Goal: Task Accomplishment & Management: Use online tool/utility

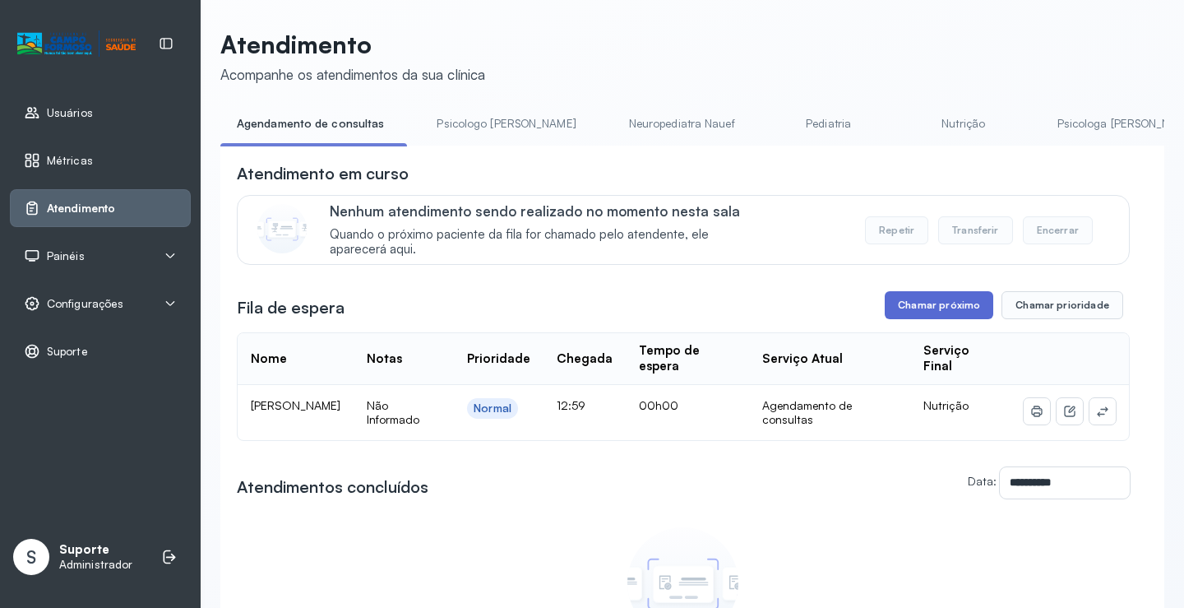
click at [910, 310] on button "Chamar próximo" at bounding box center [939, 305] width 109 height 28
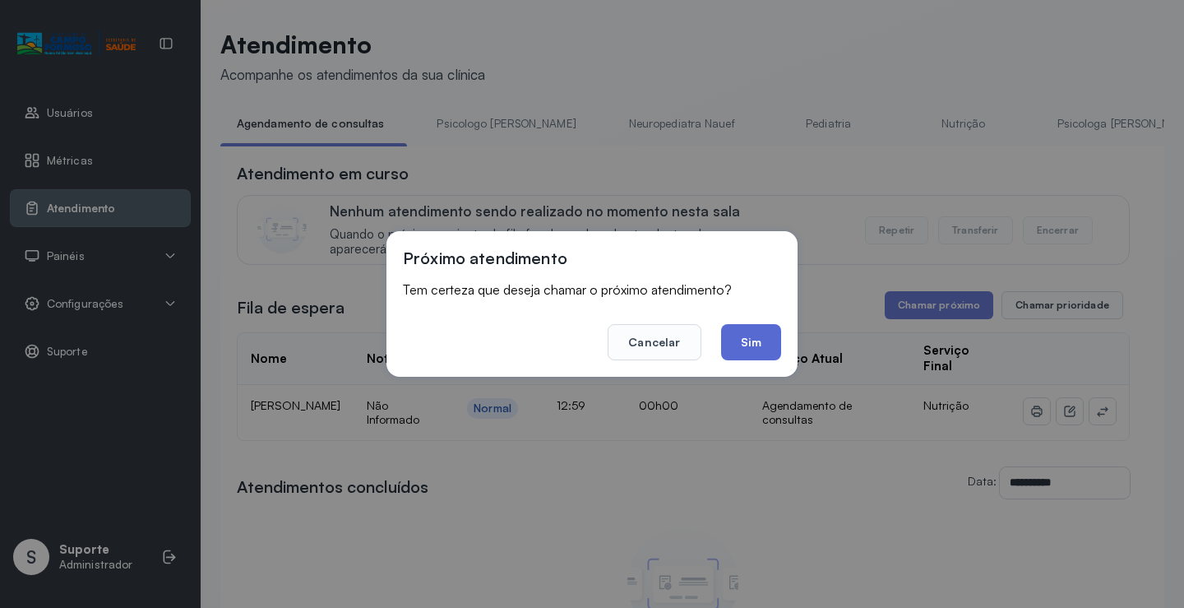
click at [759, 341] on button "Sim" at bounding box center [751, 342] width 60 height 36
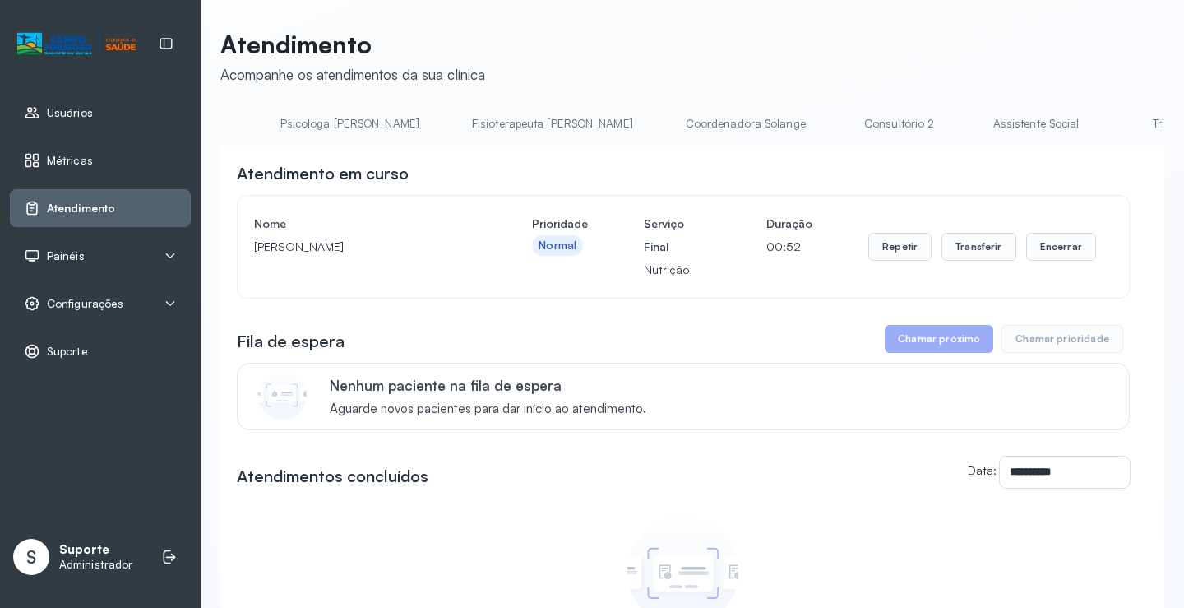
scroll to position [0, 822]
click at [1070, 128] on link "Triagem" at bounding box center [1127, 123] width 115 height 27
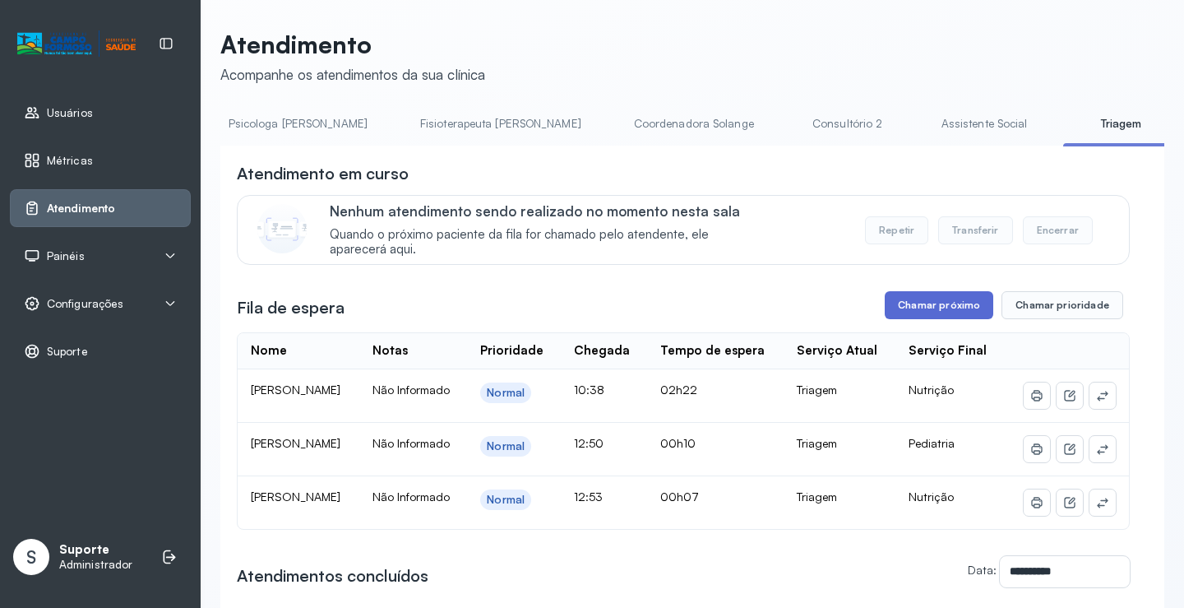
click at [961, 315] on button "Chamar próximo" at bounding box center [939, 305] width 109 height 28
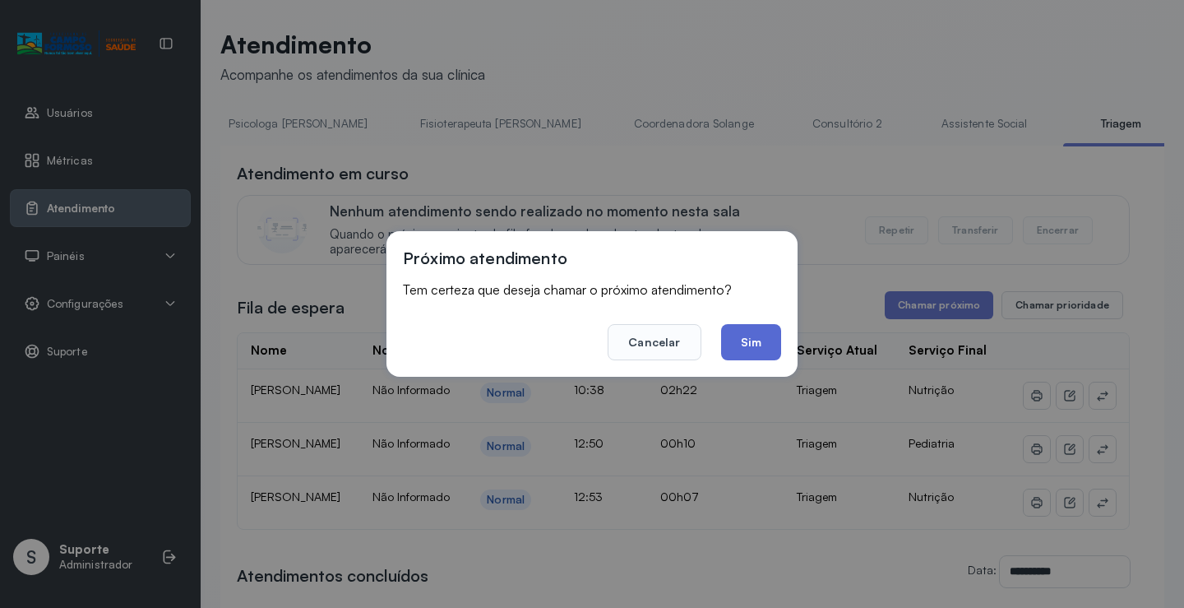
click at [738, 355] on button "Sim" at bounding box center [751, 342] width 60 height 36
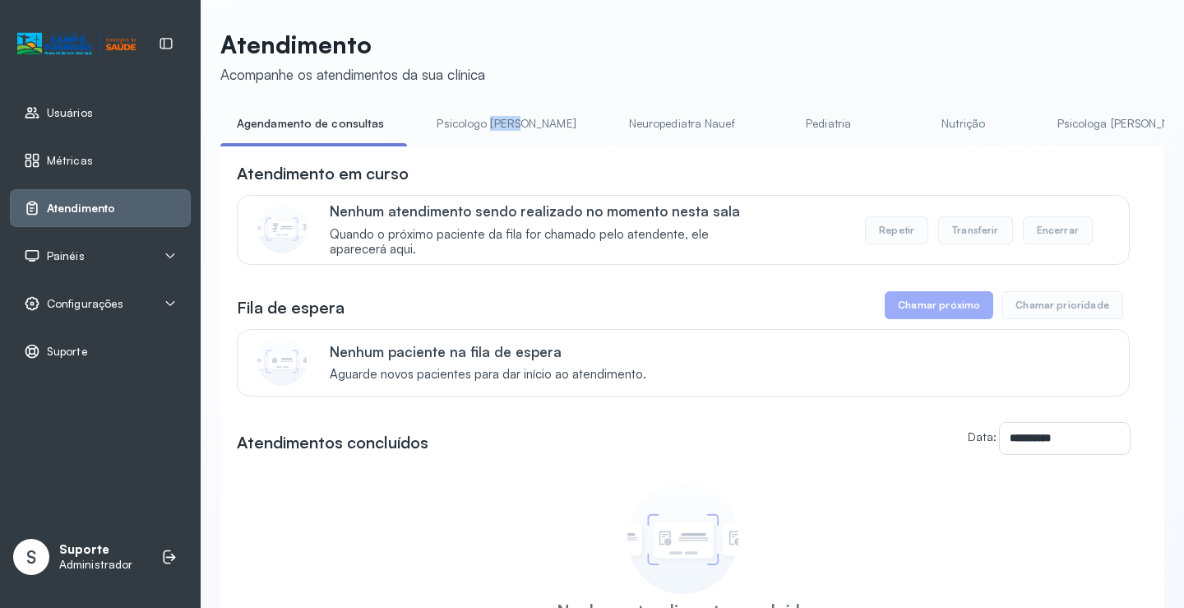
drag, startPoint x: 484, startPoint y: 143, endPoint x: 512, endPoint y: 144, distance: 28.0
click at [514, 144] on li "Psicologo [PERSON_NAME]" at bounding box center [509, 128] width 178 height 37
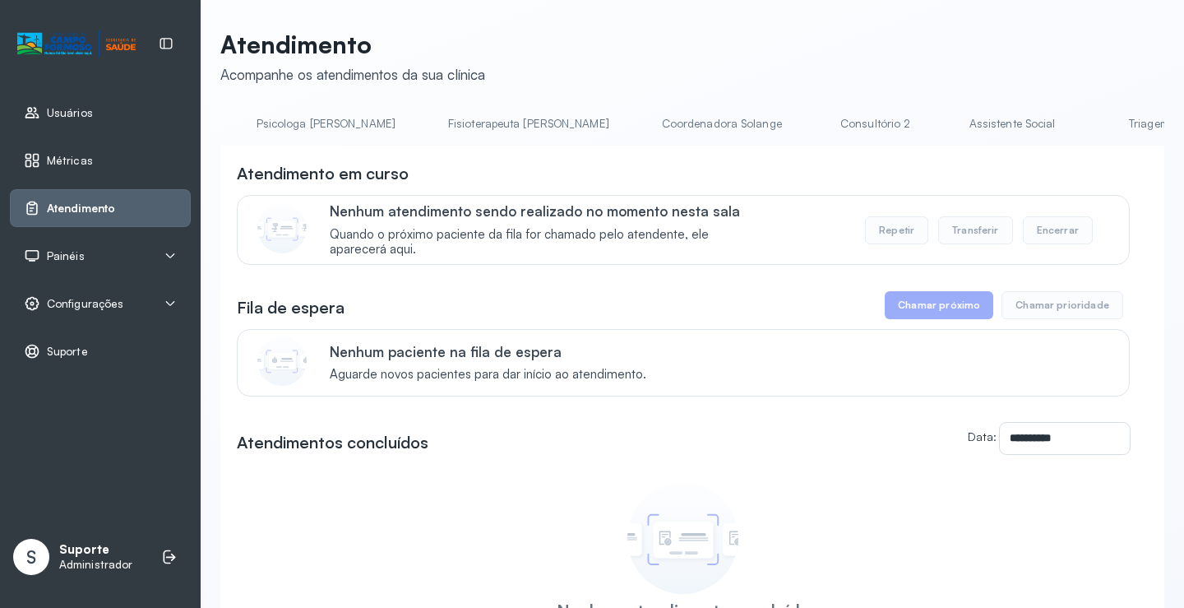
scroll to position [0, 1178]
click at [715, 129] on link "Triagem" at bounding box center [772, 123] width 115 height 27
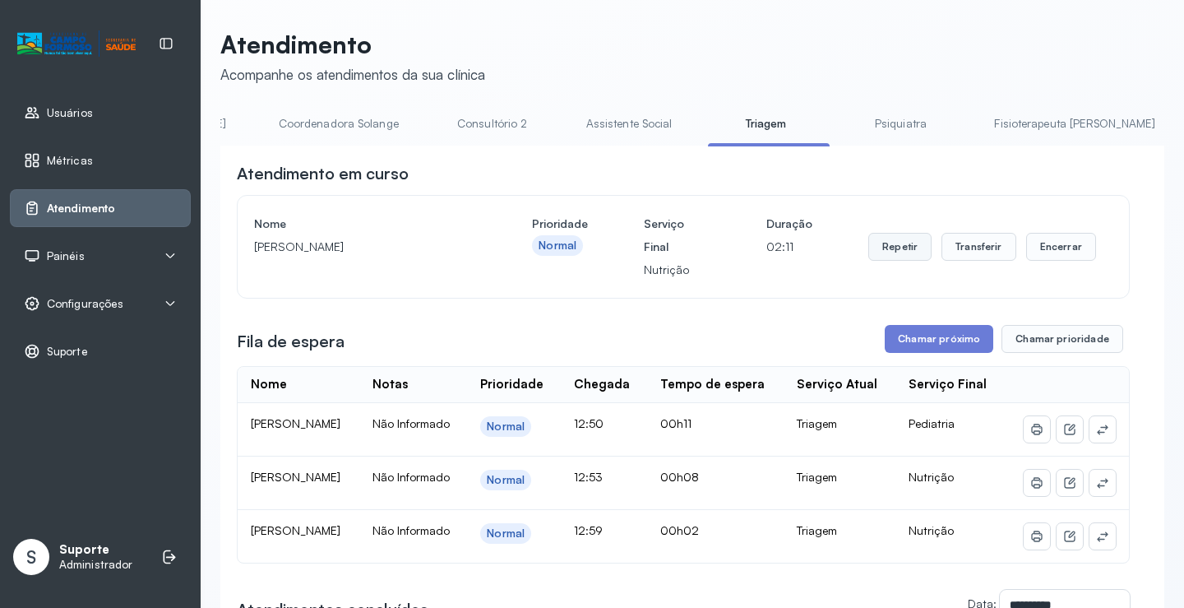
click at [889, 253] on button "Repetir" at bounding box center [899, 247] width 63 height 28
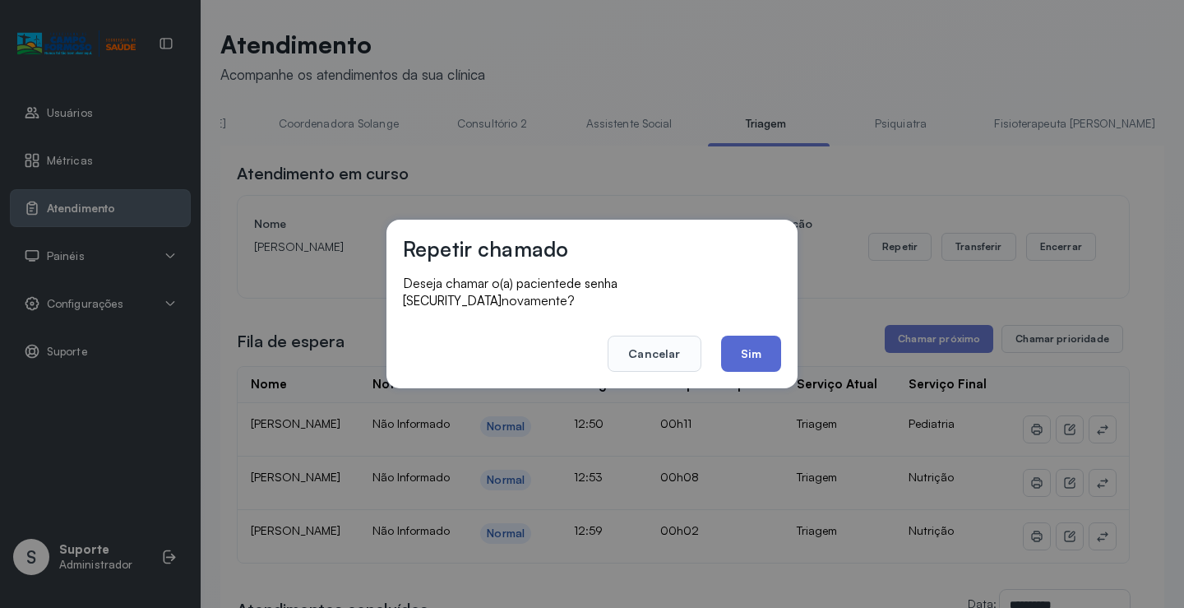
click at [755, 339] on button "Sim" at bounding box center [751, 354] width 60 height 36
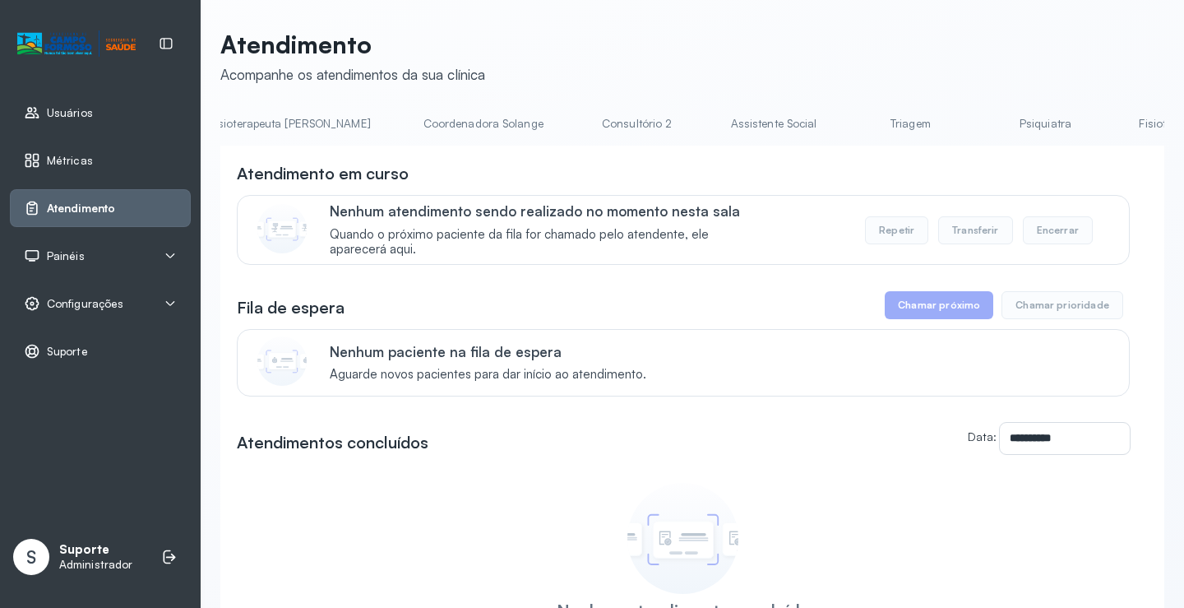
scroll to position [0, 1239]
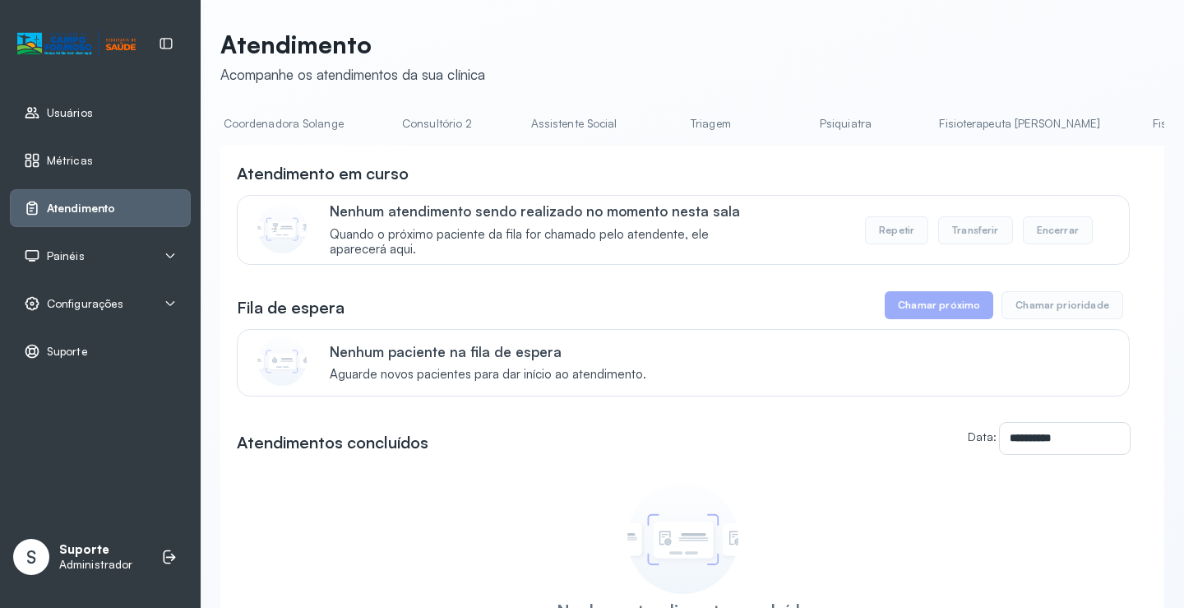
click at [653, 133] on link "Triagem" at bounding box center [710, 123] width 115 height 27
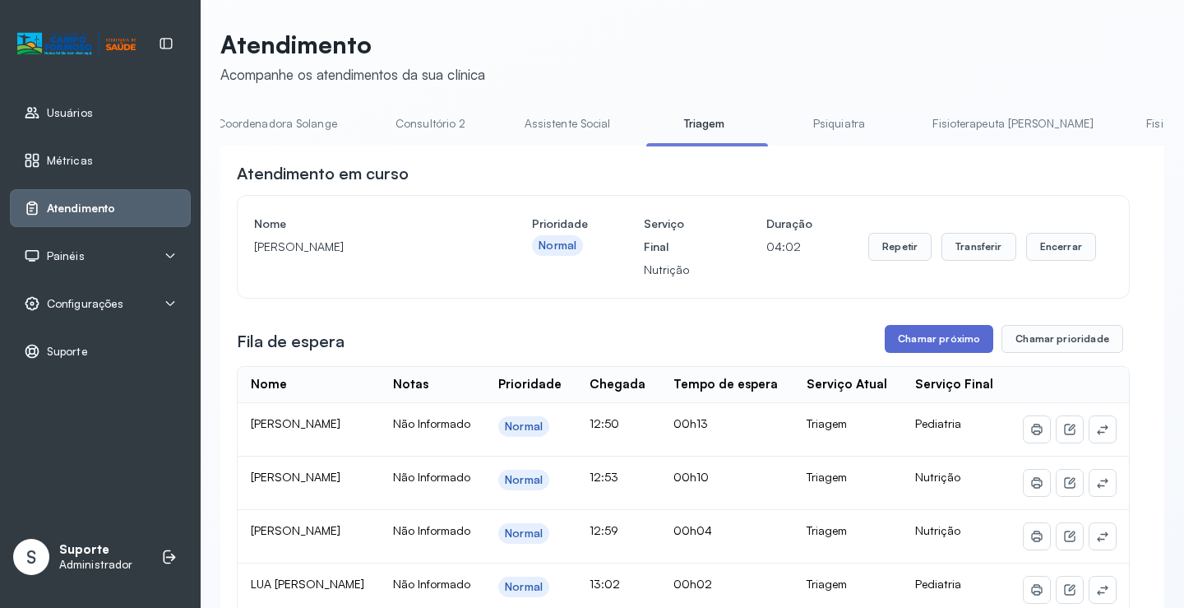
click at [952, 347] on button "Chamar próximo" at bounding box center [939, 339] width 109 height 28
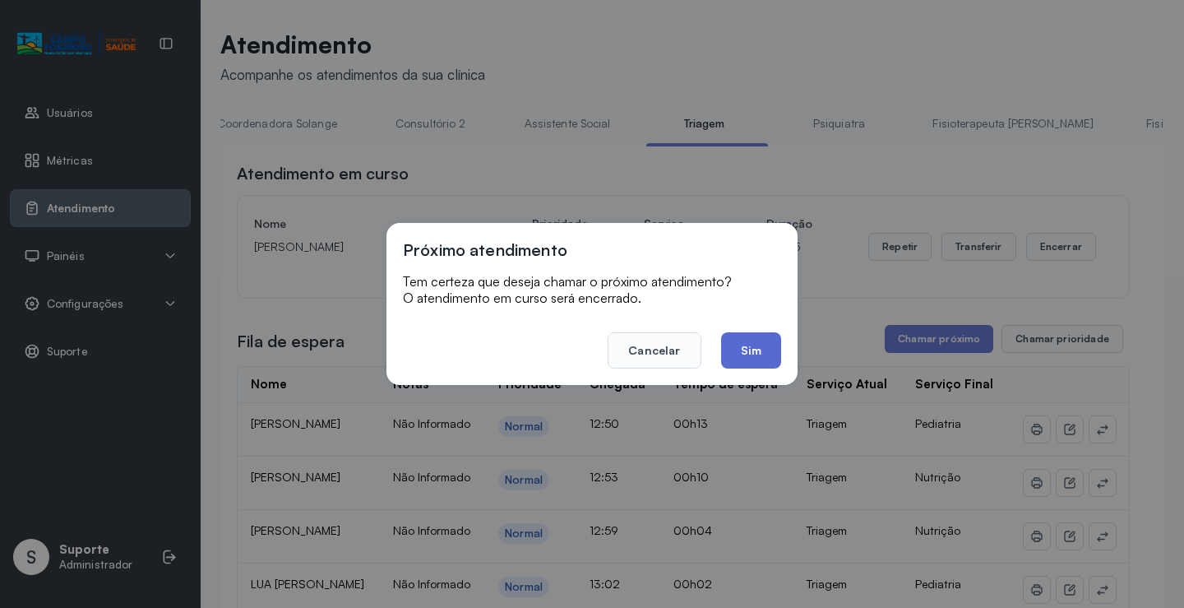
click at [763, 358] on button "Sim" at bounding box center [751, 350] width 60 height 36
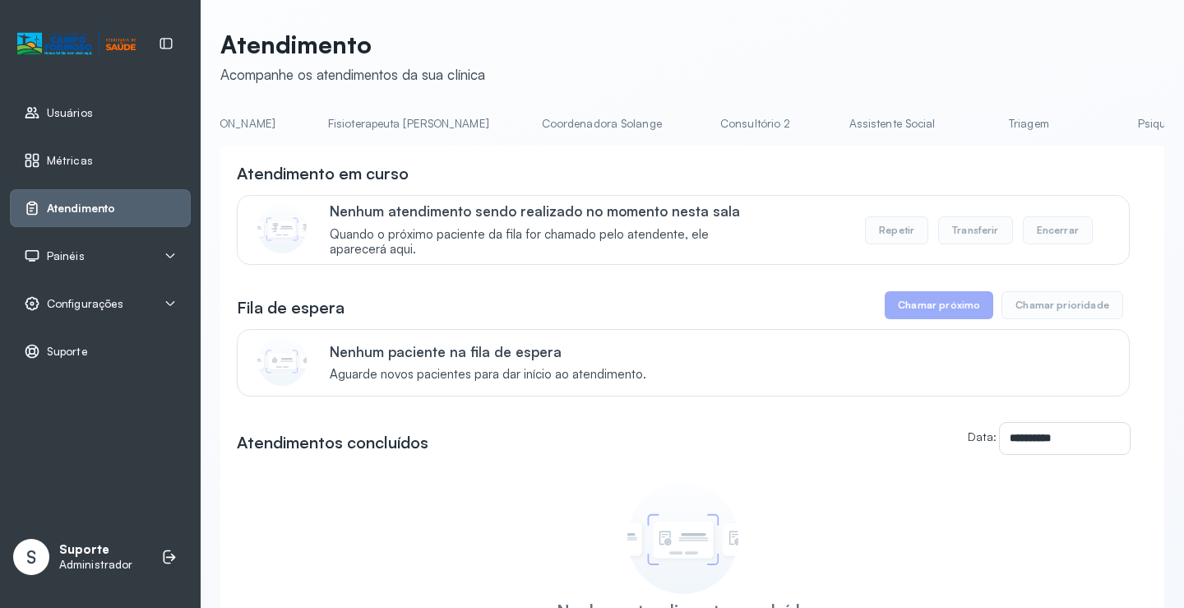
scroll to position [0, 1013]
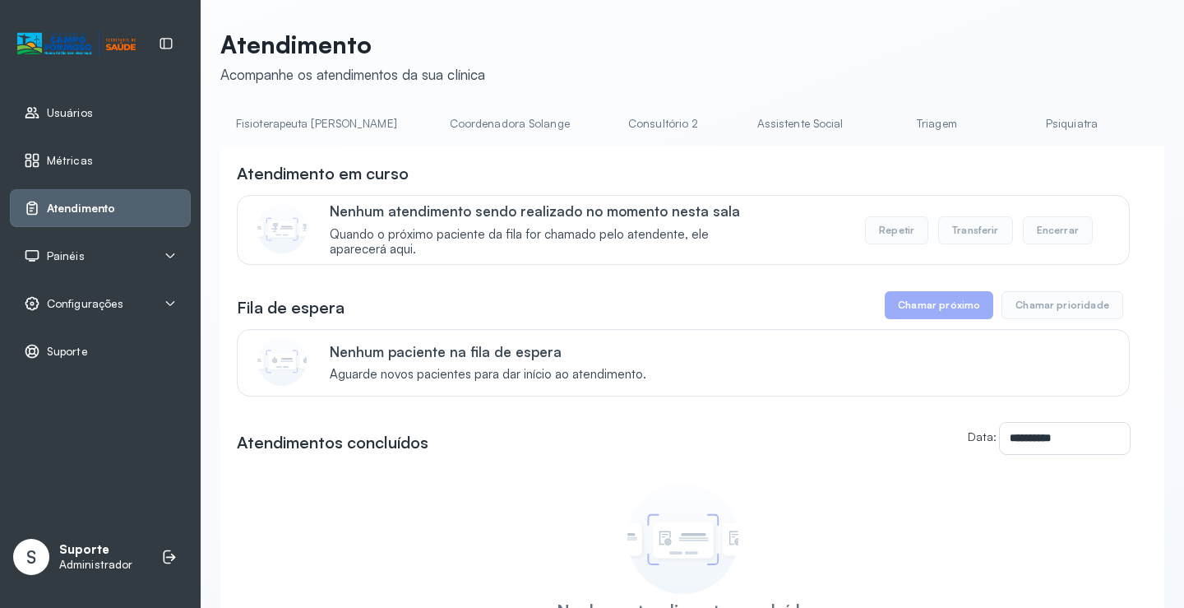
click at [879, 120] on link "Triagem" at bounding box center [936, 123] width 115 height 27
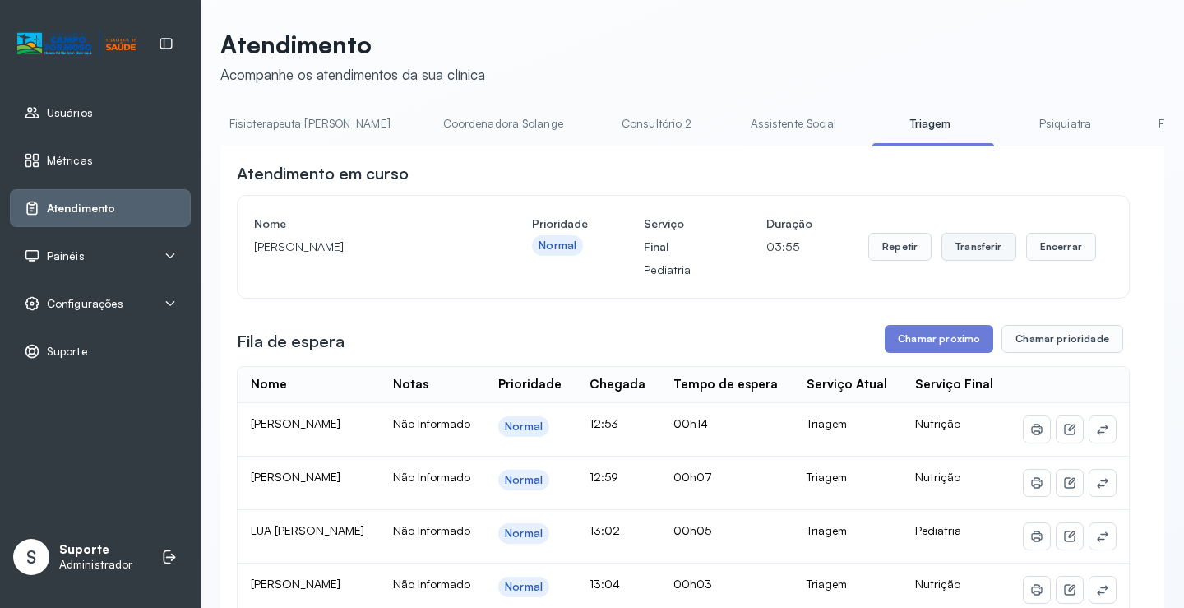
click at [979, 252] on button "Transferir" at bounding box center [979, 247] width 75 height 28
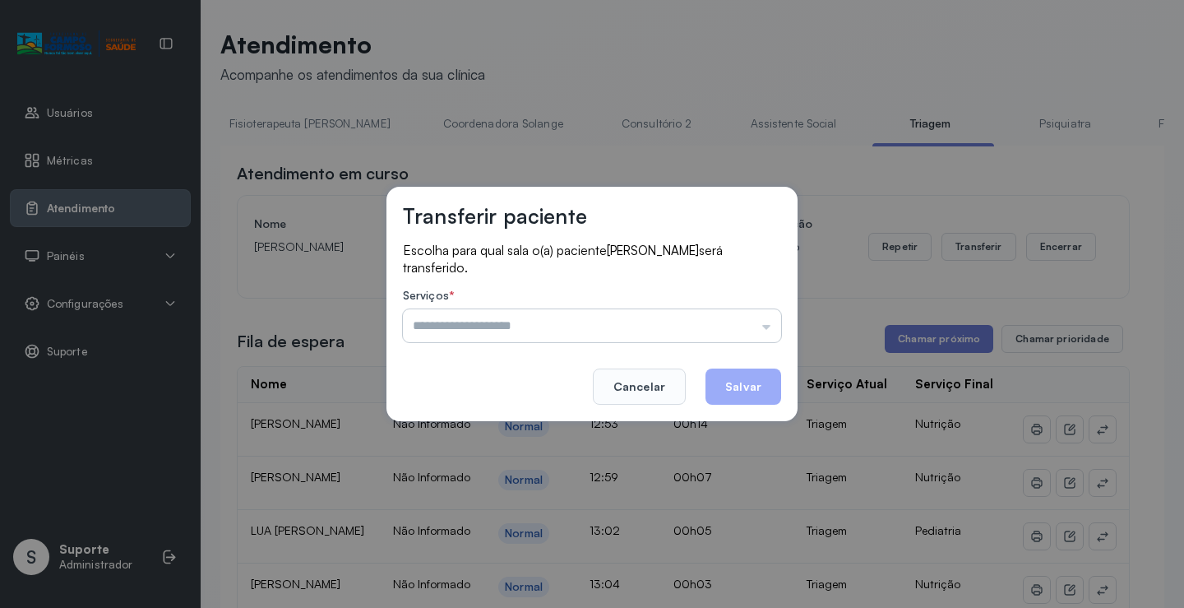
click at [771, 331] on input "text" at bounding box center [592, 325] width 378 height 33
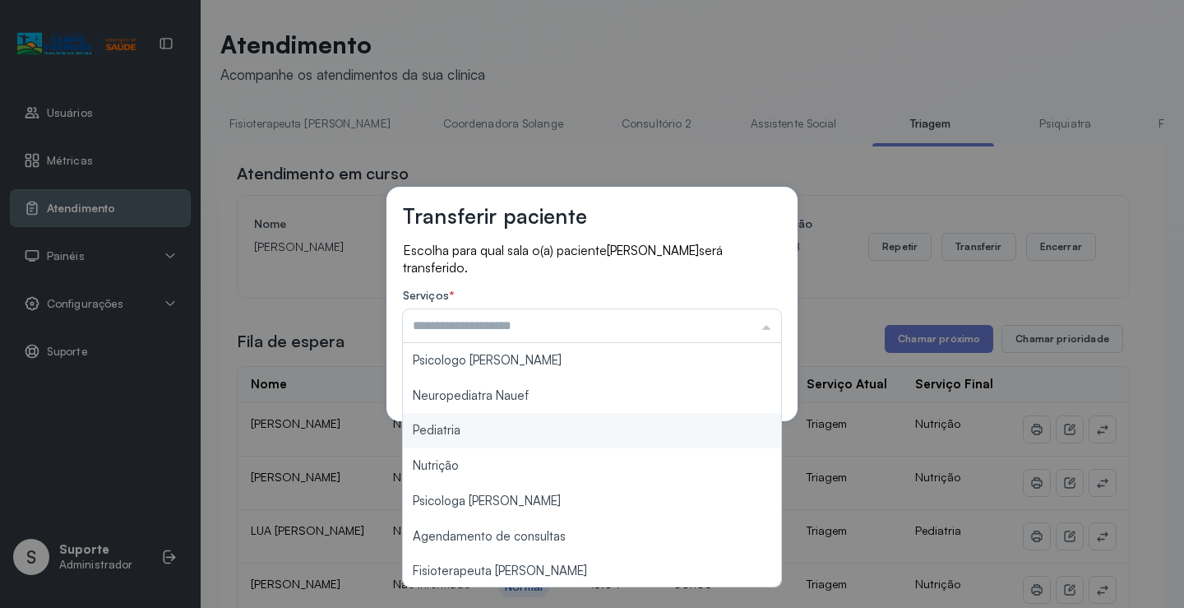
type input "*********"
drag, startPoint x: 562, startPoint y: 433, endPoint x: 573, endPoint y: 433, distance: 11.5
click at [568, 433] on div "Transferir paciente Escolha para qual sala o(a) paciente Luna Felix Santos será…" at bounding box center [592, 304] width 1184 height 608
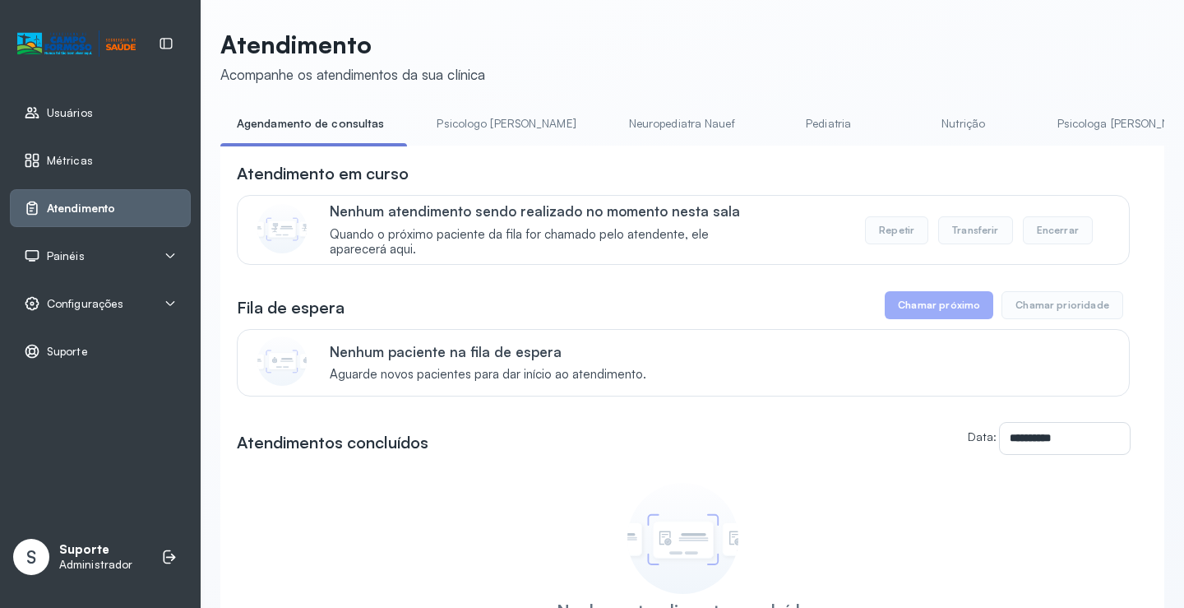
drag, startPoint x: 461, startPoint y: 154, endPoint x: 489, endPoint y: 156, distance: 28.1
click at [489, 156] on div "**********" at bounding box center [692, 450] width 944 height 609
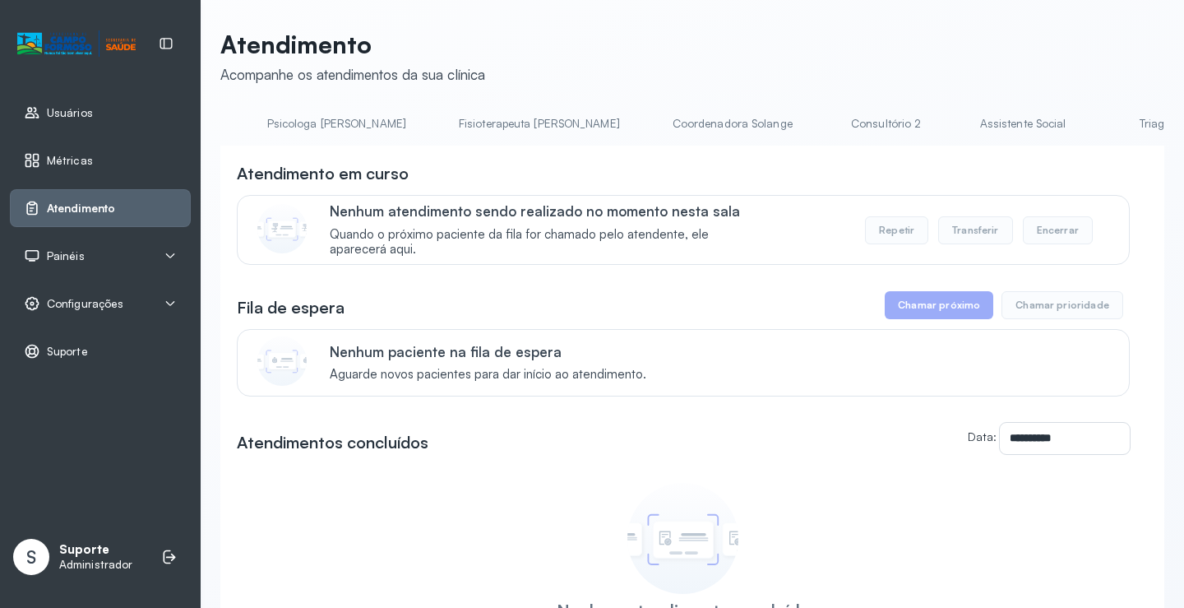
scroll to position [0, 876]
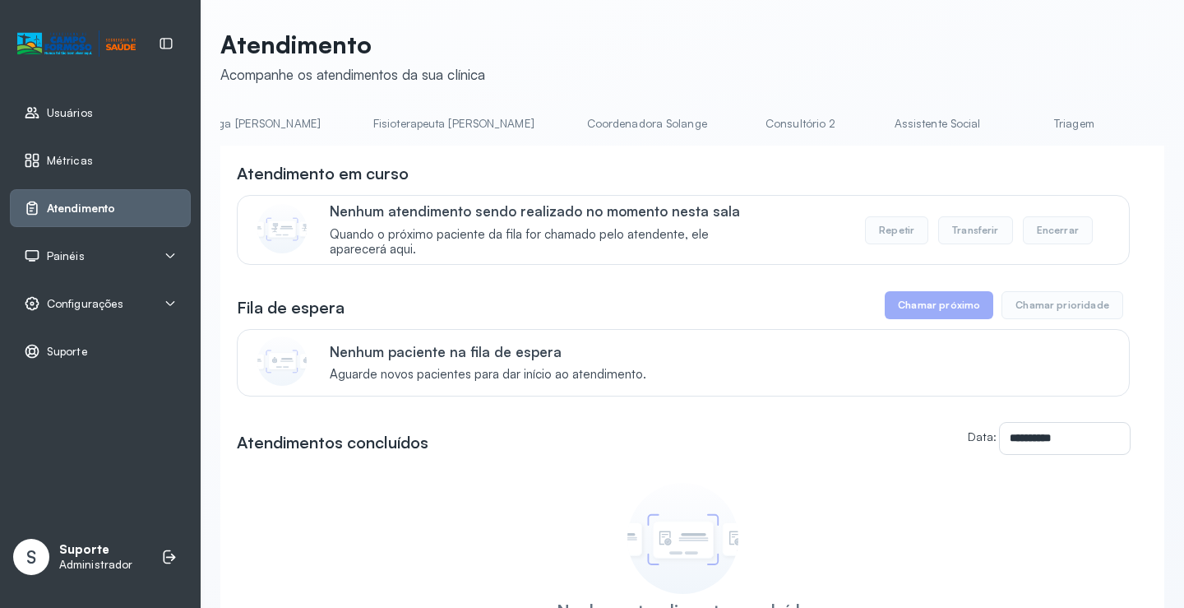
click at [1016, 123] on link "Triagem" at bounding box center [1073, 123] width 115 height 27
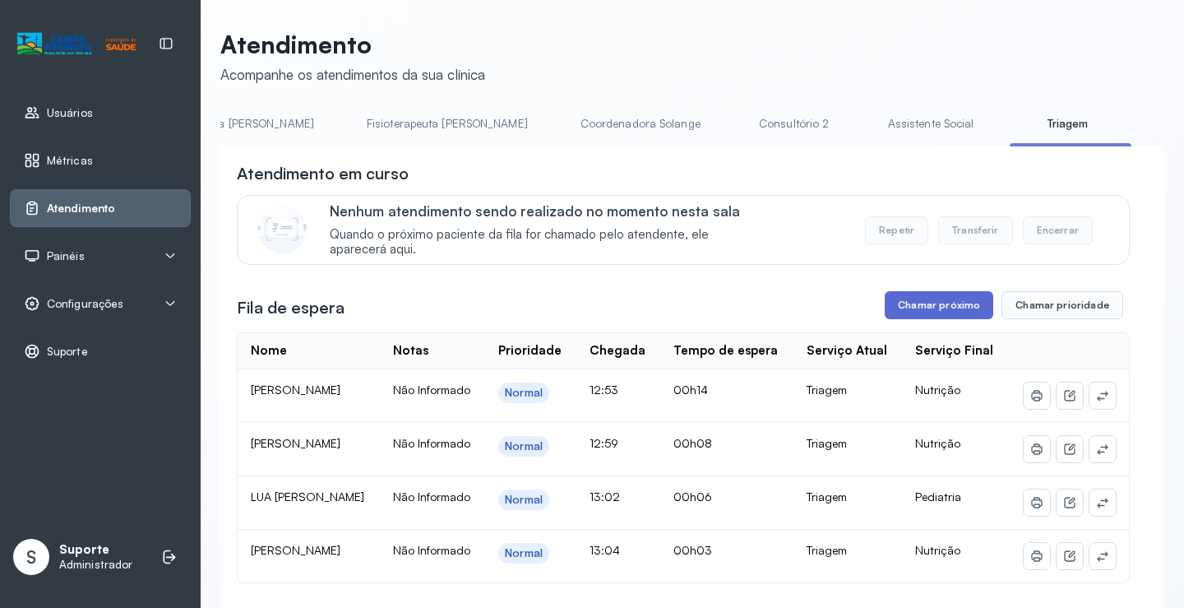
click at [945, 307] on button "Chamar próximo" at bounding box center [939, 305] width 109 height 28
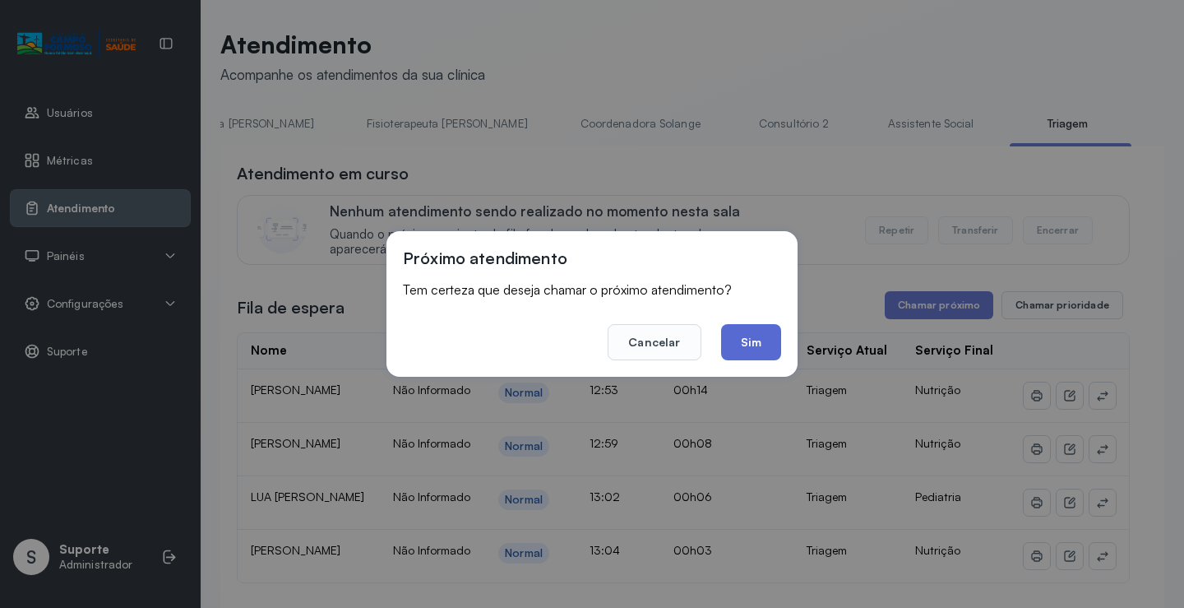
click at [766, 347] on button "Sim" at bounding box center [751, 342] width 60 height 36
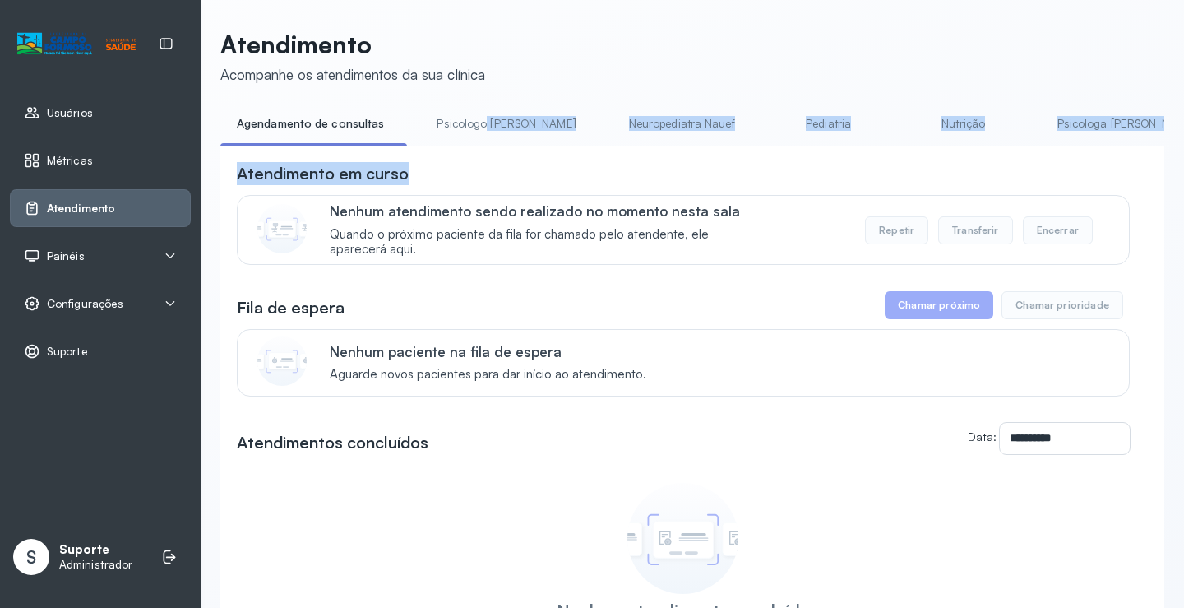
drag, startPoint x: 479, startPoint y: 144, endPoint x: 591, endPoint y: 160, distance: 112.9
click at [591, 160] on div "**********" at bounding box center [692, 432] width 944 height 645
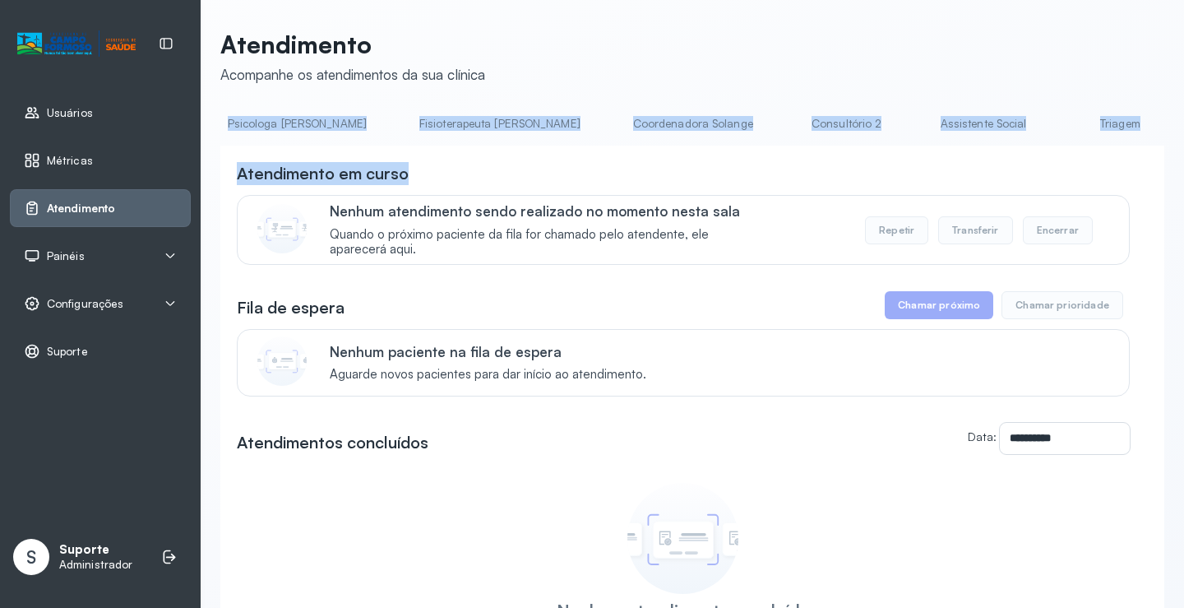
scroll to position [0, 834]
click at [1058, 121] on link "Triagem" at bounding box center [1115, 123] width 115 height 27
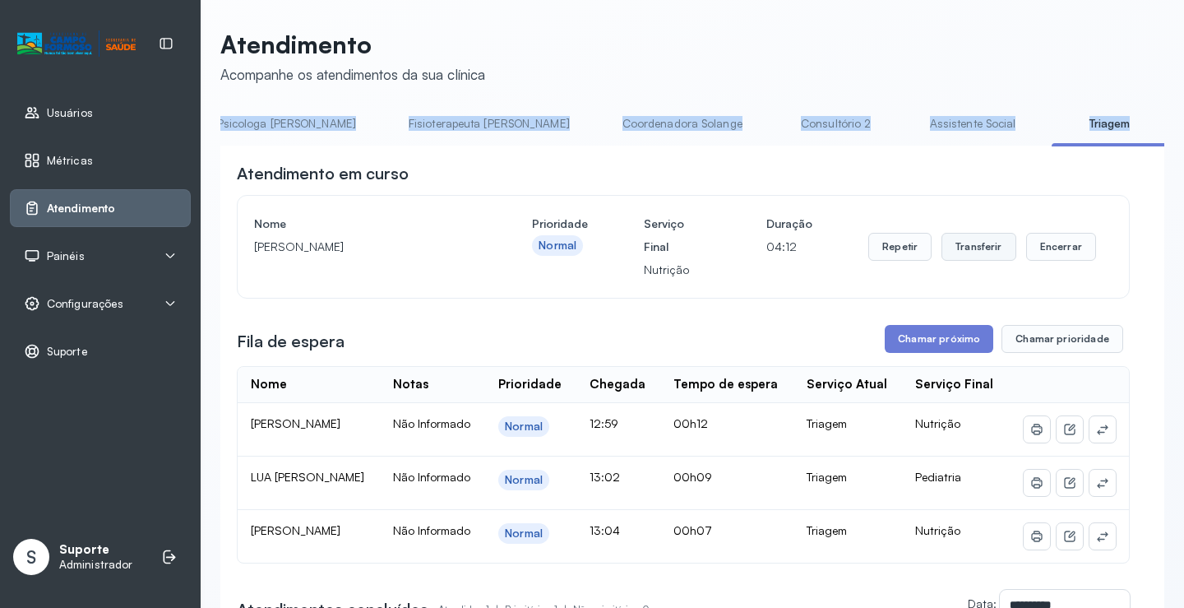
click at [976, 255] on button "Transferir" at bounding box center [979, 247] width 75 height 28
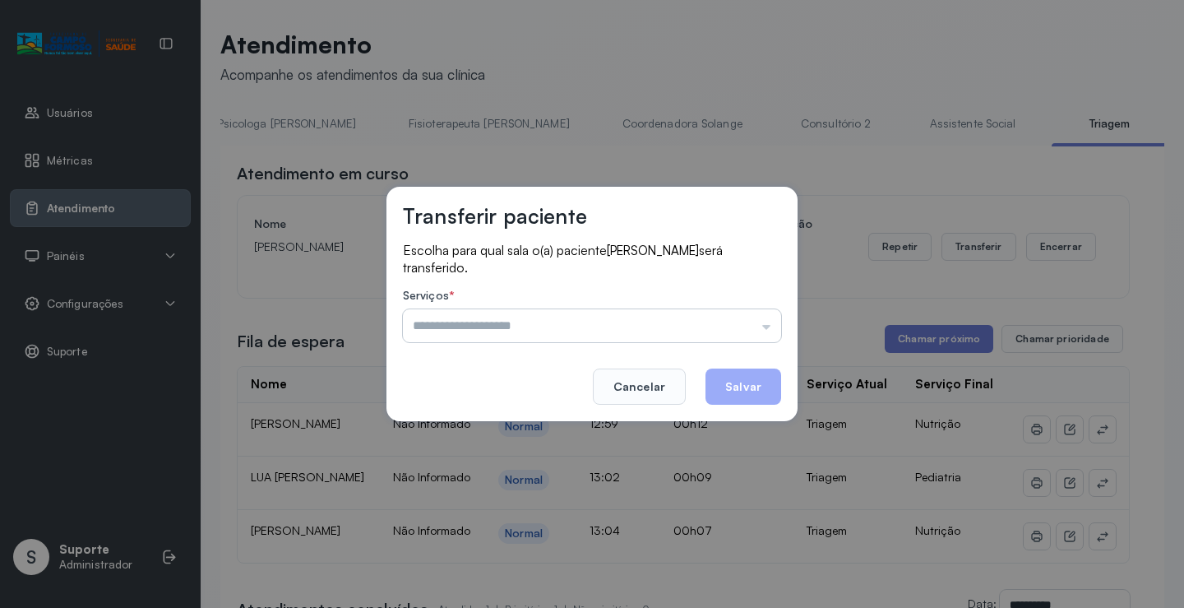
click at [771, 329] on input "text" at bounding box center [592, 325] width 378 height 33
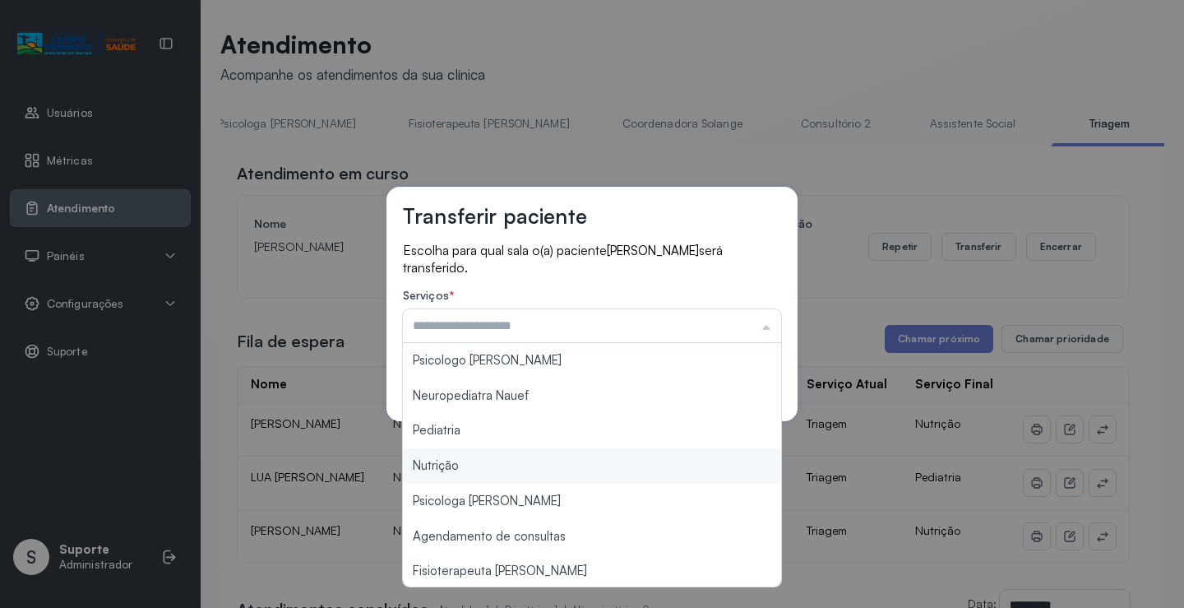
type input "********"
click at [516, 472] on div "Transferir paciente Escolha para qual sala o(a) paciente Kalebe de Carvalho Vie…" at bounding box center [592, 304] width 1184 height 608
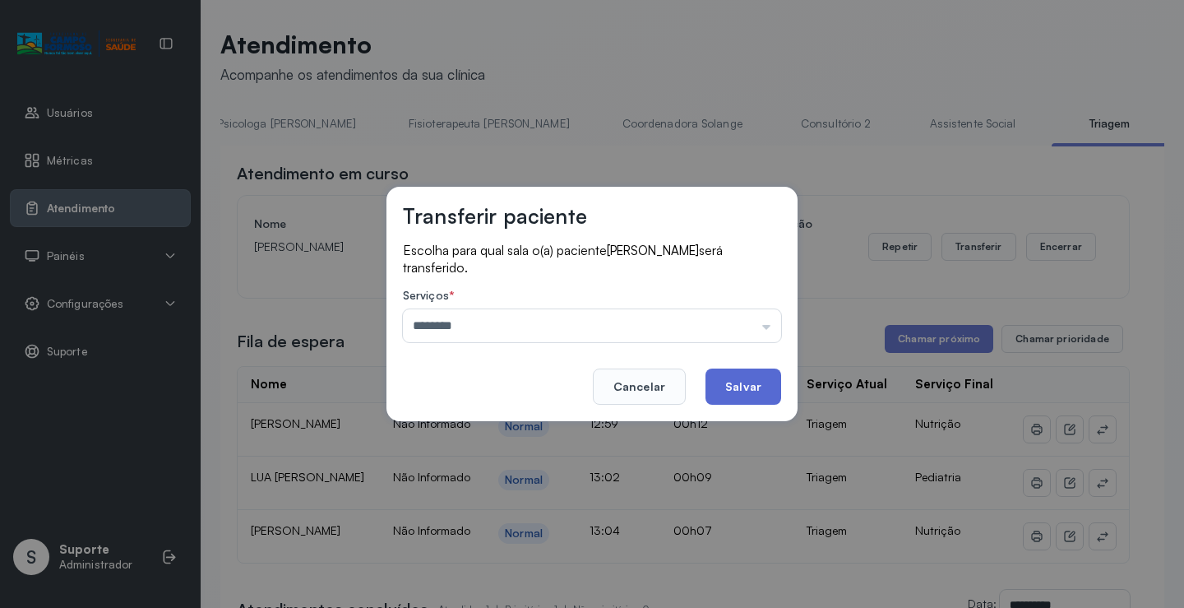
click at [749, 378] on button "Salvar" at bounding box center [744, 386] width 76 height 36
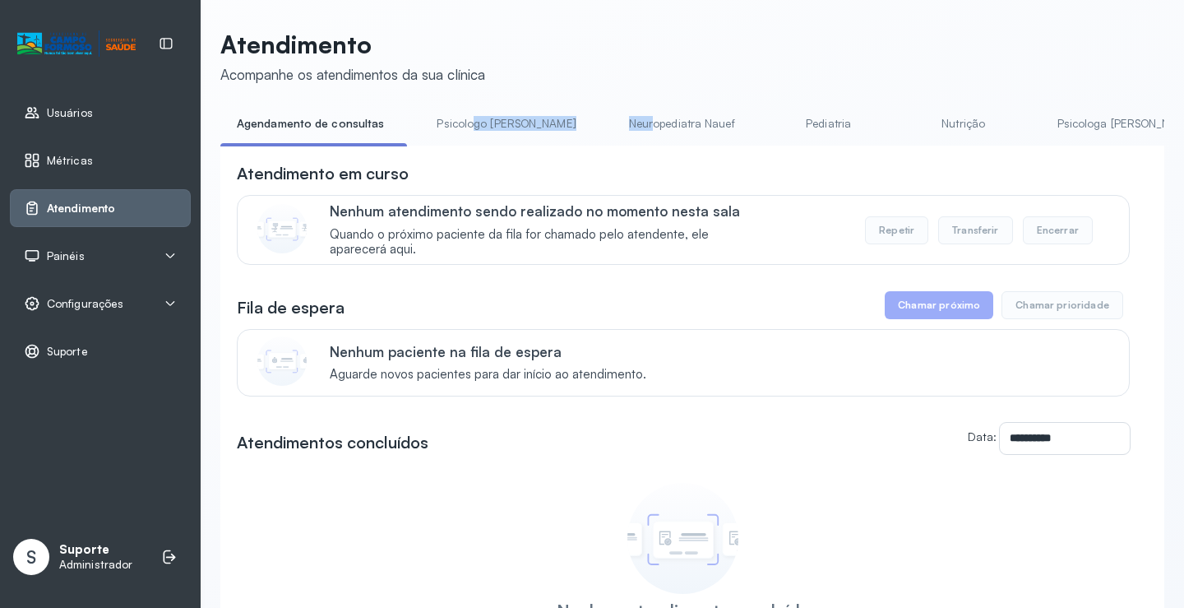
drag, startPoint x: 463, startPoint y: 145, endPoint x: 530, endPoint y: 160, distance: 69.2
click at [588, 146] on ul "Agendamento de consultas Psicologo [PERSON_NAME] Nauef Pediatria Nutrição Psico…" at bounding box center [692, 128] width 944 height 37
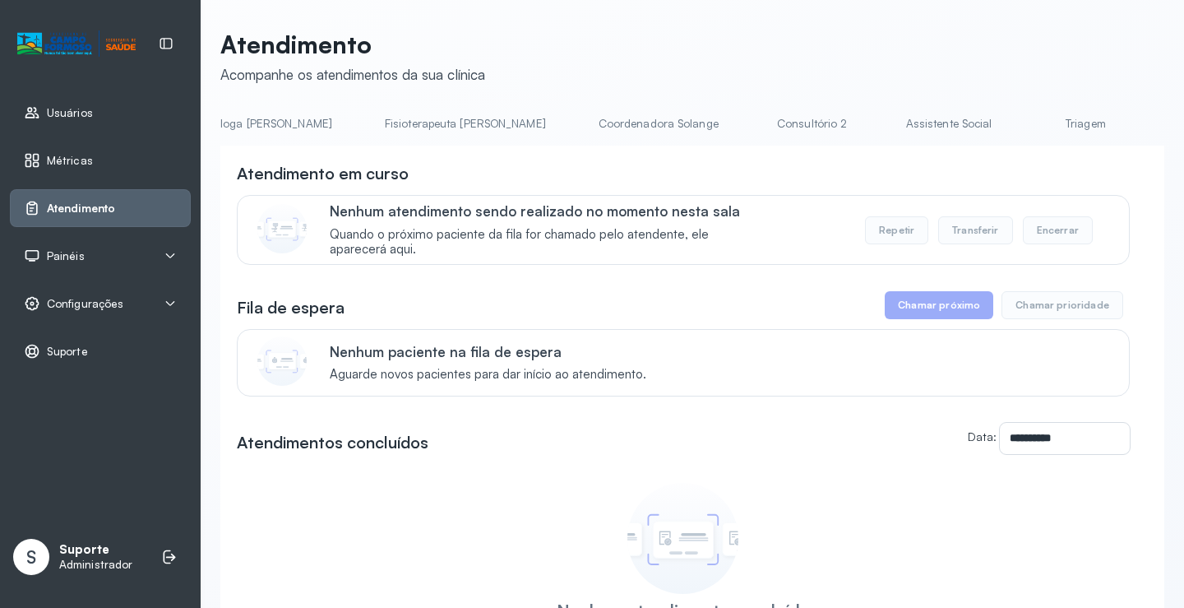
scroll to position [0, 865]
click at [1027, 123] on link "Triagem" at bounding box center [1084, 123] width 115 height 27
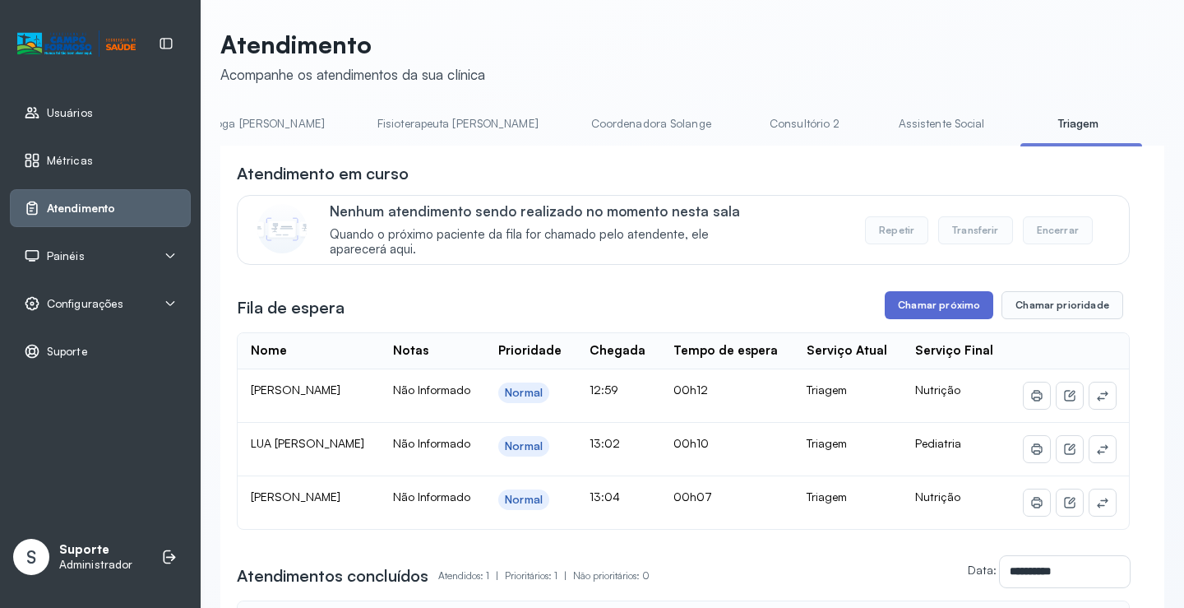
click at [925, 312] on button "Chamar próximo" at bounding box center [939, 305] width 109 height 28
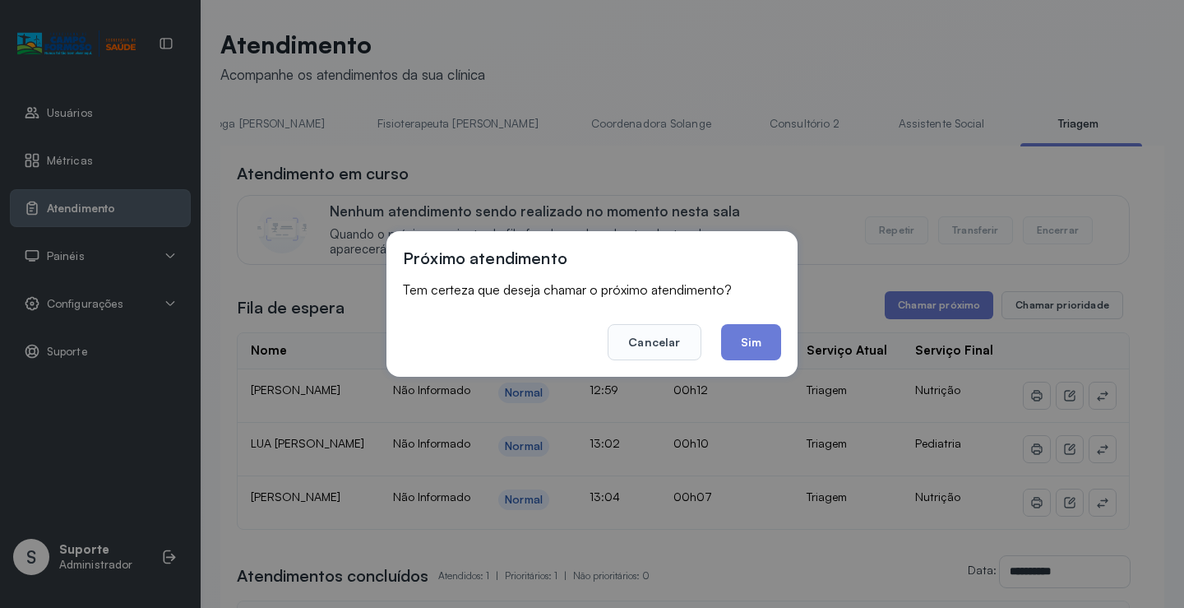
drag, startPoint x: 751, startPoint y: 353, endPoint x: 771, endPoint y: 344, distance: 22.5
click at [752, 353] on button "Sim" at bounding box center [751, 342] width 60 height 36
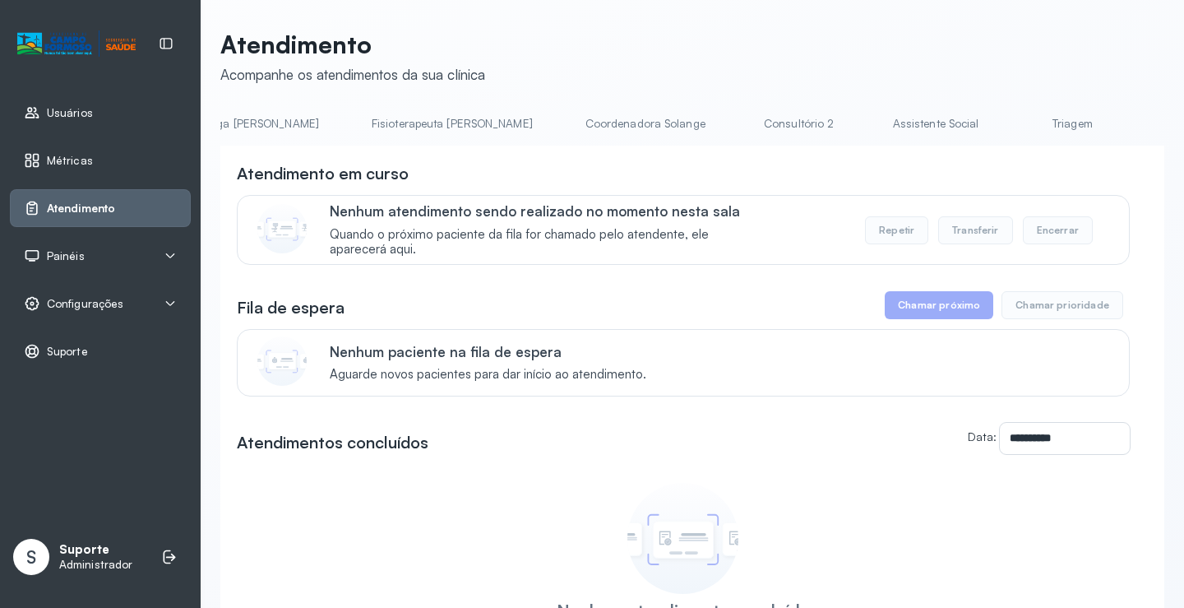
scroll to position [0, 961]
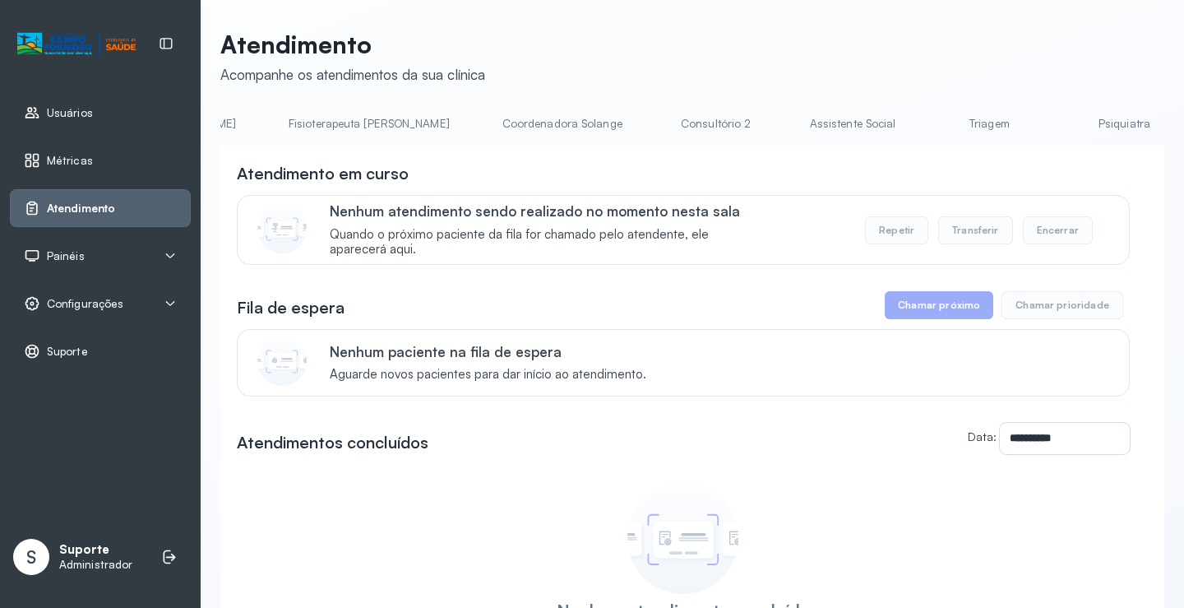
click at [932, 118] on link "Triagem" at bounding box center [989, 123] width 115 height 27
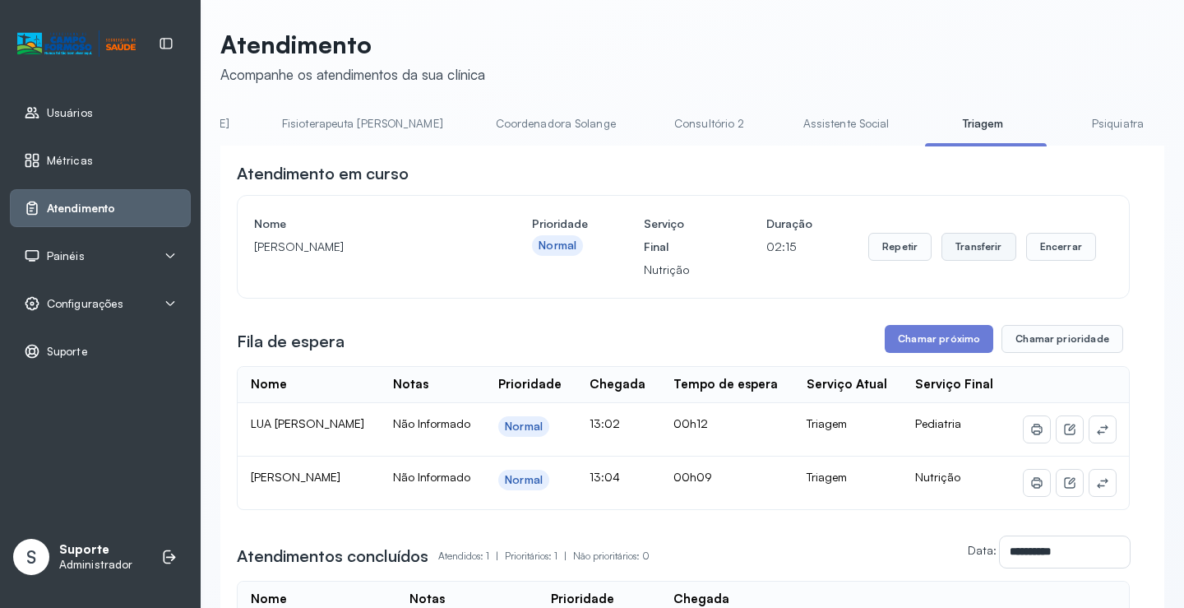
click at [972, 253] on button "Transferir" at bounding box center [979, 247] width 75 height 28
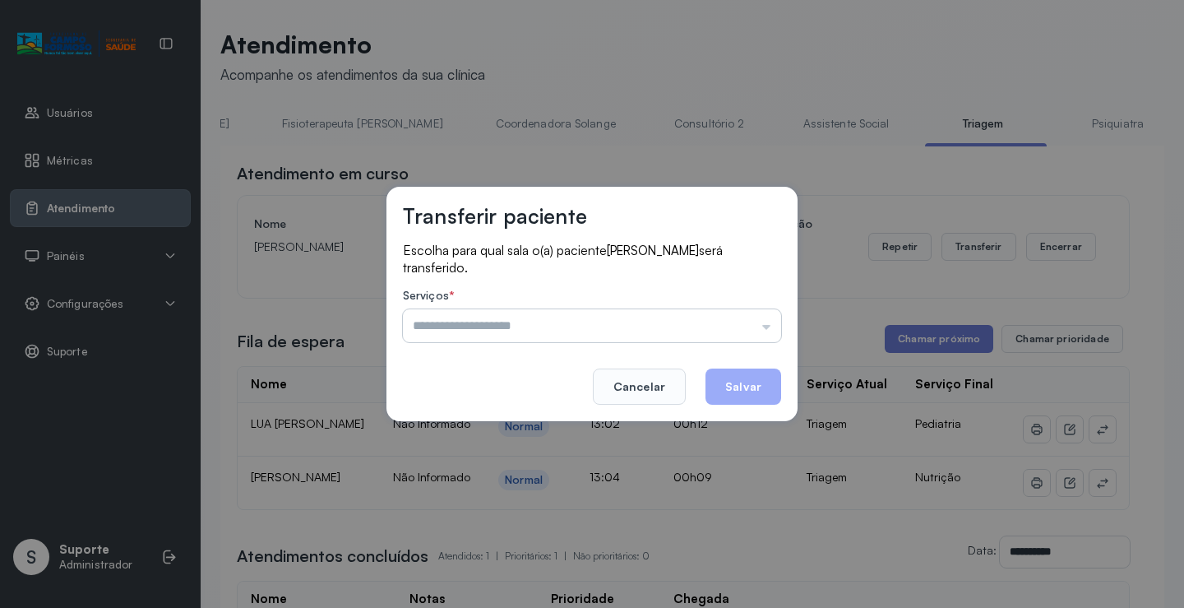
click at [764, 326] on input "text" at bounding box center [592, 325] width 378 height 33
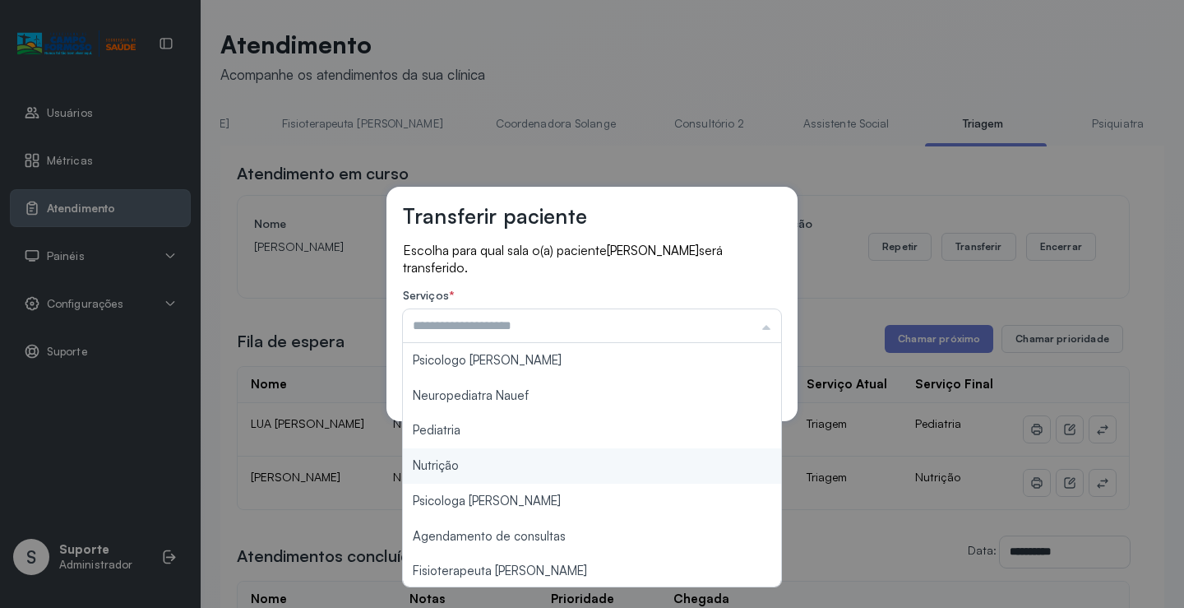
type input "********"
drag, startPoint x: 455, startPoint y: 465, endPoint x: 506, endPoint y: 471, distance: 51.4
click at [468, 468] on div "Transferir paciente Escolha para qual sala o(a) paciente Sarah Emanuelly Ferrei…" at bounding box center [592, 304] width 1184 height 608
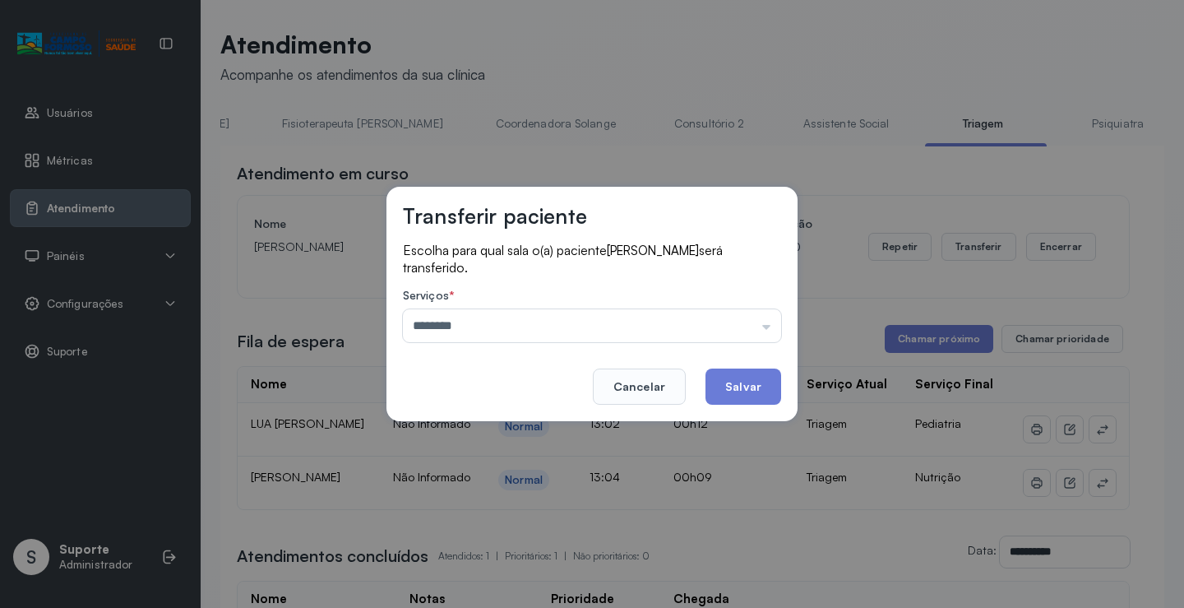
click at [758, 385] on button "Salvar" at bounding box center [744, 386] width 76 height 36
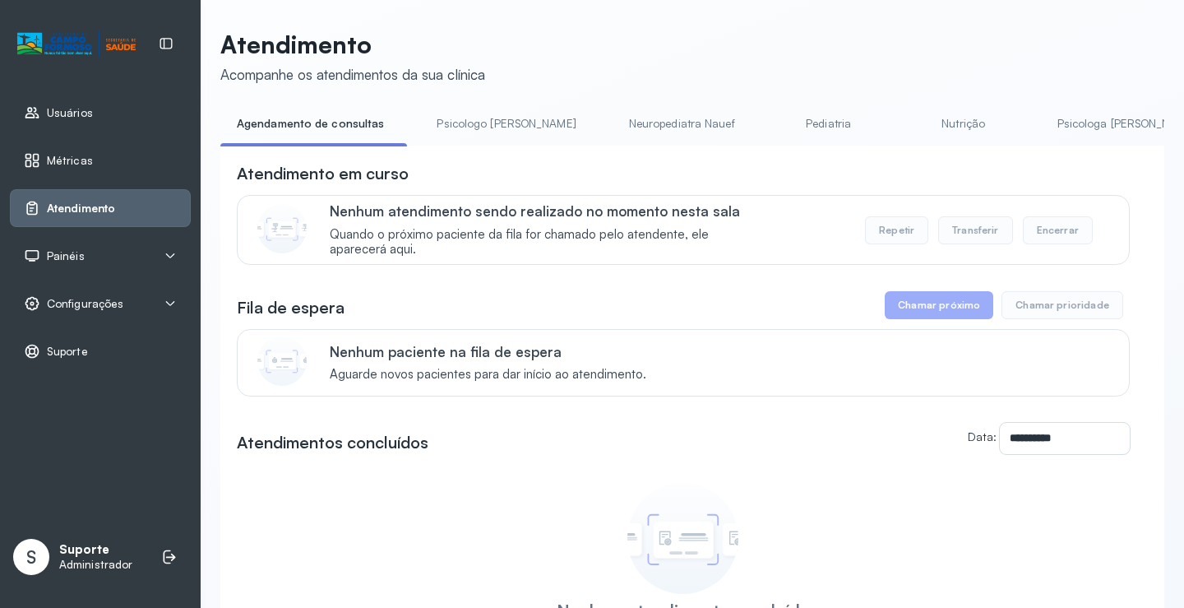
click at [509, 152] on div "**********" at bounding box center [692, 450] width 944 height 609
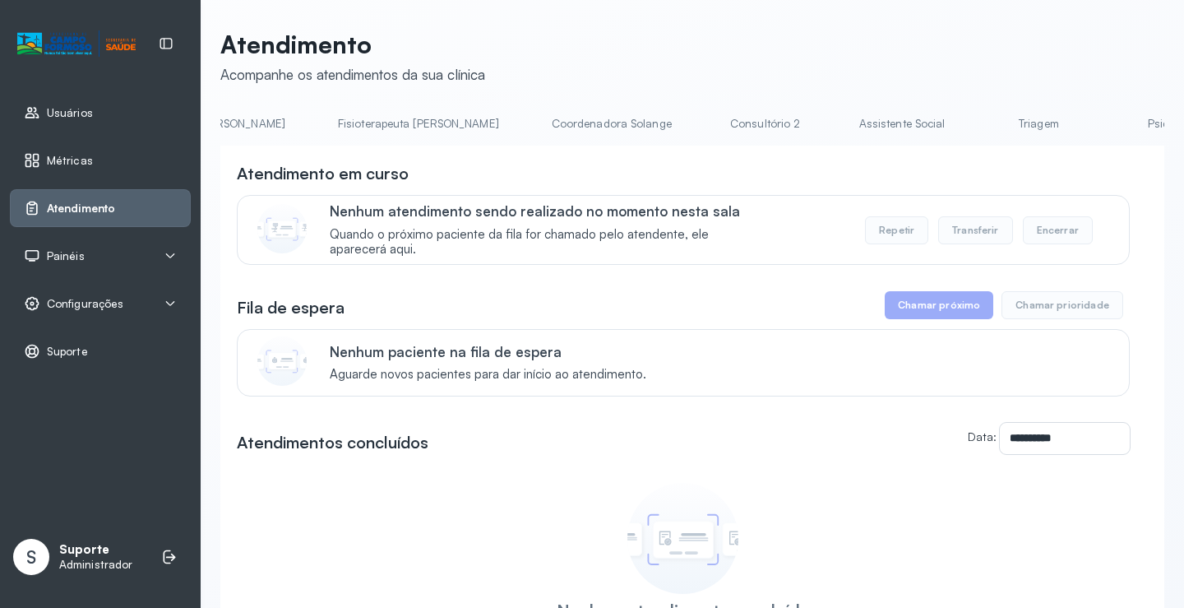
scroll to position [0, 915]
click at [977, 123] on link "Triagem" at bounding box center [1034, 123] width 115 height 27
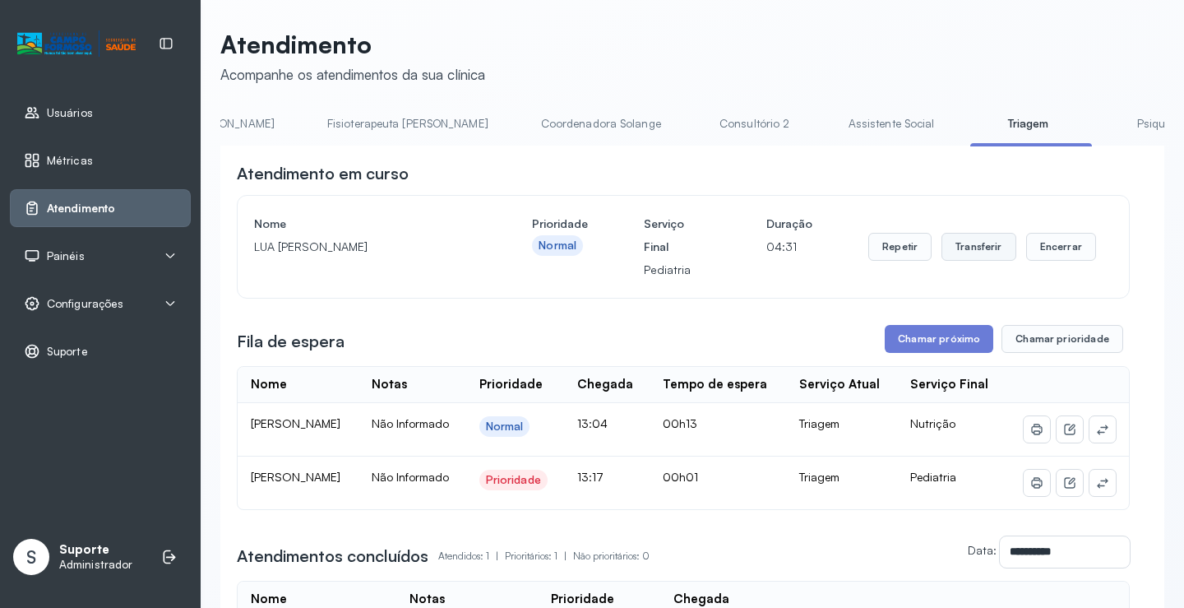
click at [970, 250] on button "Transferir" at bounding box center [979, 247] width 75 height 28
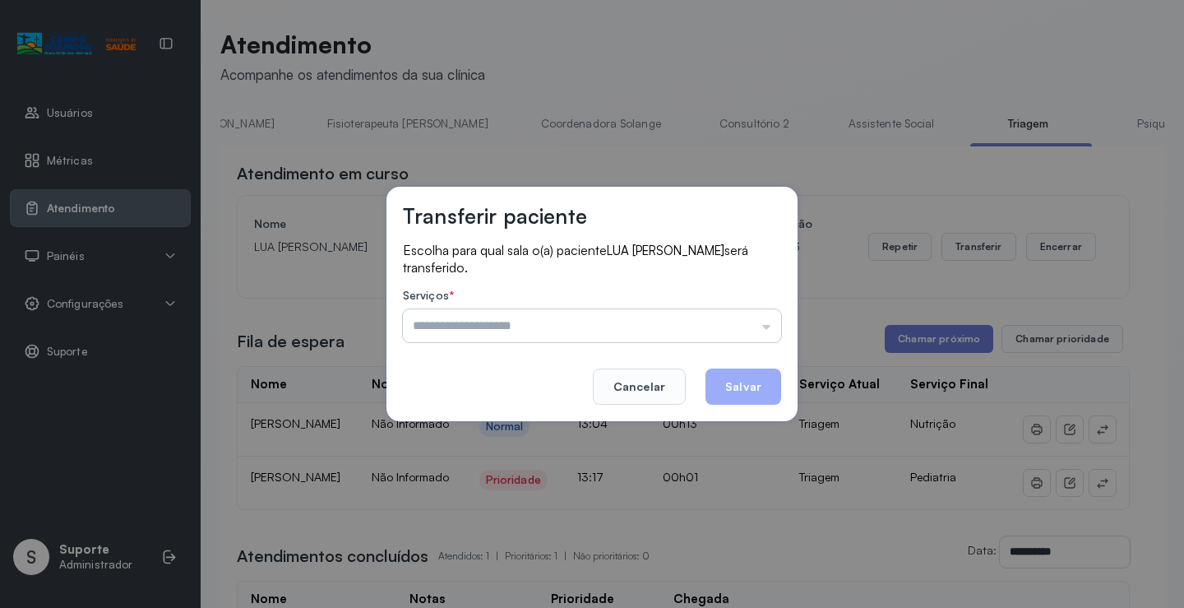
click at [771, 328] on input "text" at bounding box center [592, 325] width 378 height 33
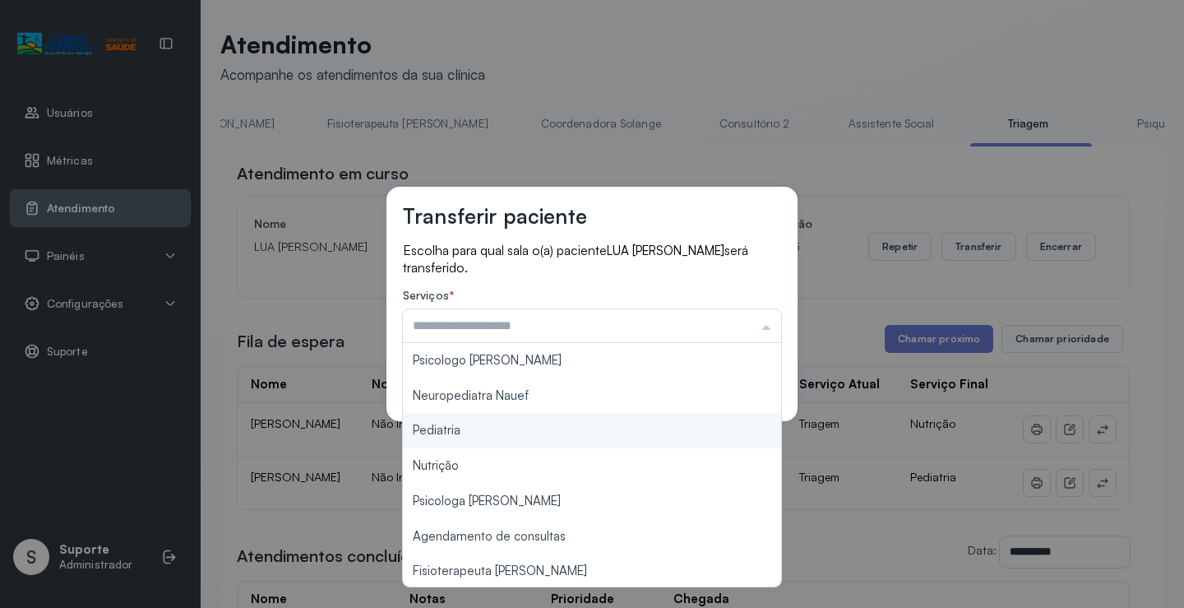
type input "*********"
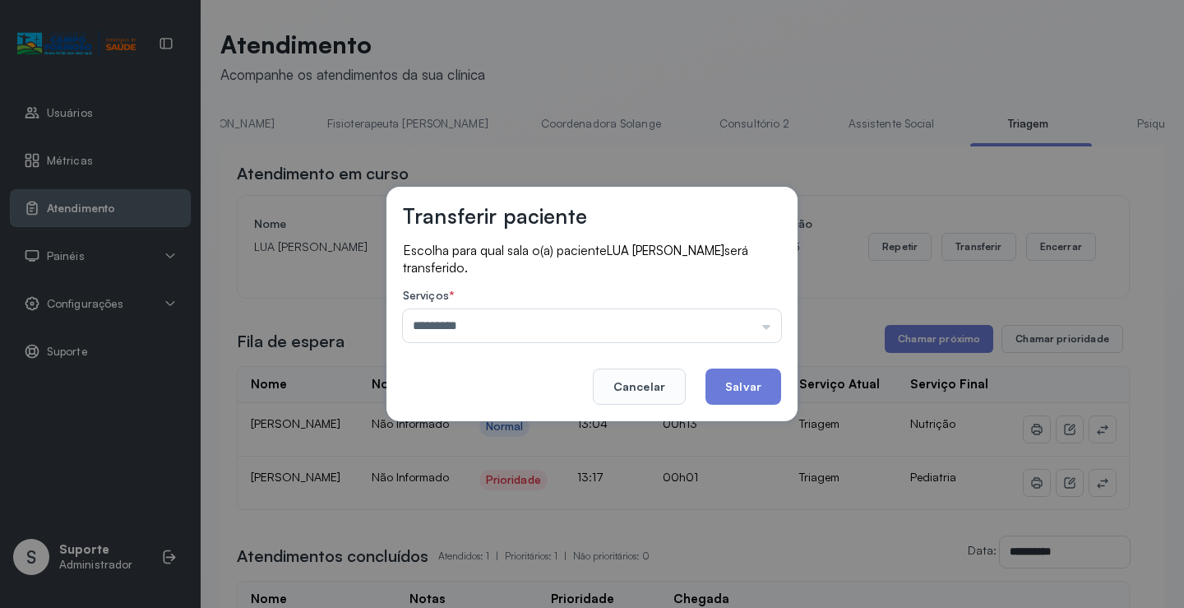
click at [449, 431] on div "Transferir paciente Escolha para qual sala o(a) paciente LUA JULIA SANTOS VIANA…" at bounding box center [592, 304] width 1184 height 608
click at [744, 383] on button "Salvar" at bounding box center [744, 386] width 76 height 36
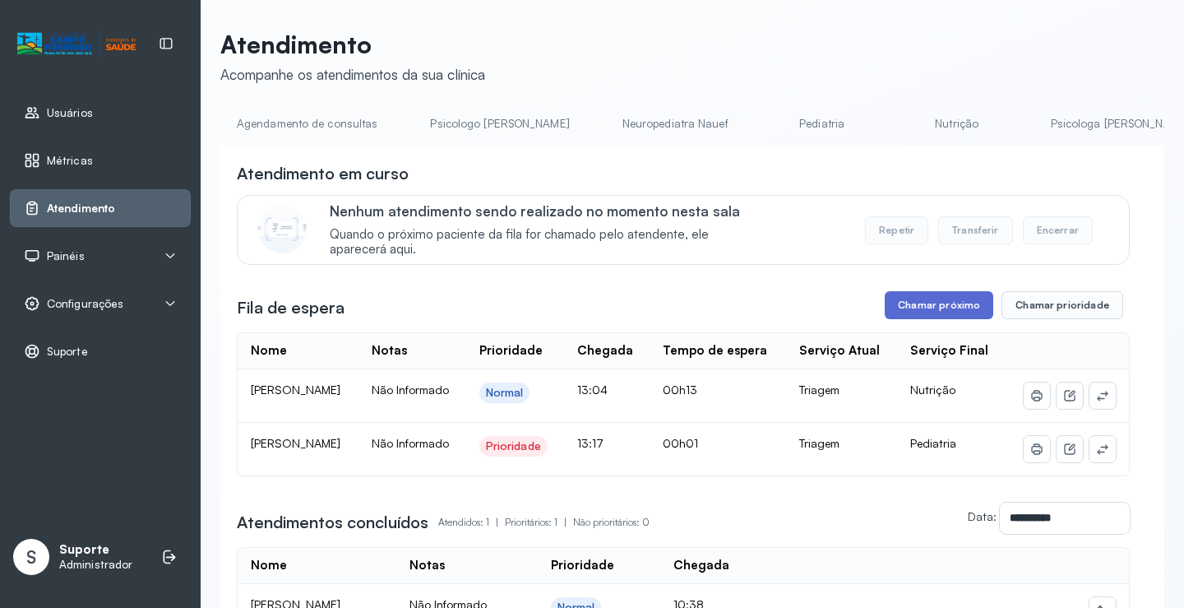
click at [950, 308] on button "Chamar próximo" at bounding box center [939, 305] width 109 height 28
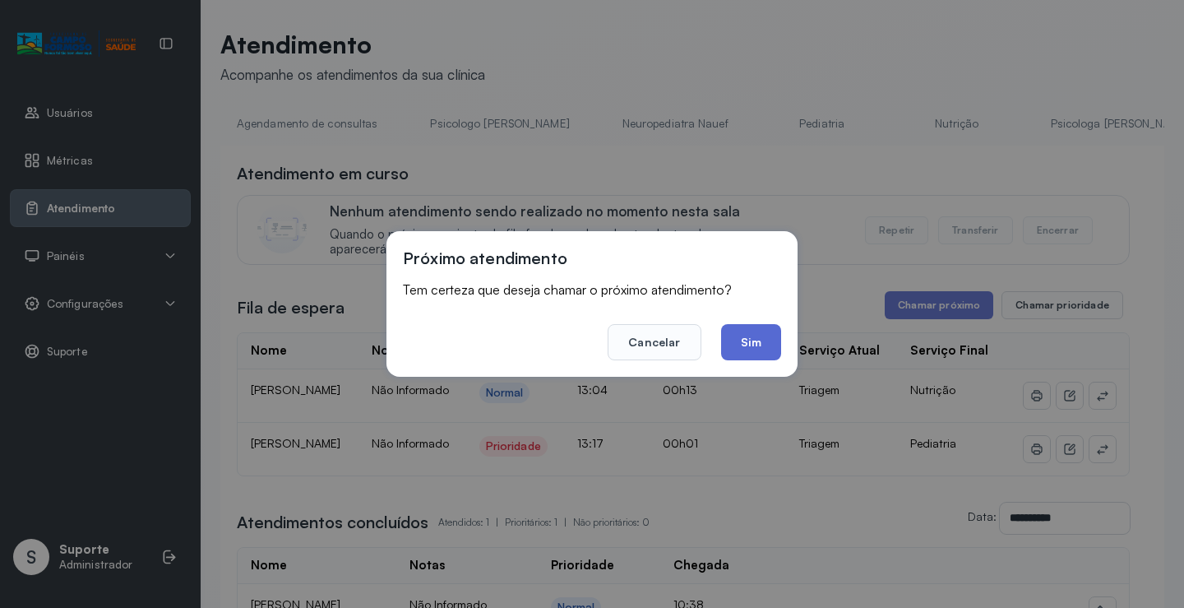
click at [756, 338] on button "Sim" at bounding box center [751, 342] width 60 height 36
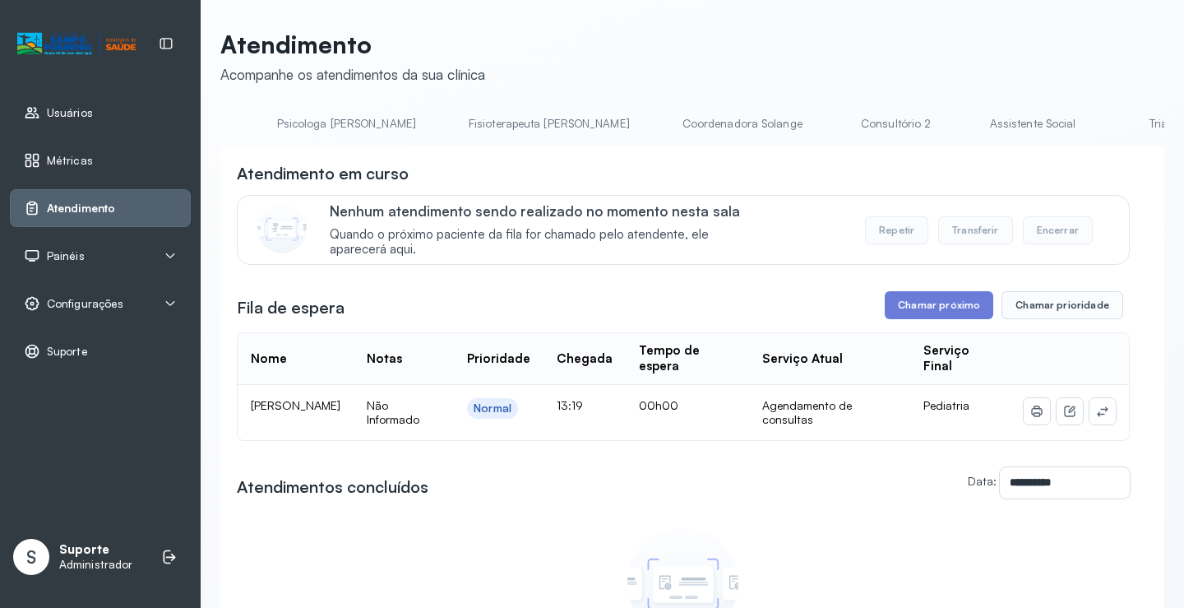
scroll to position [0, 800]
click at [1092, 124] on link "Triagem" at bounding box center [1149, 123] width 115 height 27
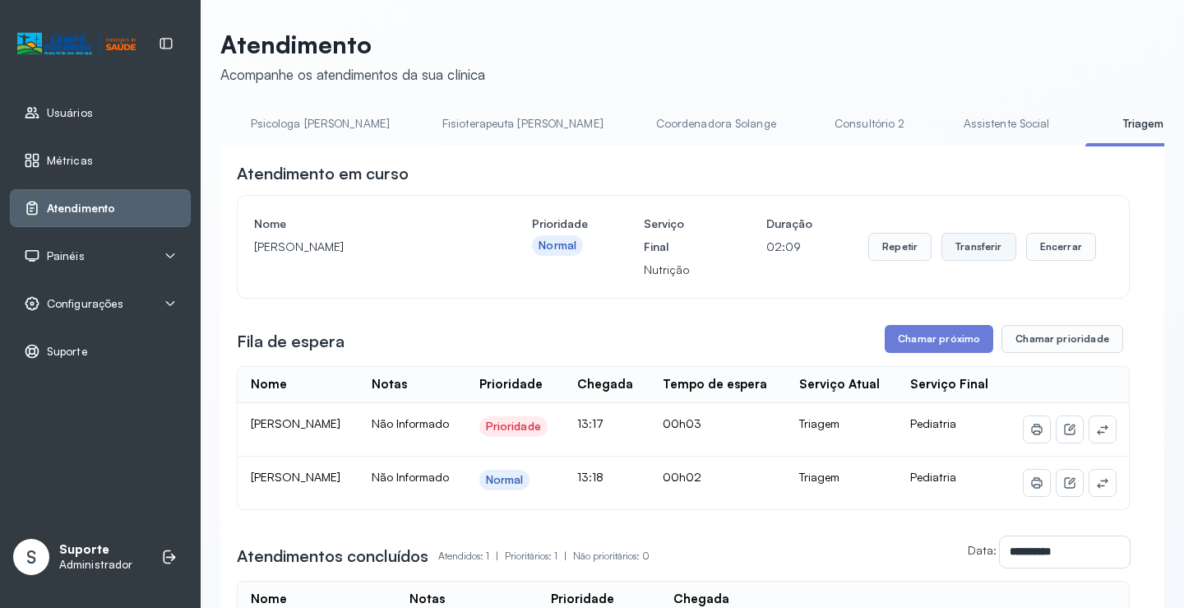
click at [979, 247] on button "Transferir" at bounding box center [979, 247] width 75 height 28
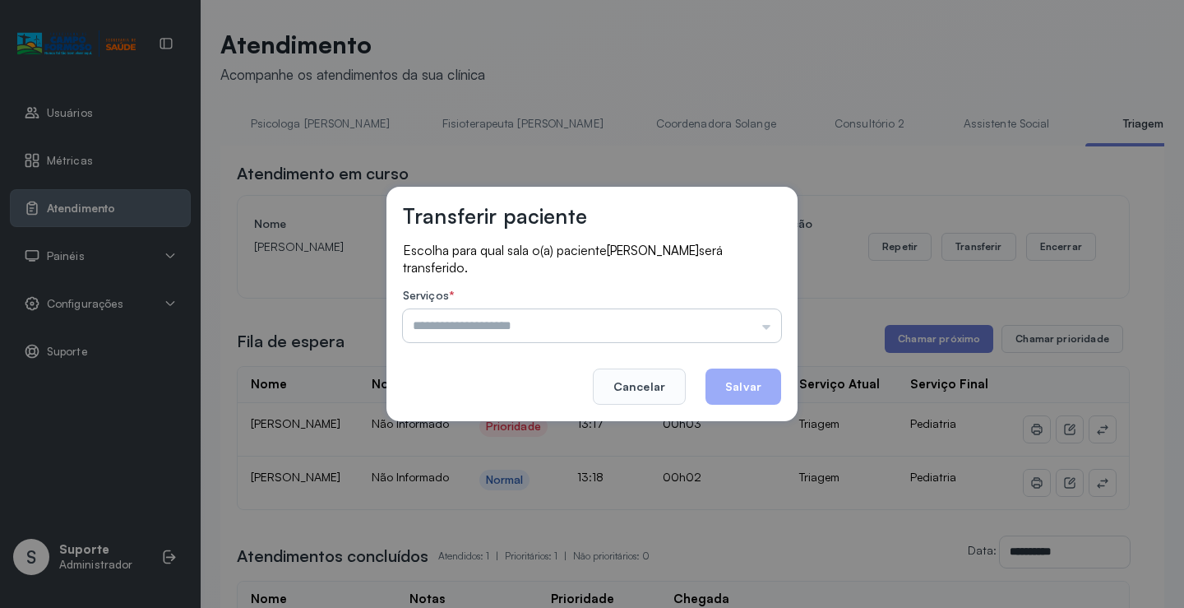
click at [771, 334] on input "text" at bounding box center [592, 325] width 378 height 33
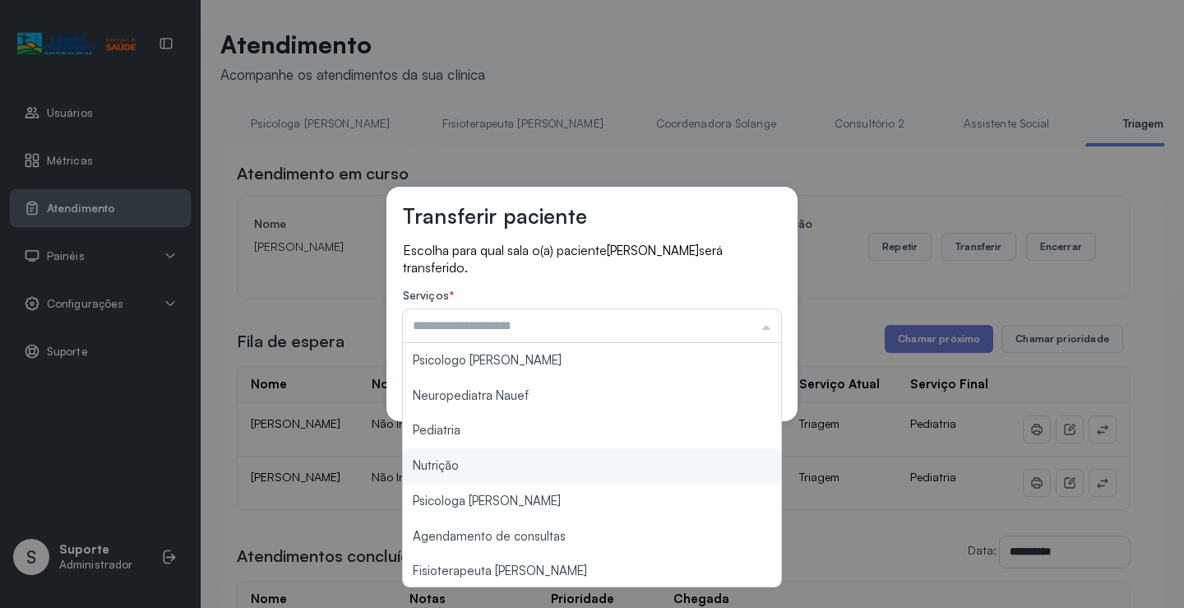
type input "********"
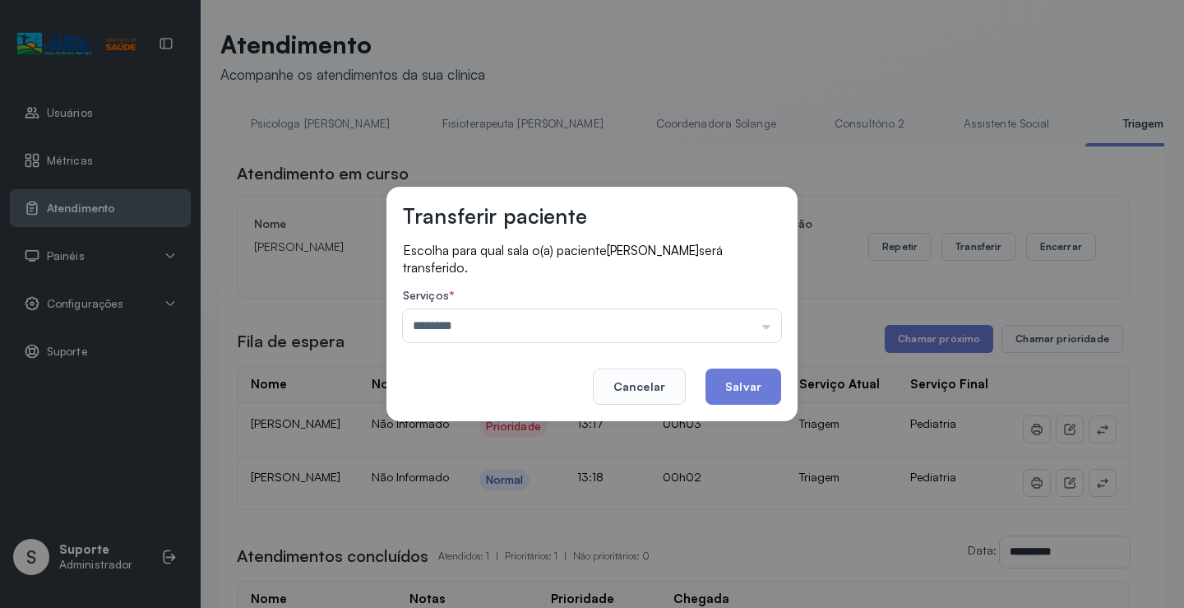
click at [490, 475] on div "Transferir paciente Escolha para qual sala o(a) paciente [PERSON_NAME] será tra…" at bounding box center [592, 304] width 1184 height 608
click at [754, 395] on button "Salvar" at bounding box center [744, 386] width 76 height 36
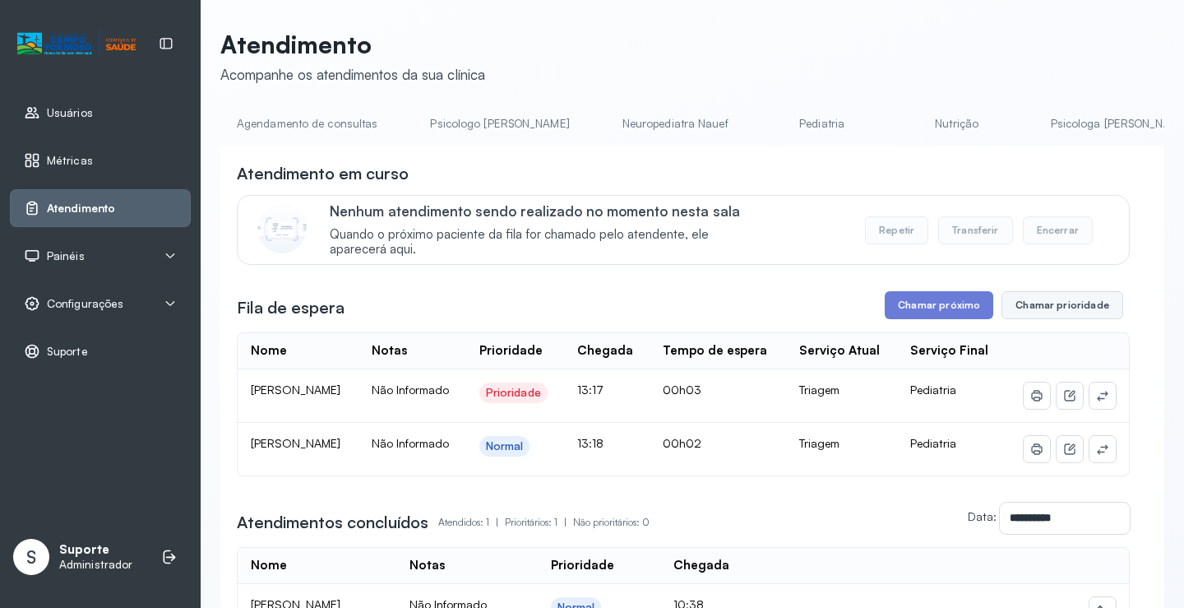
click at [1057, 319] on button "Chamar prioridade" at bounding box center [1063, 305] width 122 height 28
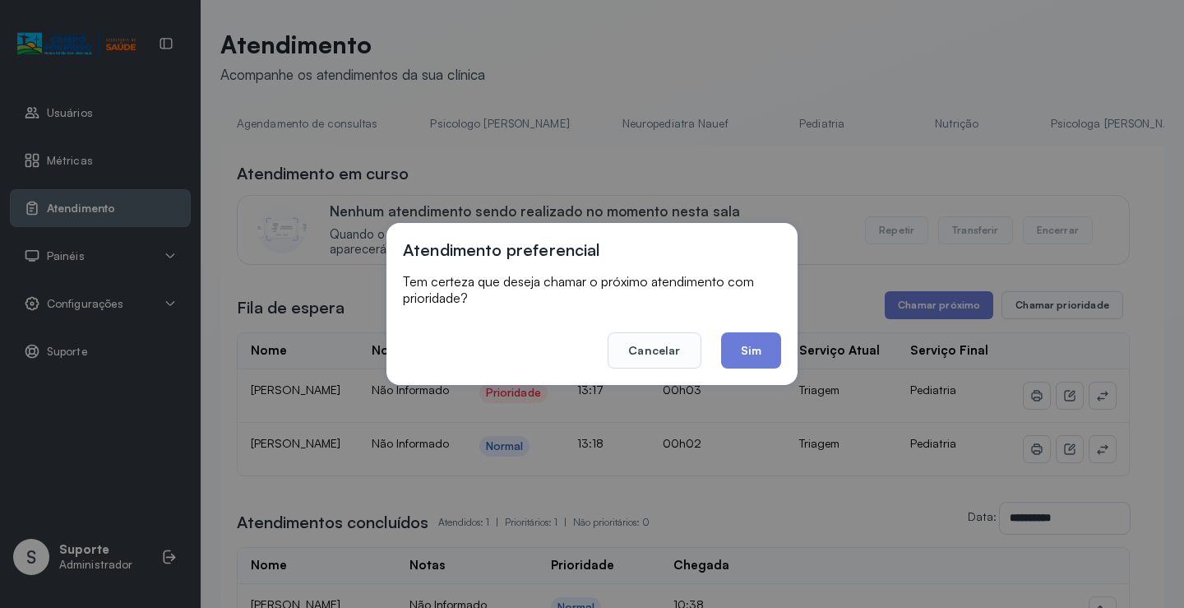
click at [1053, 306] on div "Atendimento preferencial Tem certeza que deseja chamar o próximo atendimento co…" at bounding box center [592, 304] width 1184 height 608
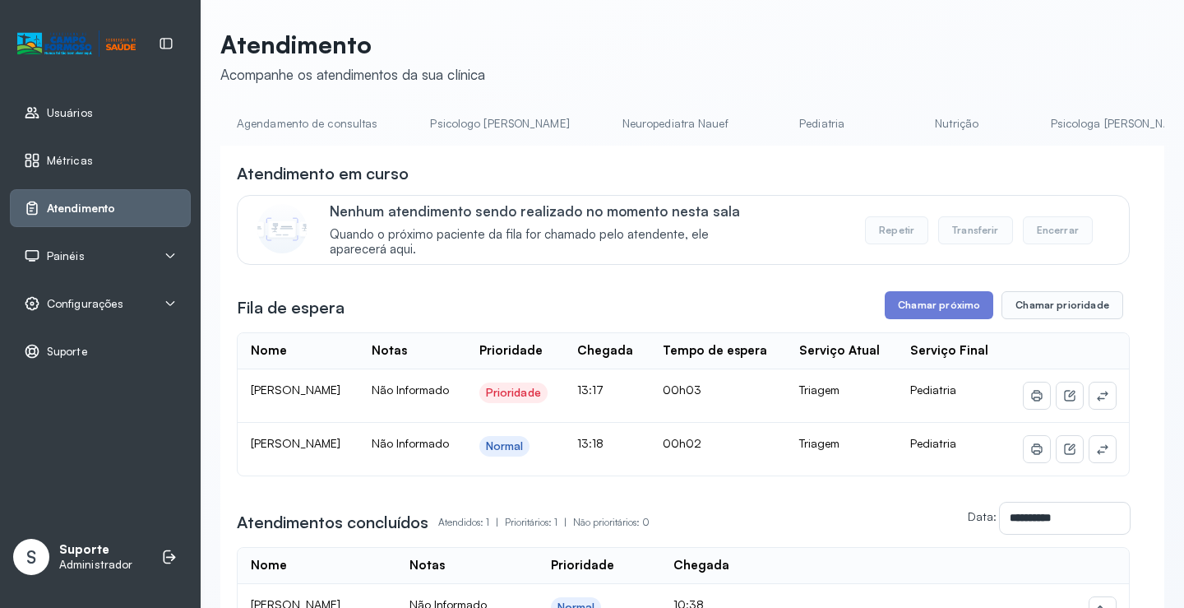
click at [1053, 306] on button "Chamar prioridade" at bounding box center [1063, 305] width 122 height 28
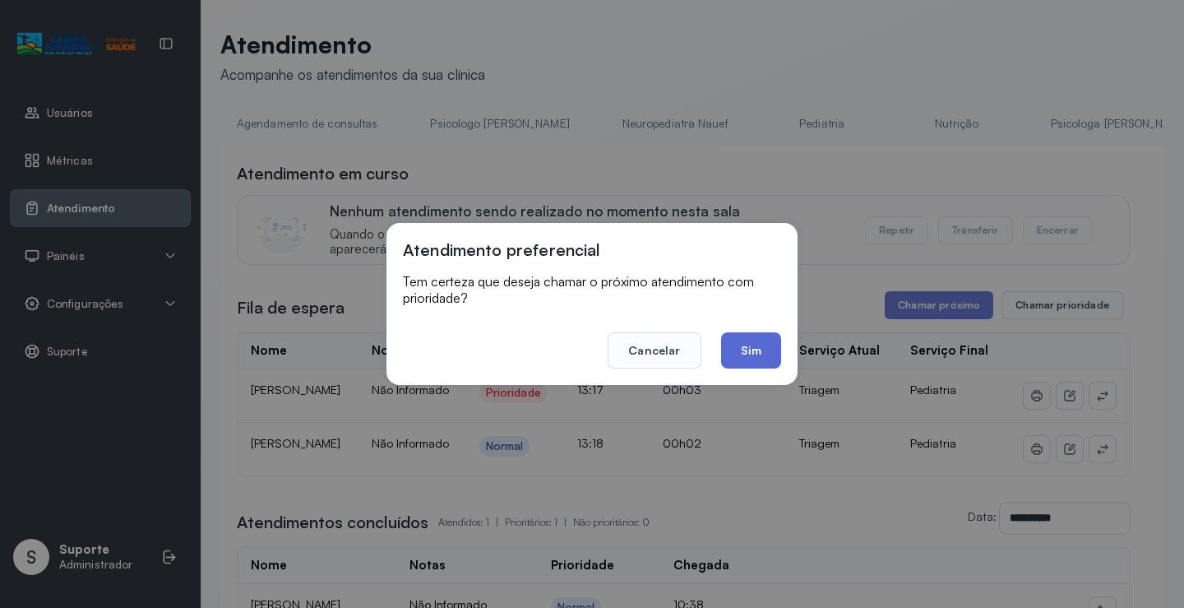
click at [758, 363] on button "Sim" at bounding box center [751, 350] width 60 height 36
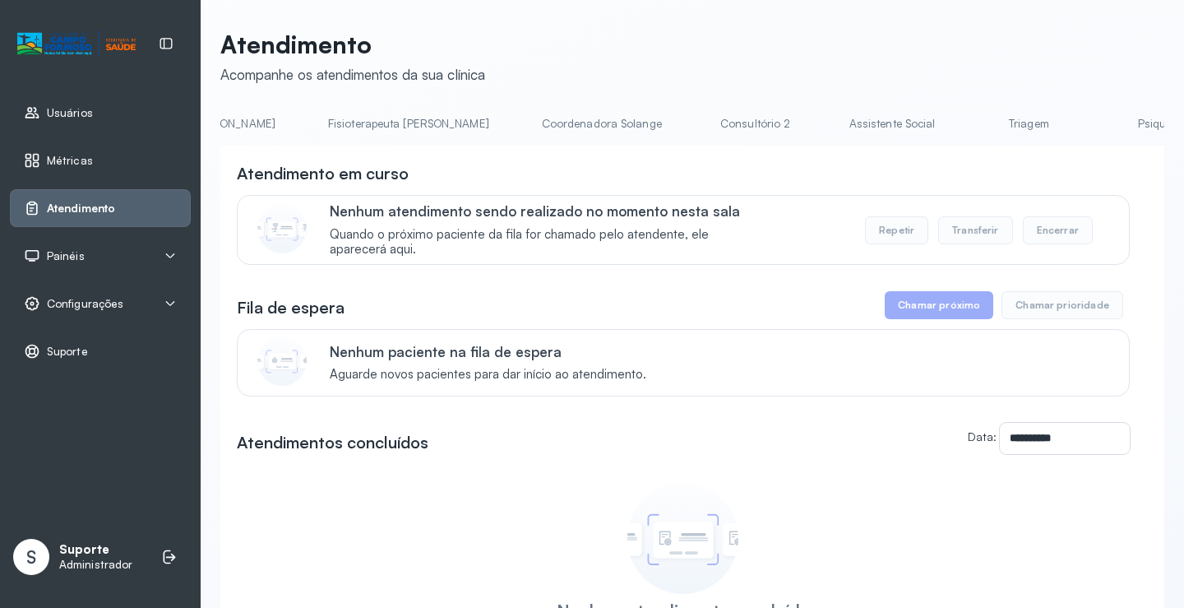
scroll to position [0, 943]
click at [949, 131] on link "Triagem" at bounding box center [1006, 123] width 115 height 27
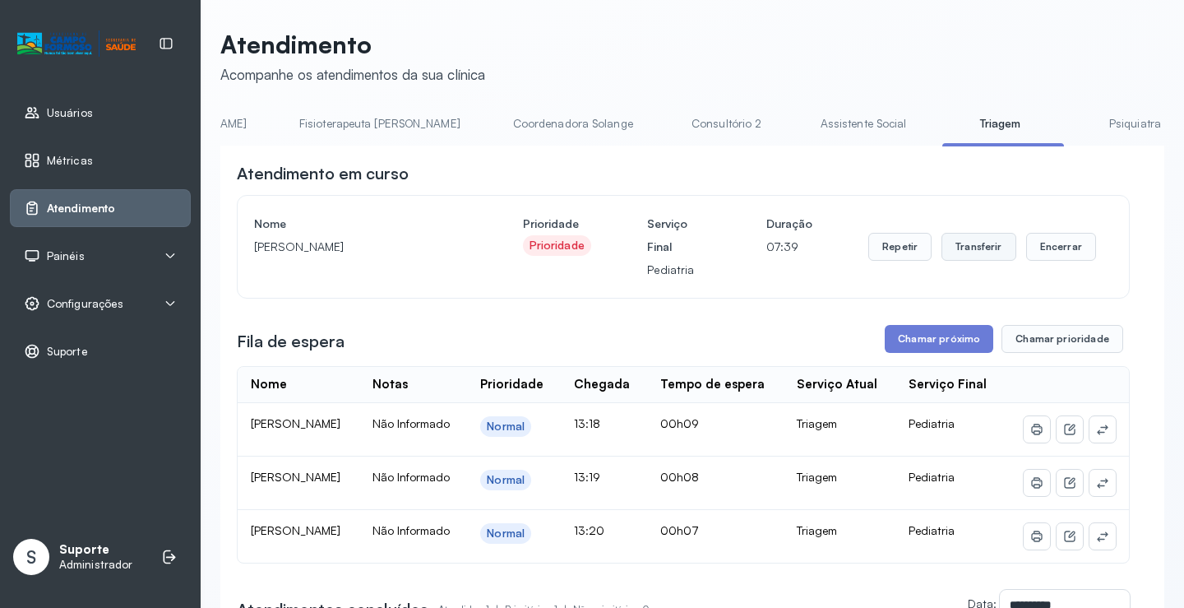
click at [978, 256] on button "Transferir" at bounding box center [979, 247] width 75 height 28
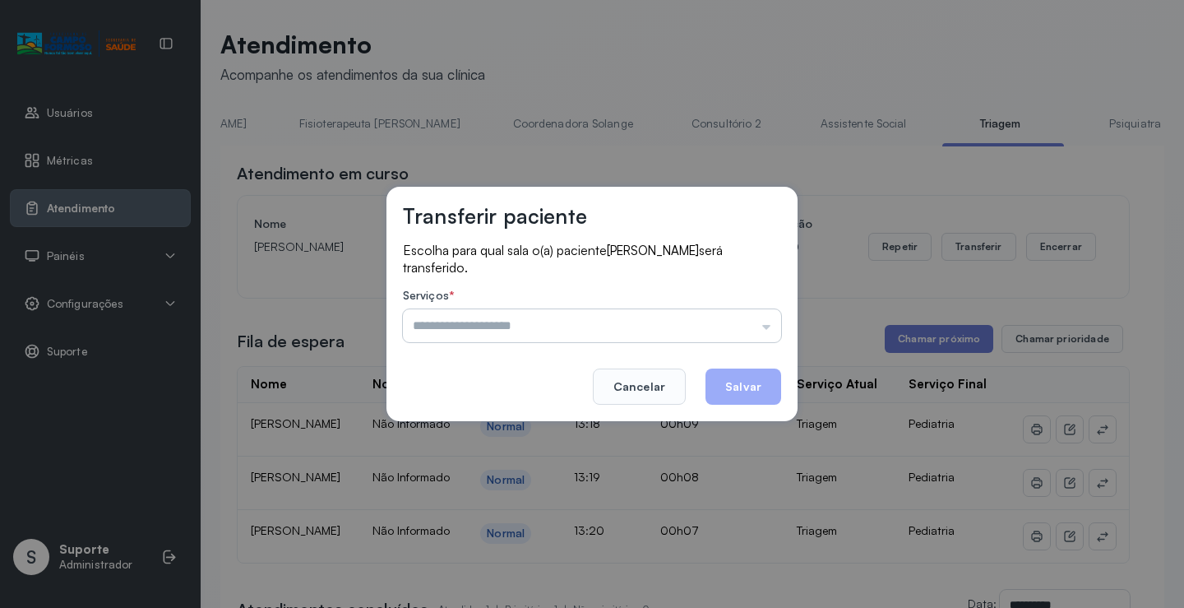
click at [769, 336] on input "text" at bounding box center [592, 325] width 378 height 33
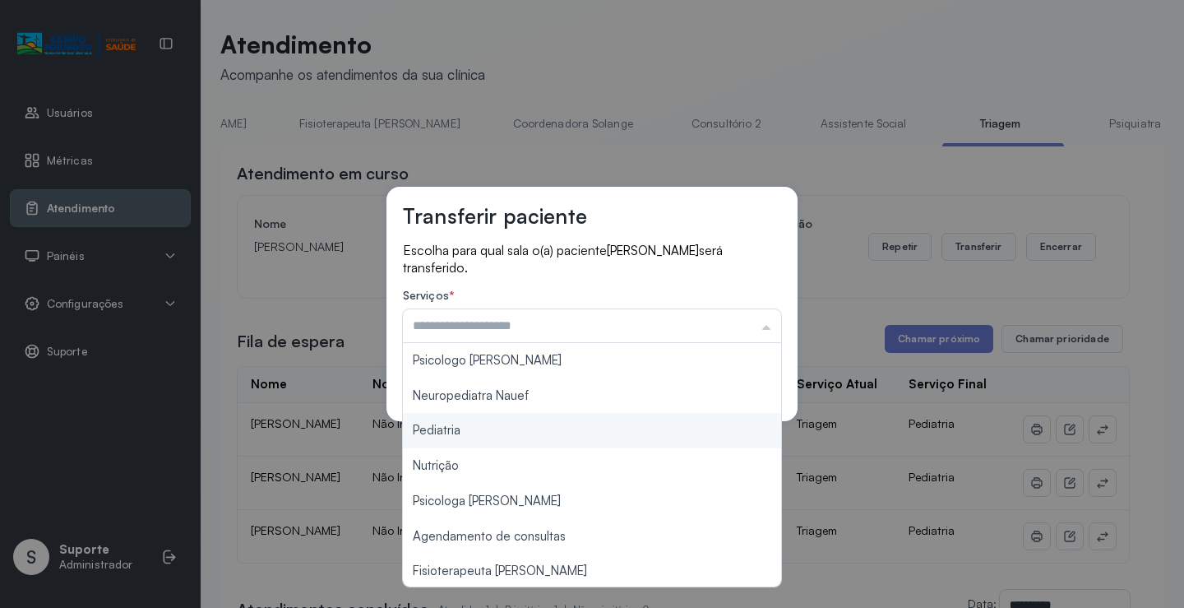
type input "*********"
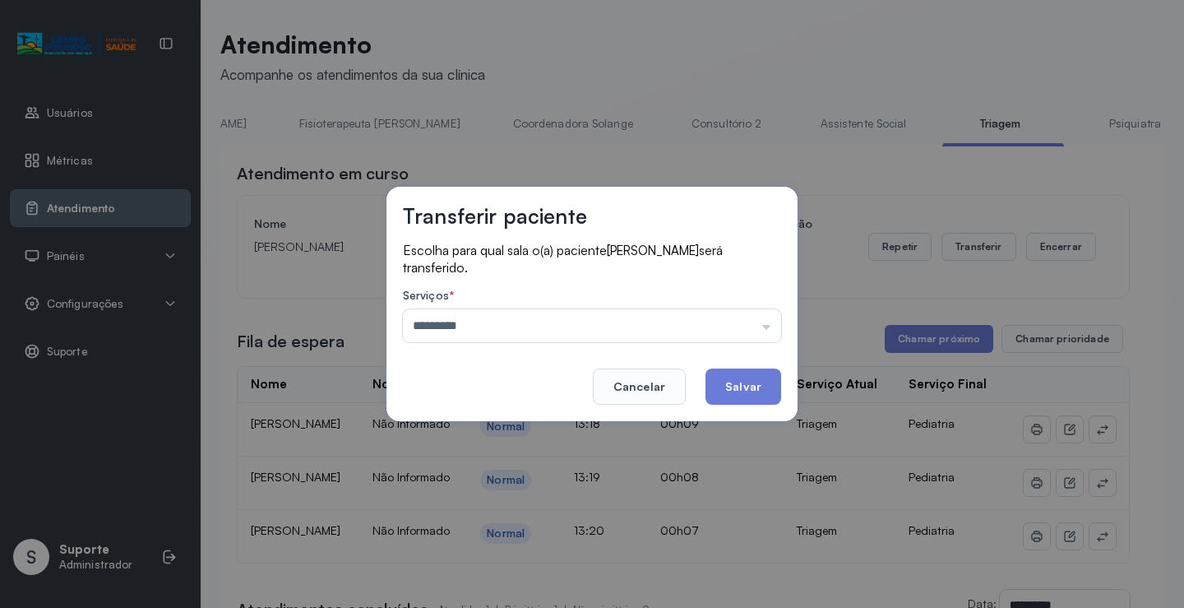
click at [549, 432] on div "Transferir paciente Escolha para qual sala o(a) paciente [PERSON_NAME] será tra…" at bounding box center [592, 304] width 1184 height 608
click at [761, 387] on button "Salvar" at bounding box center [744, 386] width 76 height 36
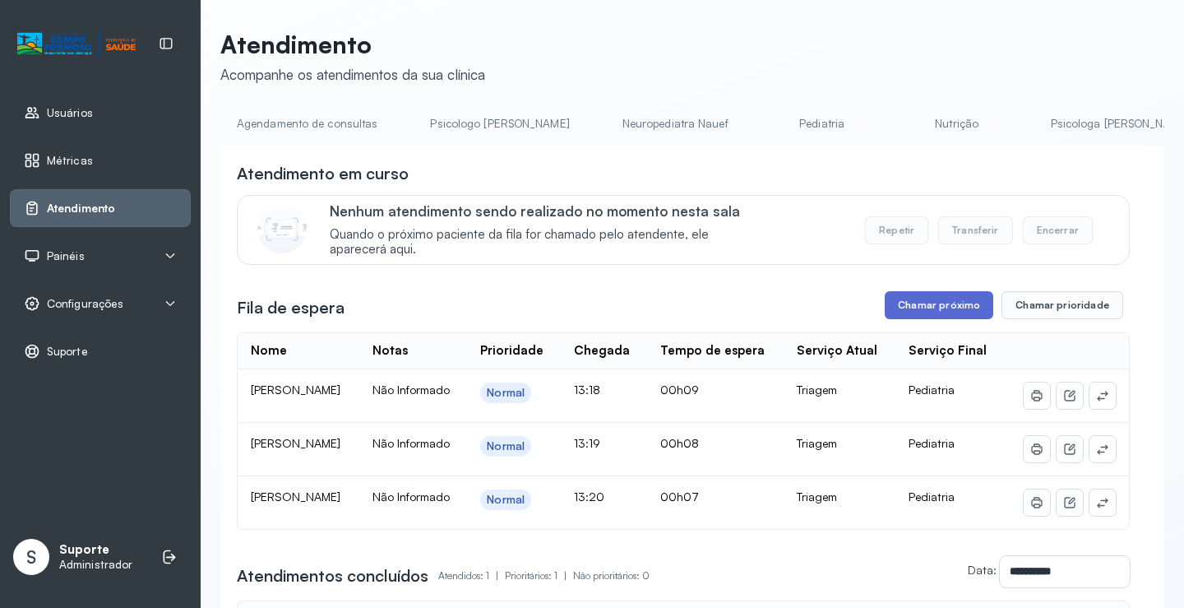
click at [940, 312] on button "Chamar próximo" at bounding box center [939, 305] width 109 height 28
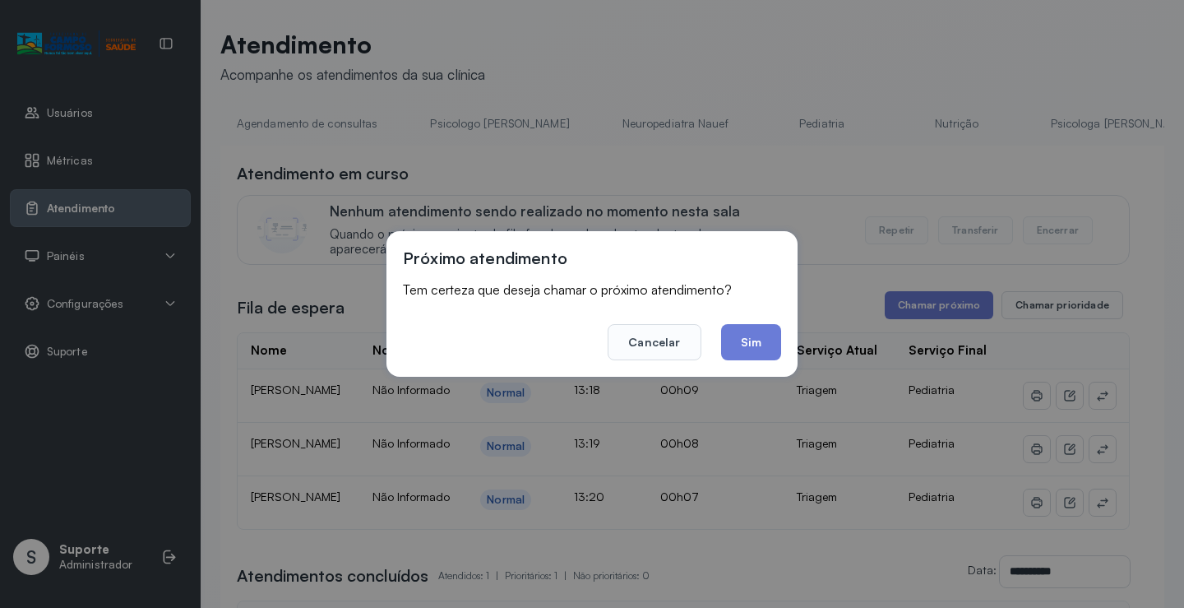
click at [771, 343] on button "Sim" at bounding box center [751, 342] width 60 height 36
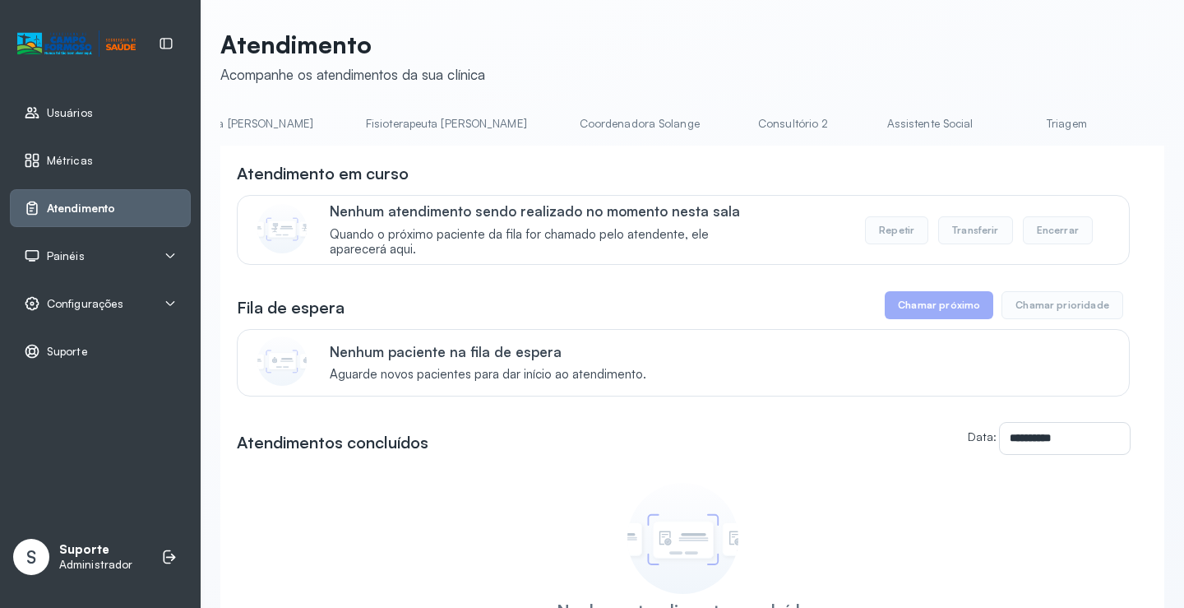
scroll to position [0, 913]
click at [979, 131] on link "Triagem" at bounding box center [1036, 123] width 115 height 27
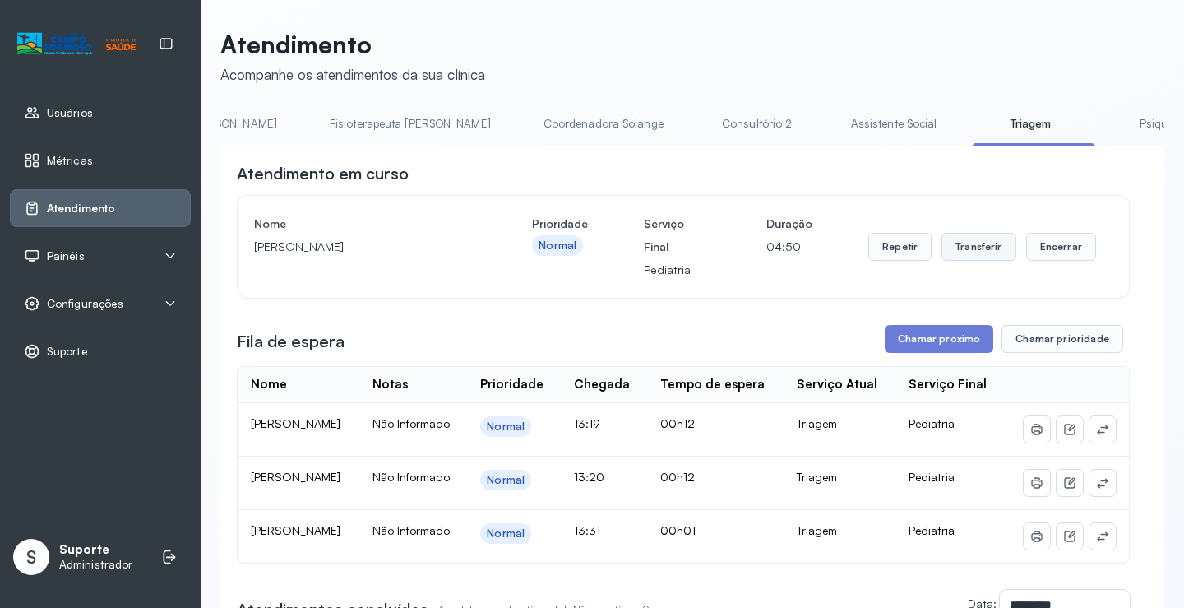
click at [975, 253] on button "Transferir" at bounding box center [979, 247] width 75 height 28
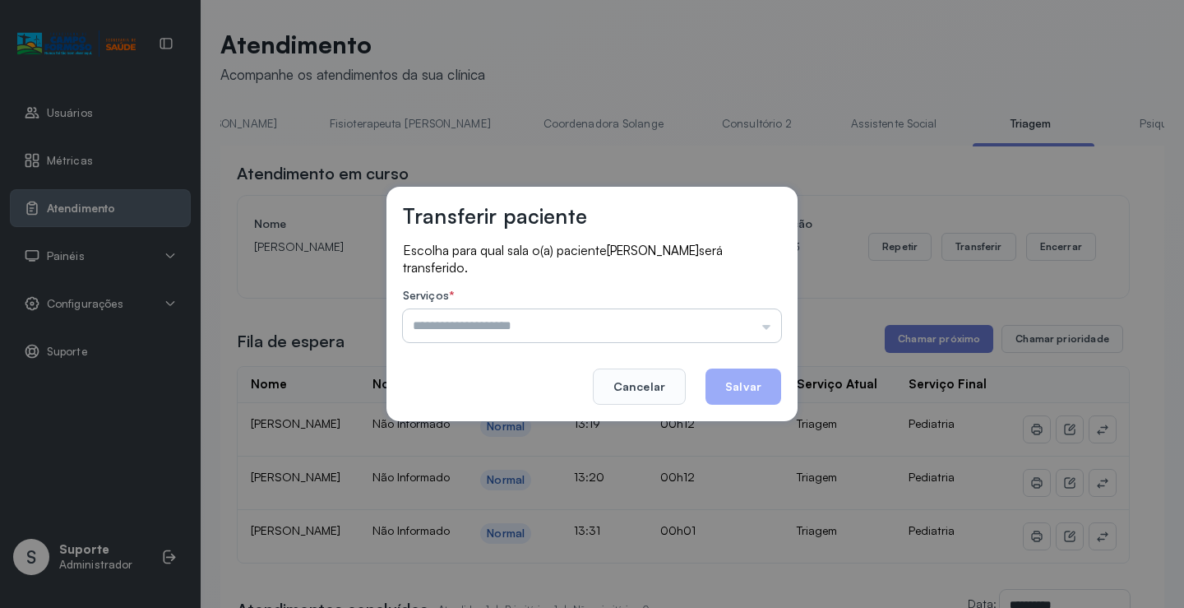
click at [766, 330] on input "text" at bounding box center [592, 325] width 378 height 33
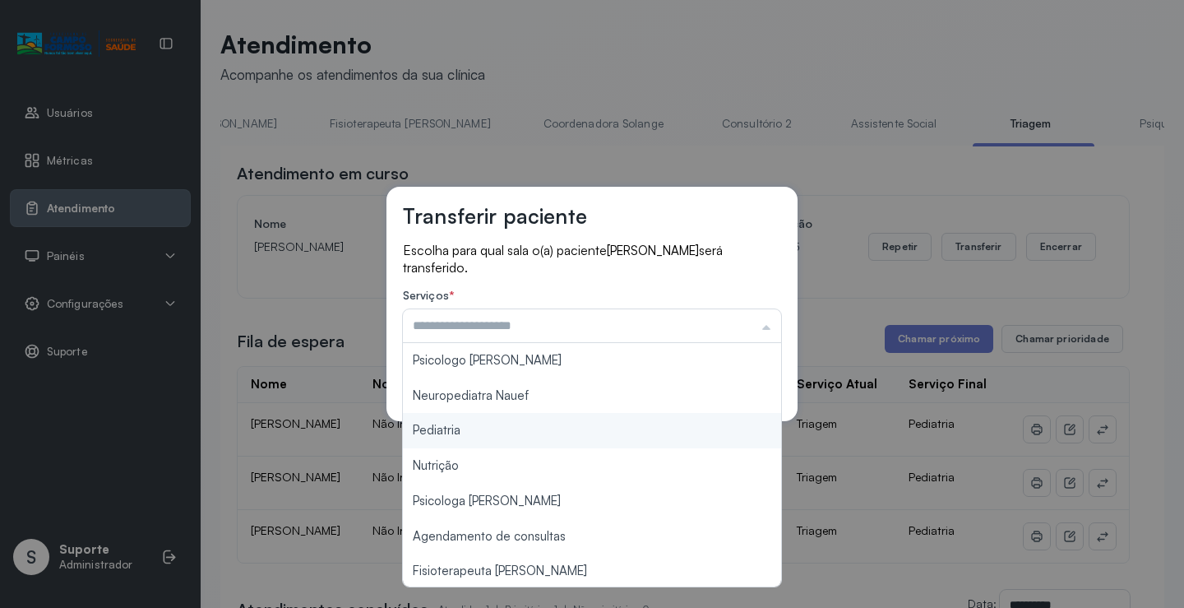
type input "*********"
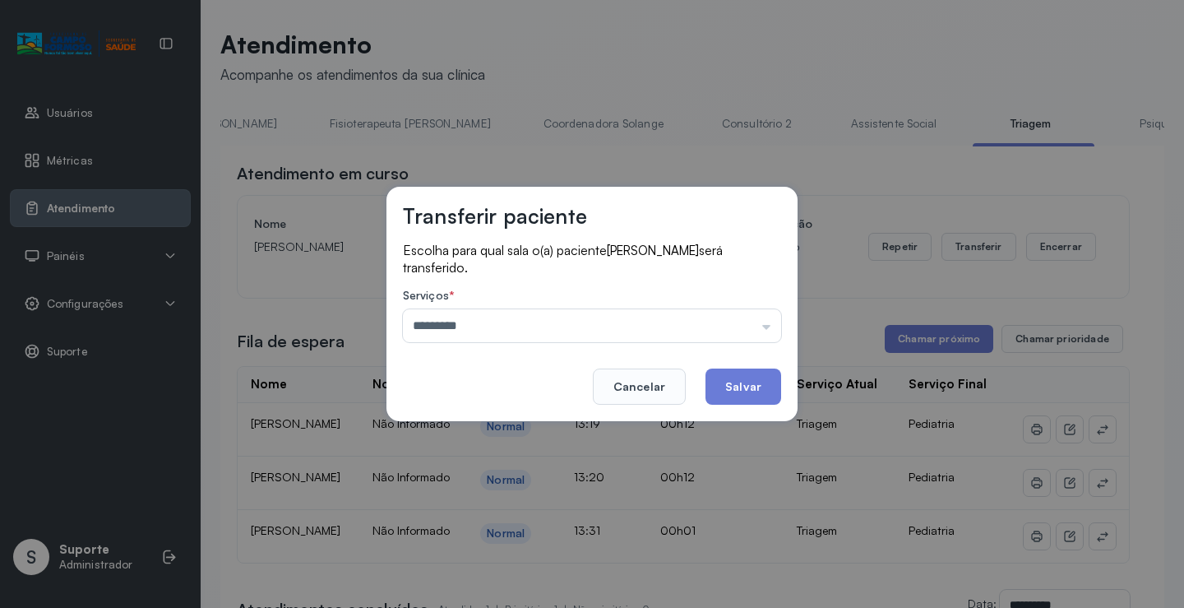
click at [480, 433] on div "Transferir paciente Escolha para qual sala o(a) paciente JOAQUIM BATISTA será t…" at bounding box center [592, 304] width 1184 height 608
click at [757, 382] on button "Salvar" at bounding box center [744, 386] width 76 height 36
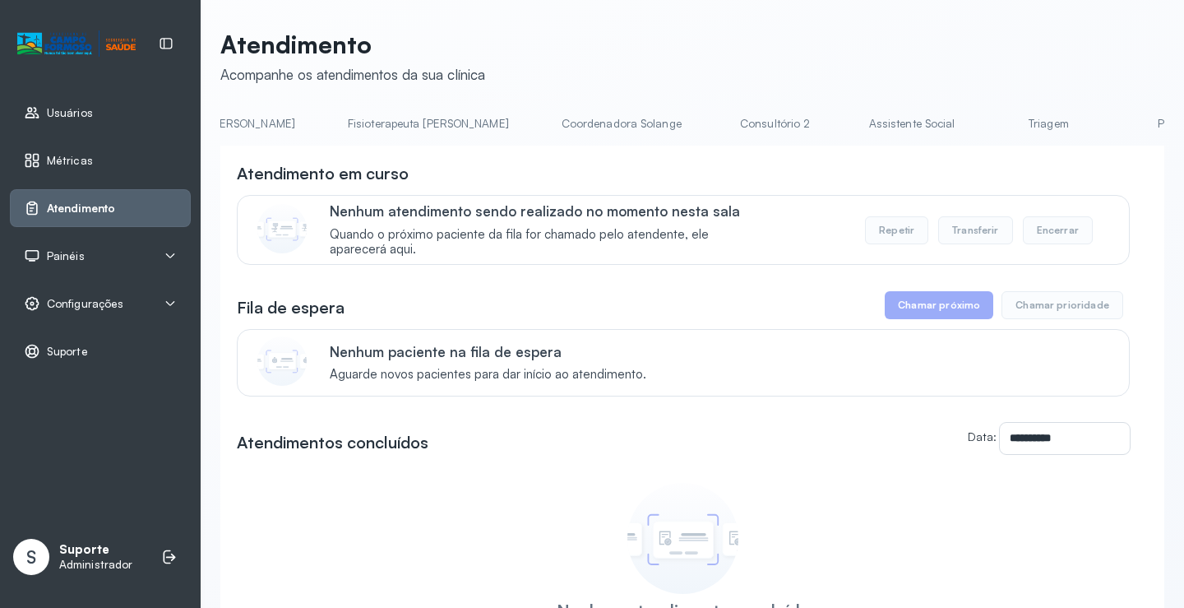
scroll to position [0, 947]
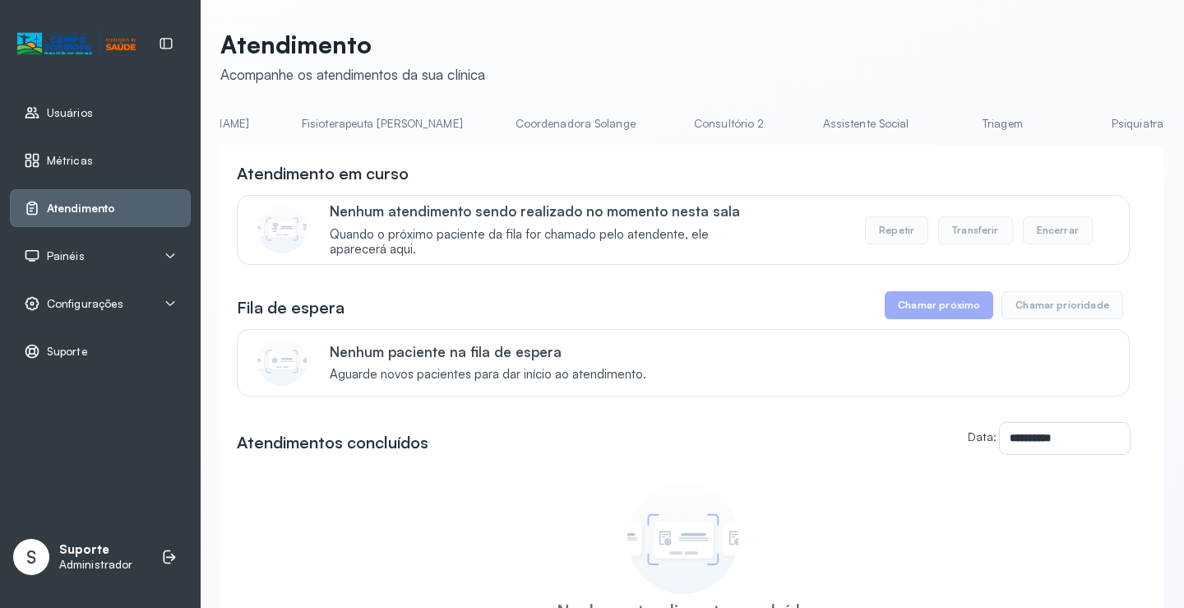
click at [945, 127] on link "Triagem" at bounding box center [1002, 123] width 115 height 27
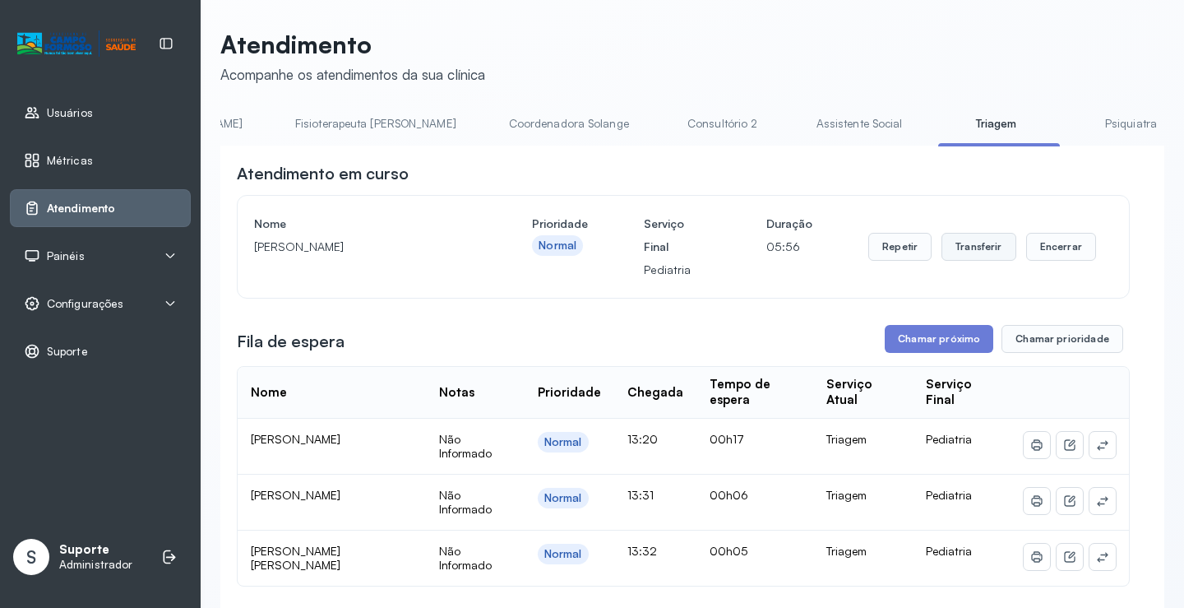
click at [976, 254] on button "Transferir" at bounding box center [979, 247] width 75 height 28
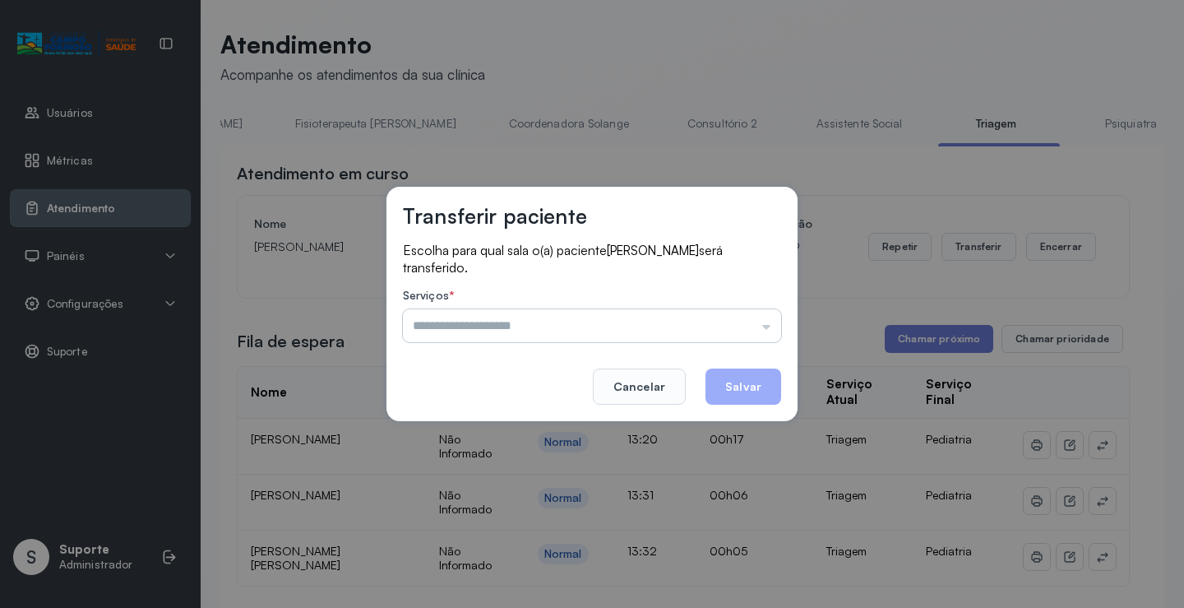
click at [770, 324] on input "text" at bounding box center [592, 325] width 378 height 33
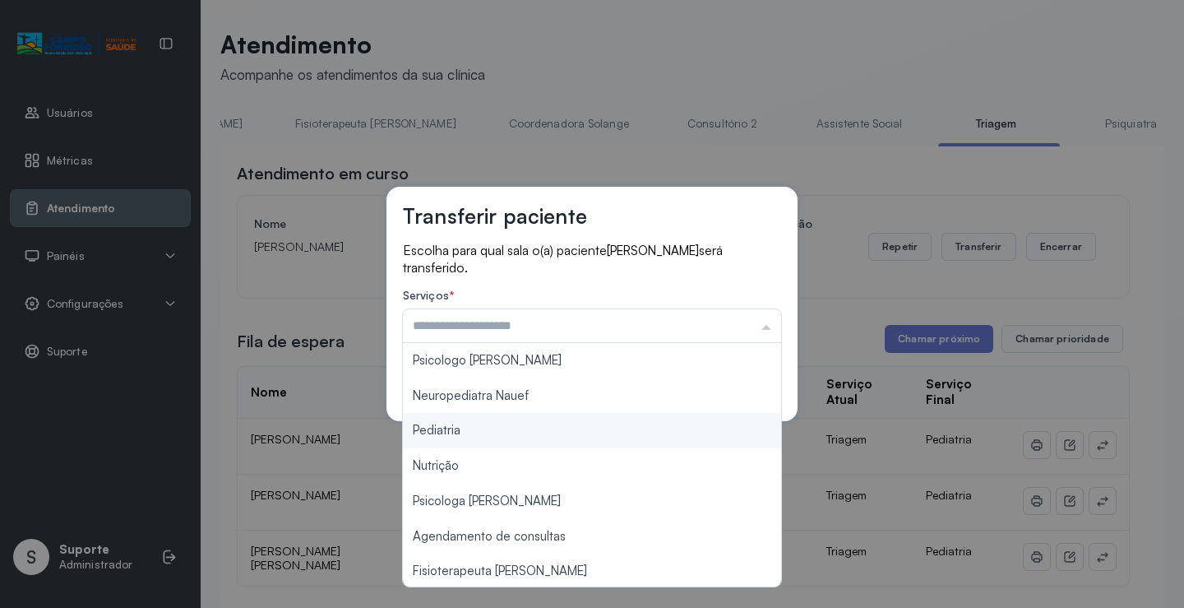
type input "*********"
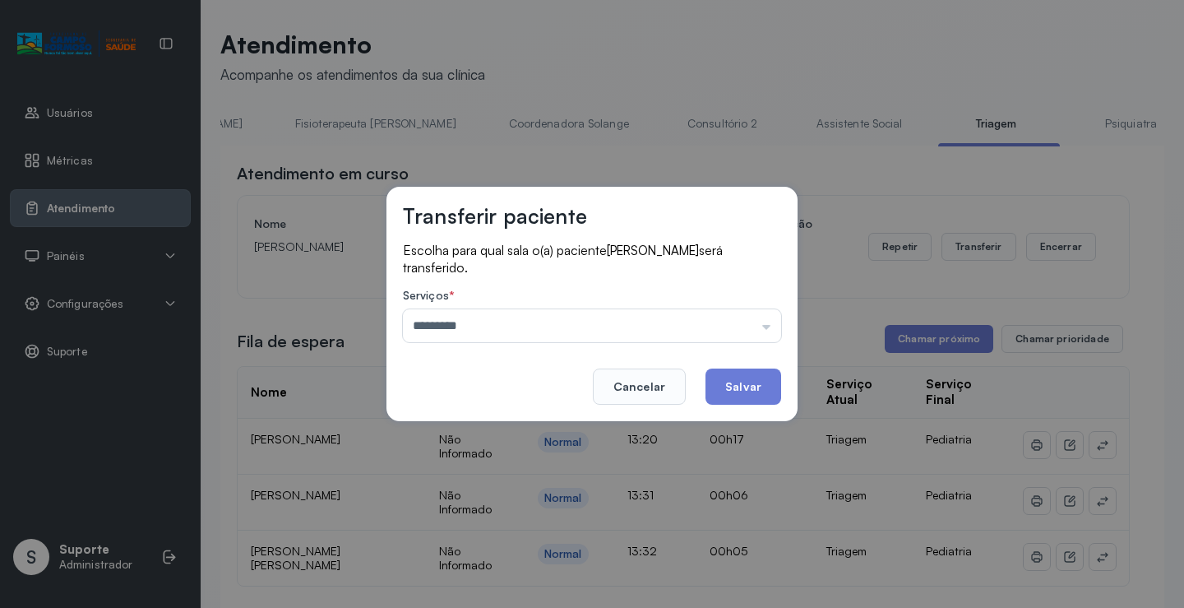
click at [479, 428] on div "Transferir paciente Escolha para qual sala o(a) paciente [PERSON_NAME] será tra…" at bounding box center [592, 304] width 1184 height 608
click at [751, 383] on button "Salvar" at bounding box center [744, 386] width 76 height 36
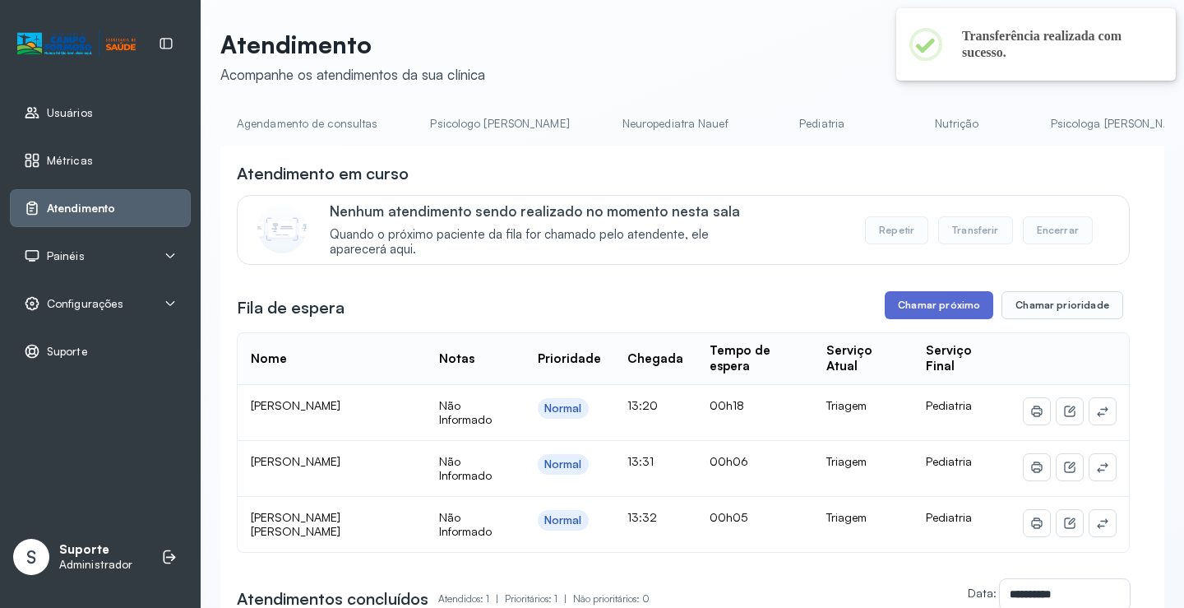
click at [941, 311] on button "Chamar próximo" at bounding box center [939, 305] width 109 height 28
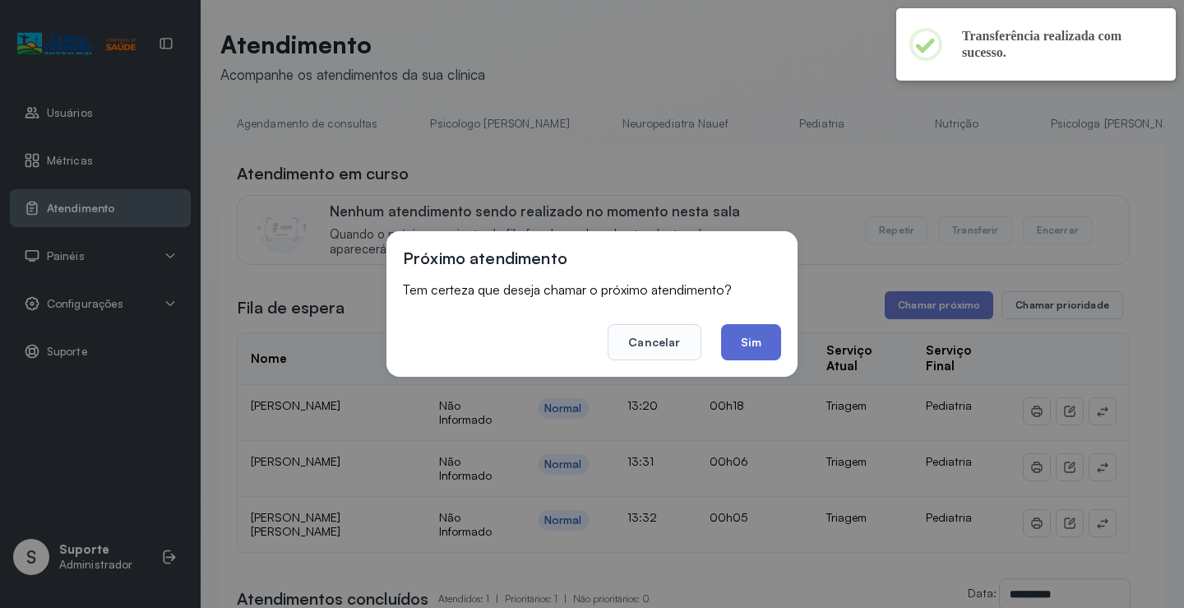
click at [757, 347] on button "Sim" at bounding box center [751, 342] width 60 height 36
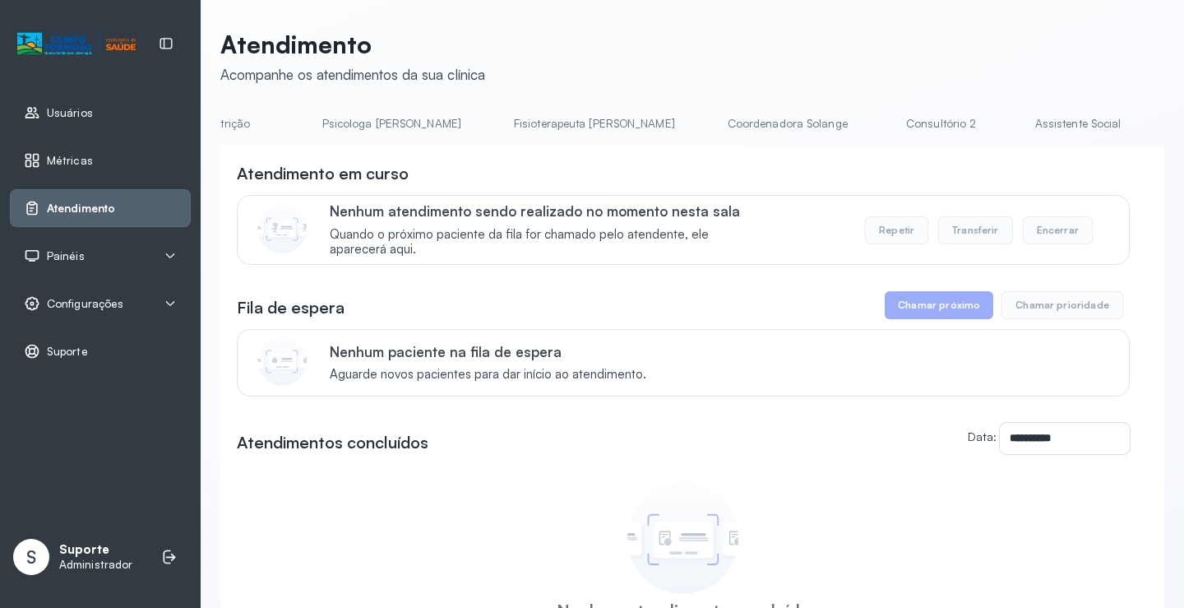
scroll to position [0, 1048]
drag, startPoint x: 738, startPoint y: 116, endPoint x: 734, endPoint y: 129, distance: 13.8
click at [845, 117] on link "Triagem" at bounding box center [902, 123] width 115 height 27
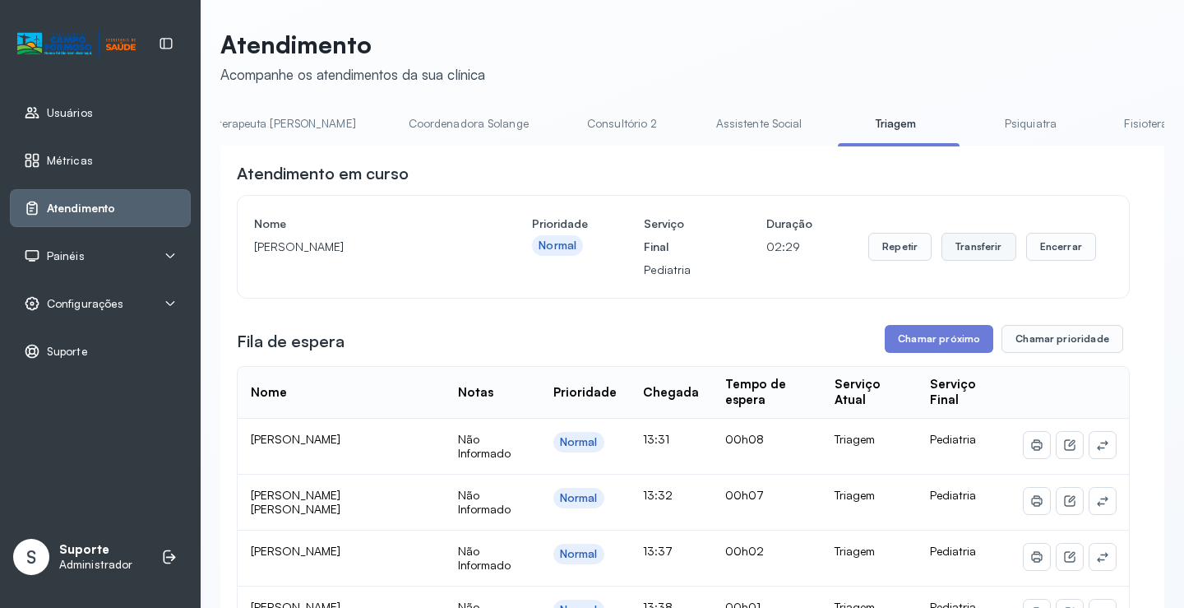
click at [972, 248] on button "Transferir" at bounding box center [979, 247] width 75 height 28
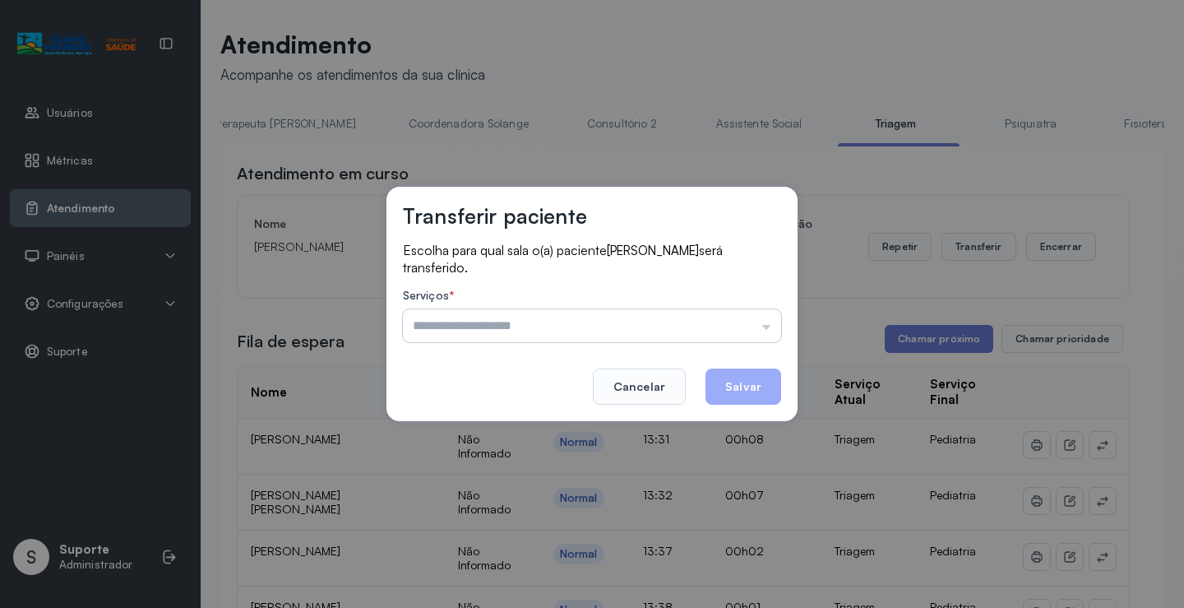
click at [766, 322] on input "text" at bounding box center [592, 325] width 378 height 33
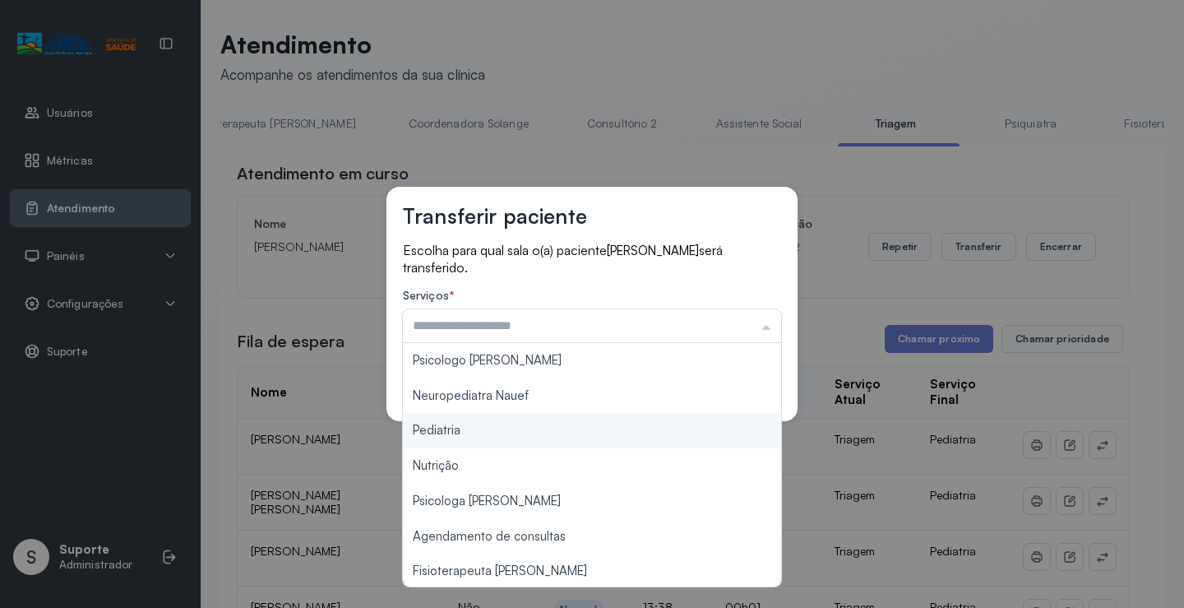
type input "*********"
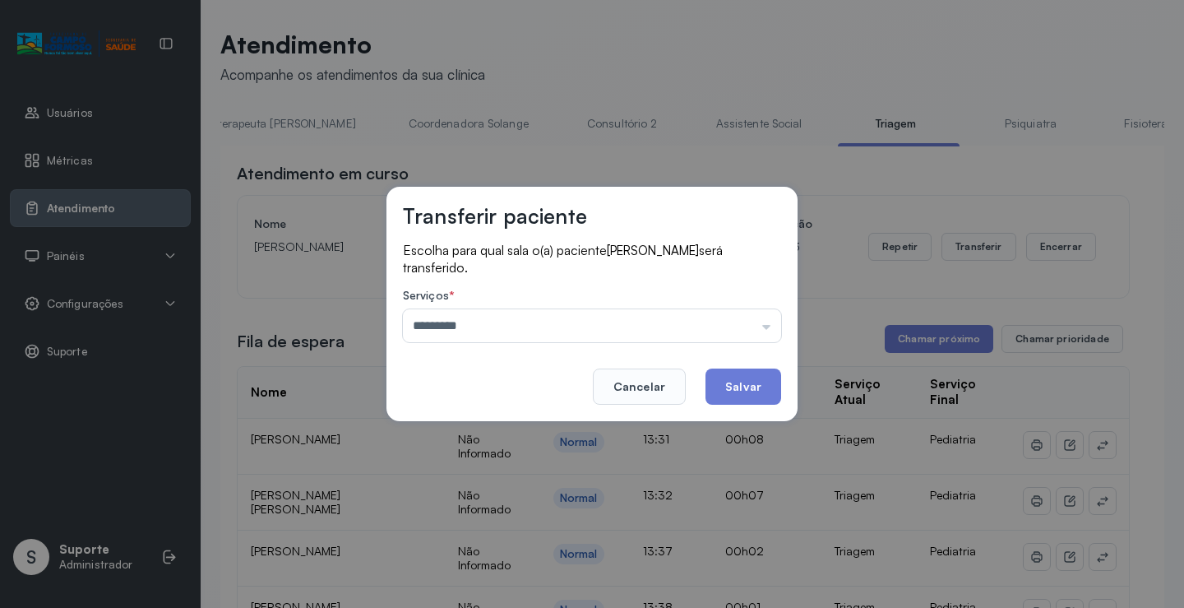
drag, startPoint x: 575, startPoint y: 435, endPoint x: 636, endPoint y: 473, distance: 71.7
click at [595, 447] on div "Transferir paciente Escolha para qual sala o(a) paciente EMANUEL OLIVEIRA REIS …" at bounding box center [592, 304] width 1184 height 608
click at [742, 384] on button "Salvar" at bounding box center [744, 386] width 76 height 36
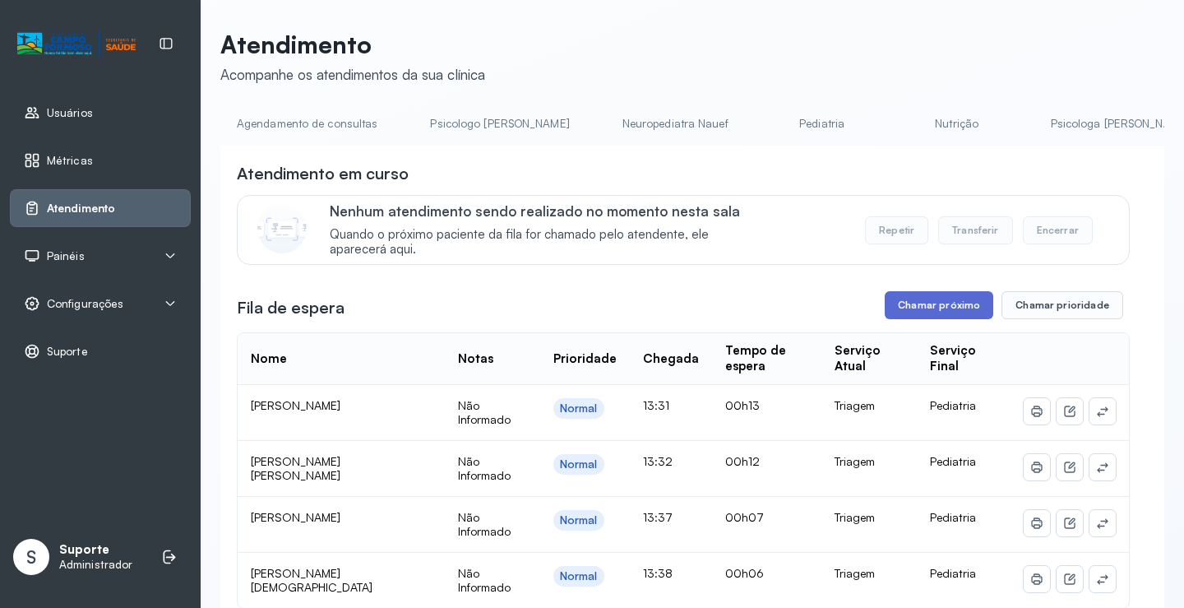
click at [919, 317] on button "Chamar próximo" at bounding box center [939, 305] width 109 height 28
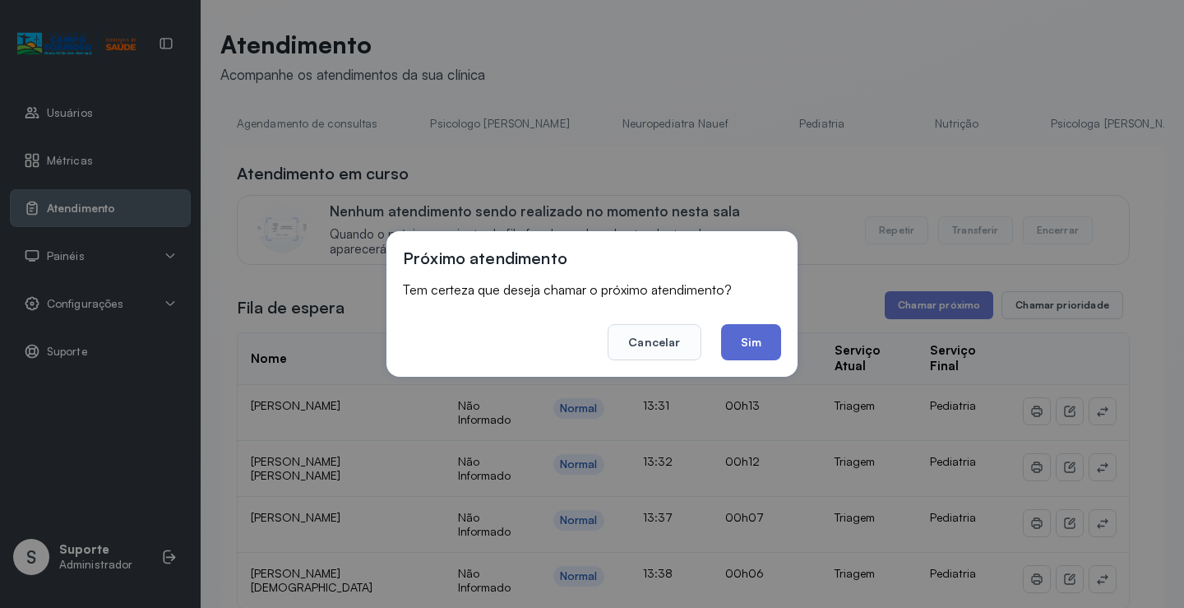
click at [748, 341] on button "Sim" at bounding box center [751, 342] width 60 height 36
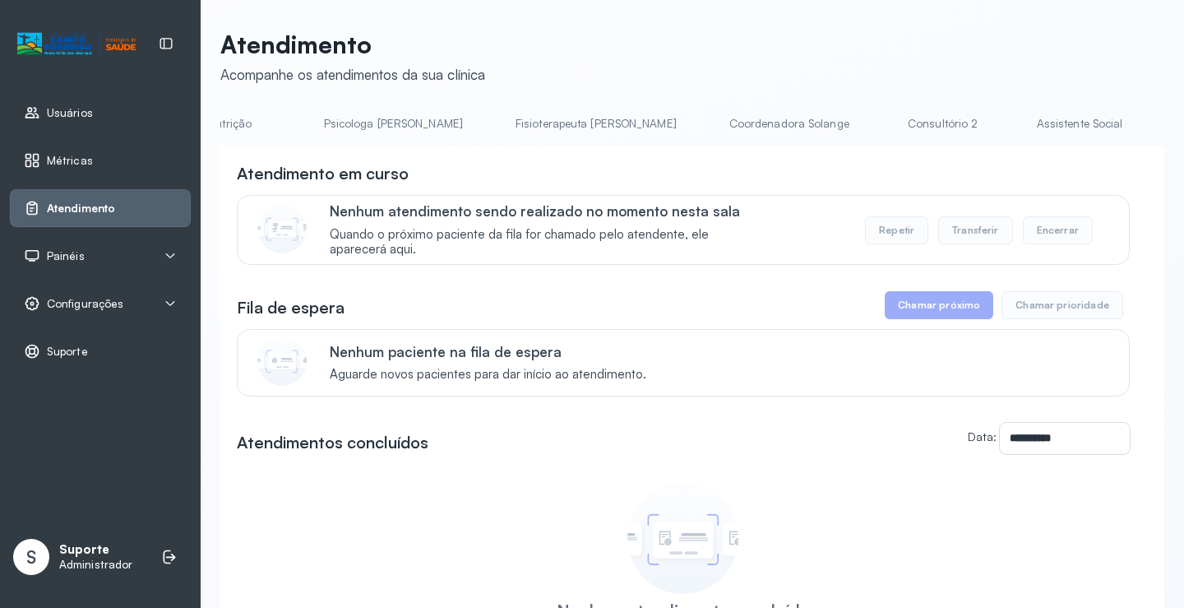
scroll to position [0, 987]
click at [905, 125] on link "Triagem" at bounding box center [962, 123] width 115 height 27
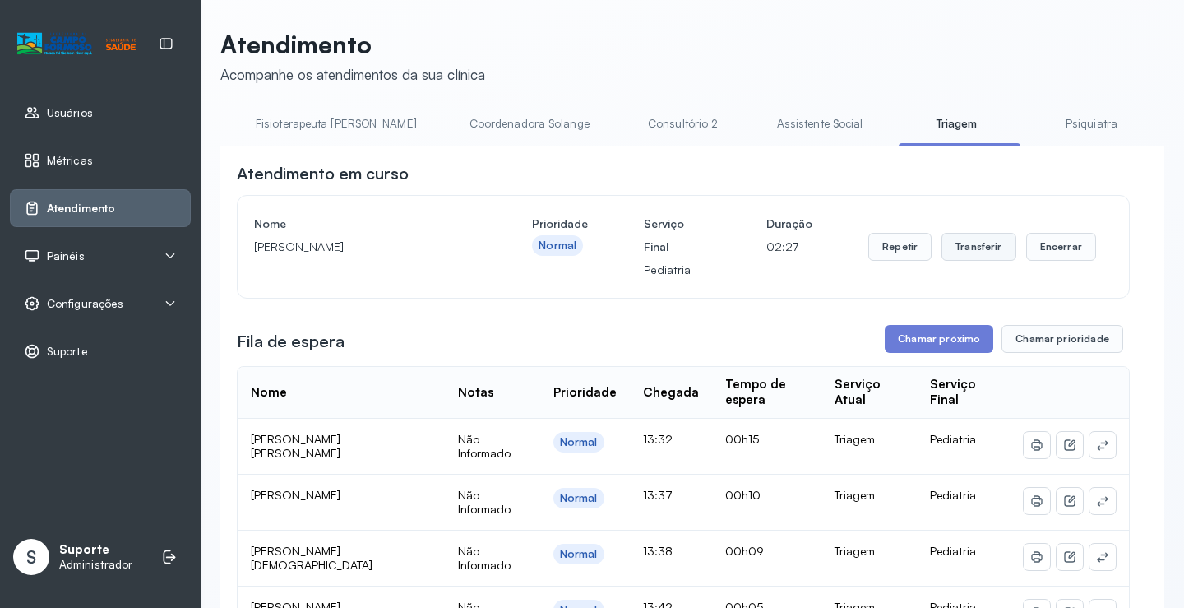
click at [964, 252] on button "Transferir" at bounding box center [979, 247] width 75 height 28
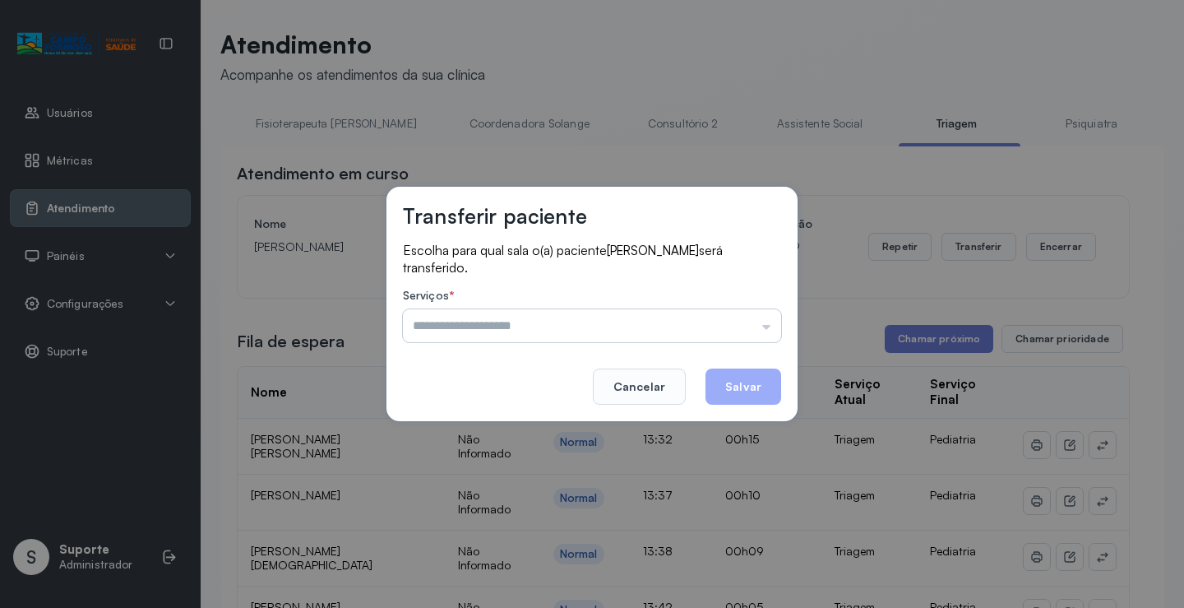
click at [766, 331] on input "text" at bounding box center [592, 325] width 378 height 33
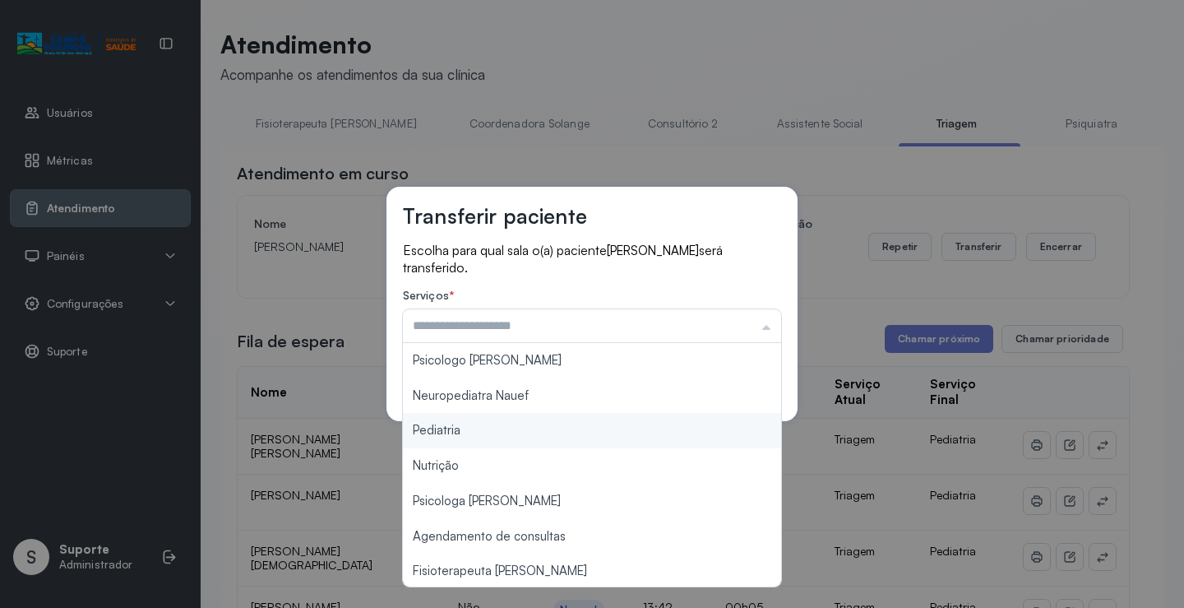
type input "*********"
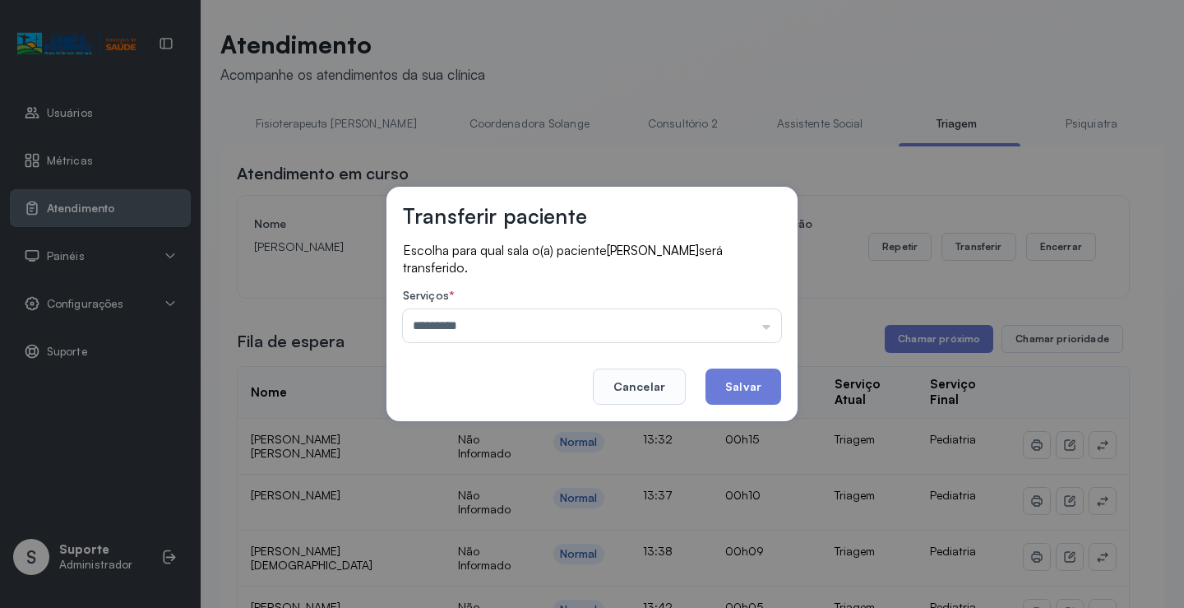
drag, startPoint x: 465, startPoint y: 428, endPoint x: 783, endPoint y: 355, distance: 326.6
click at [498, 419] on div "Transferir paciente Escolha para qual sala o(a) paciente BENJAMIN BISPO SANTOS …" at bounding box center [592, 304] width 411 height 234
drag, startPoint x: 757, startPoint y: 382, endPoint x: 840, endPoint y: 363, distance: 84.4
click at [770, 385] on button "Salvar" at bounding box center [744, 386] width 76 height 36
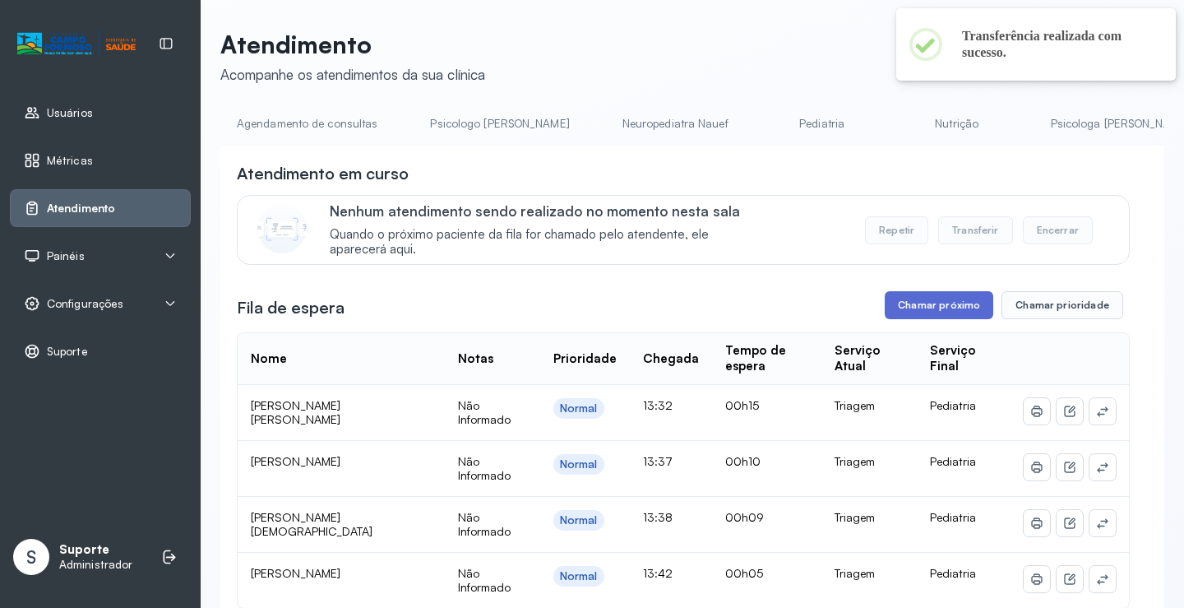
click at [923, 311] on button "Chamar próximo" at bounding box center [939, 305] width 109 height 28
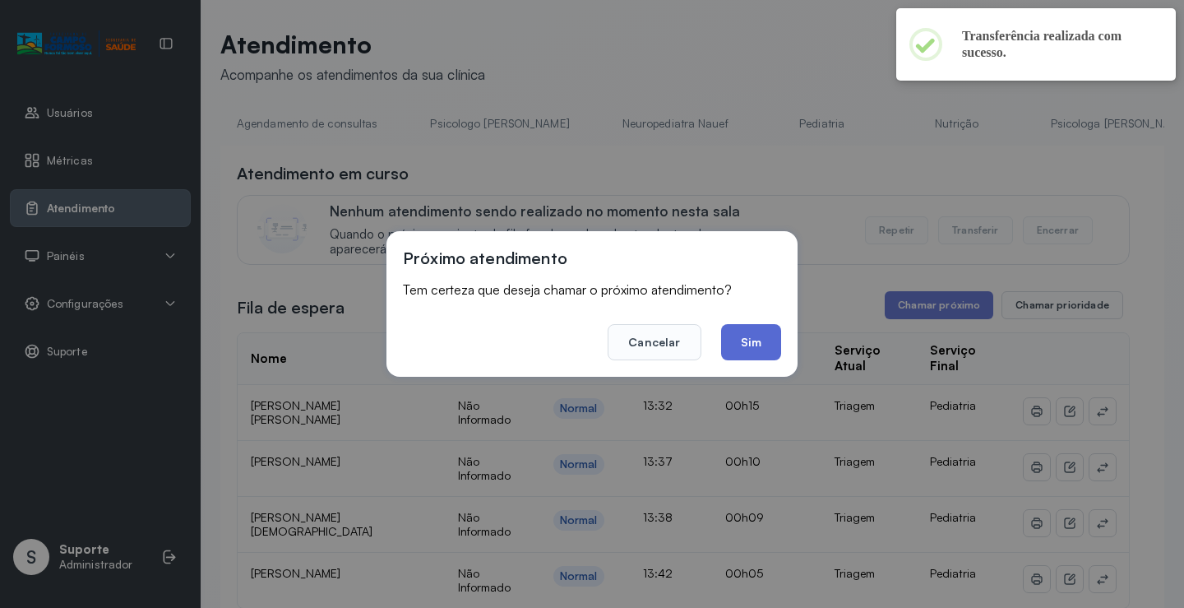
click at [748, 346] on button "Sim" at bounding box center [751, 342] width 60 height 36
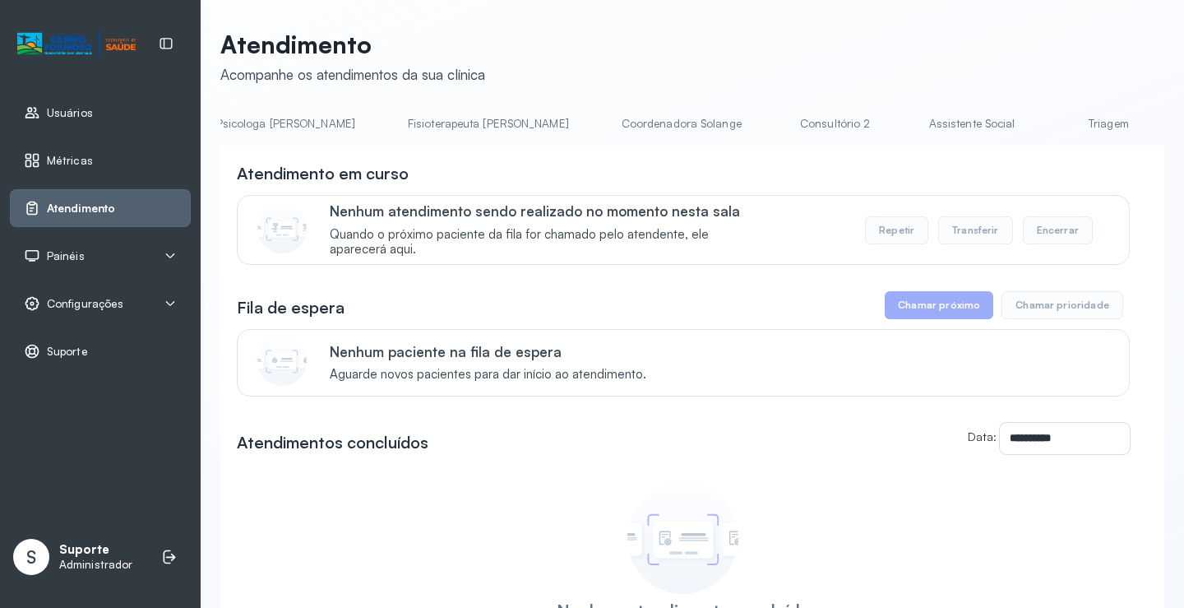
scroll to position [0, 904]
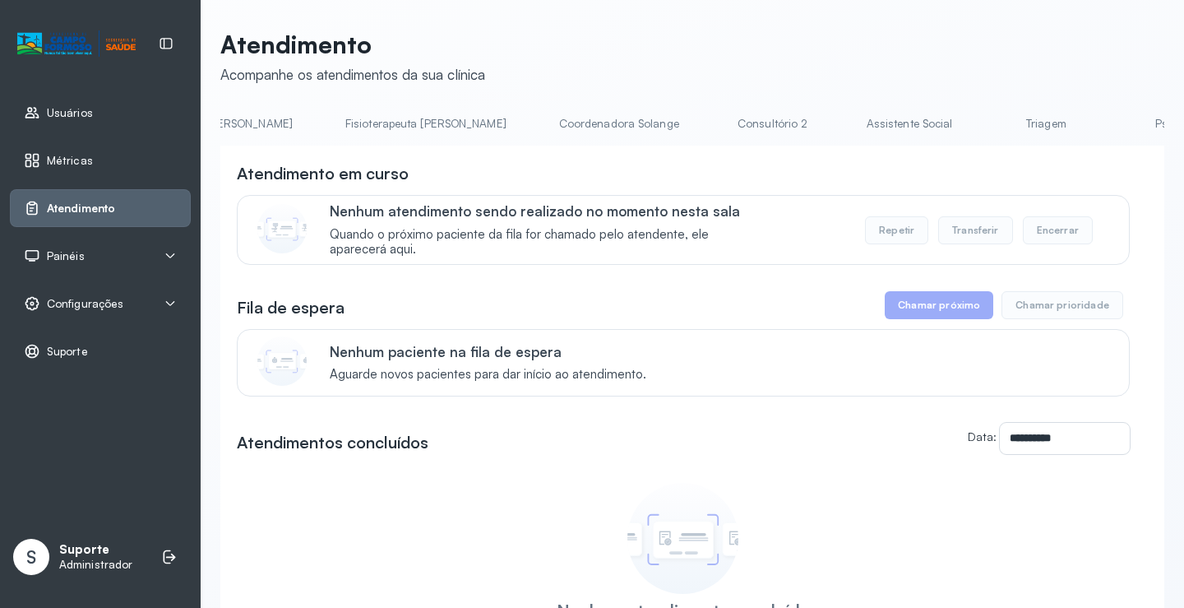
drag, startPoint x: 817, startPoint y: 142, endPoint x: 853, endPoint y: 141, distance: 35.4
click at [988, 141] on li "Triagem" at bounding box center [1049, 128] width 122 height 37
click at [988, 122] on link "Triagem" at bounding box center [1045, 123] width 115 height 27
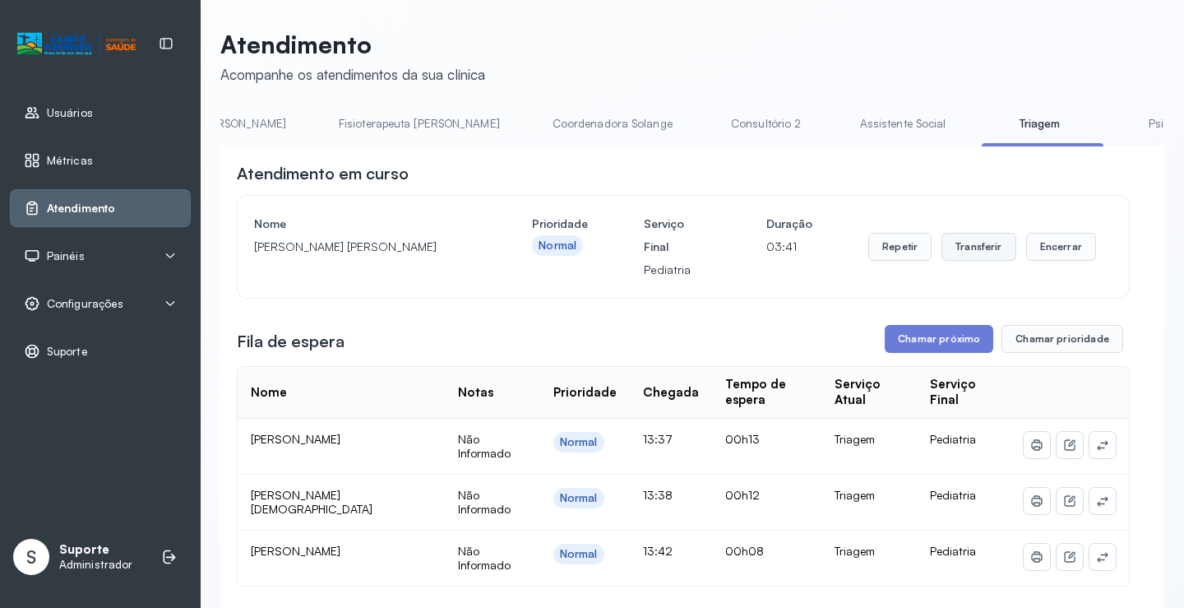
click at [984, 250] on button "Transferir" at bounding box center [979, 247] width 75 height 28
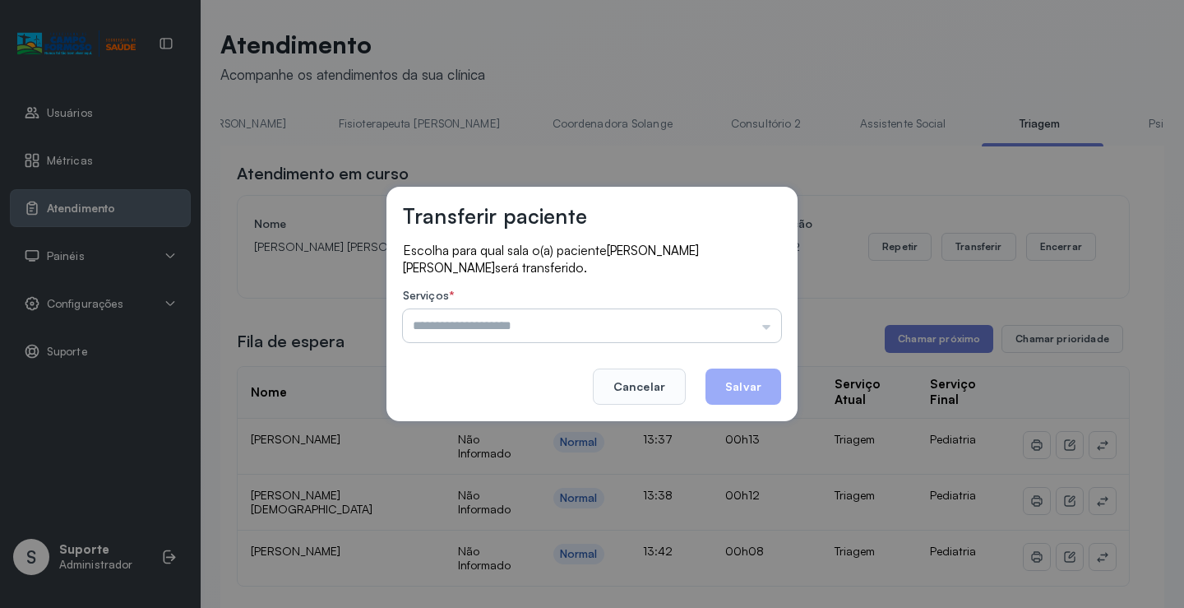
click at [775, 329] on input "text" at bounding box center [592, 325] width 378 height 33
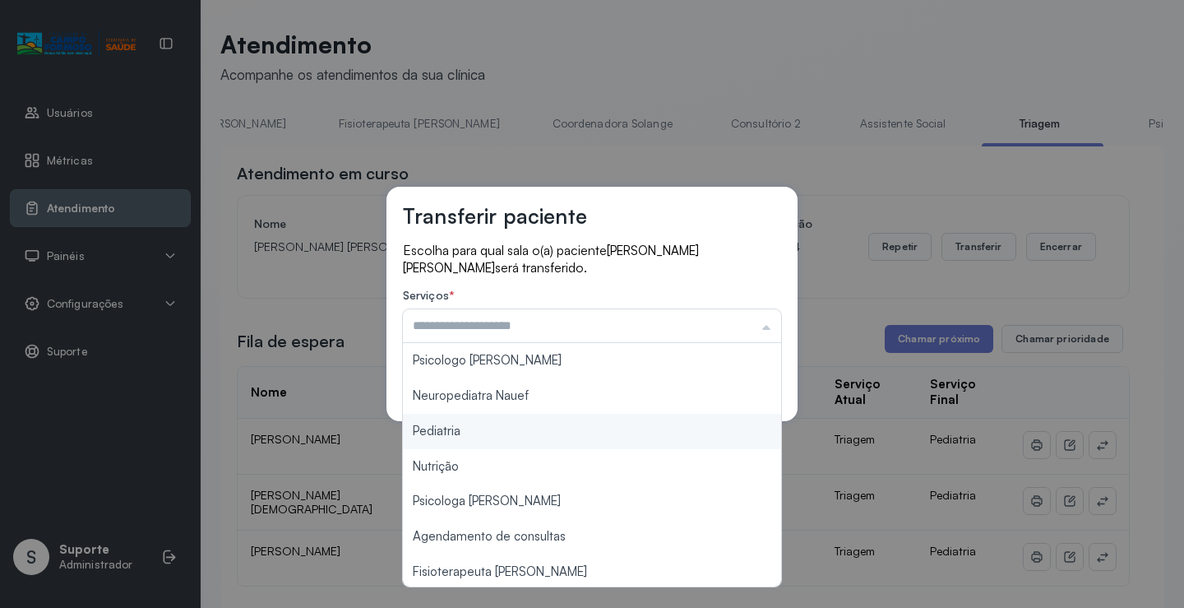
type input "*********"
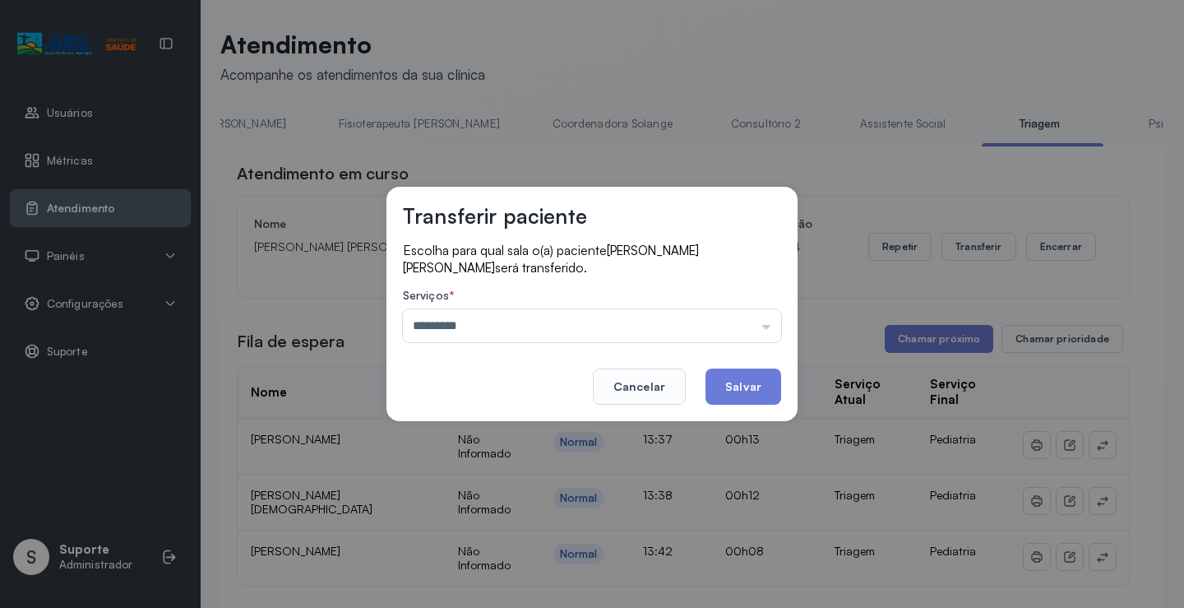
click at [505, 434] on div "Transferir paciente Escolha para qual sala o(a) paciente LORENA VITORIA FEREIRA…" at bounding box center [592, 304] width 1184 height 608
click at [758, 387] on button "Salvar" at bounding box center [744, 386] width 76 height 36
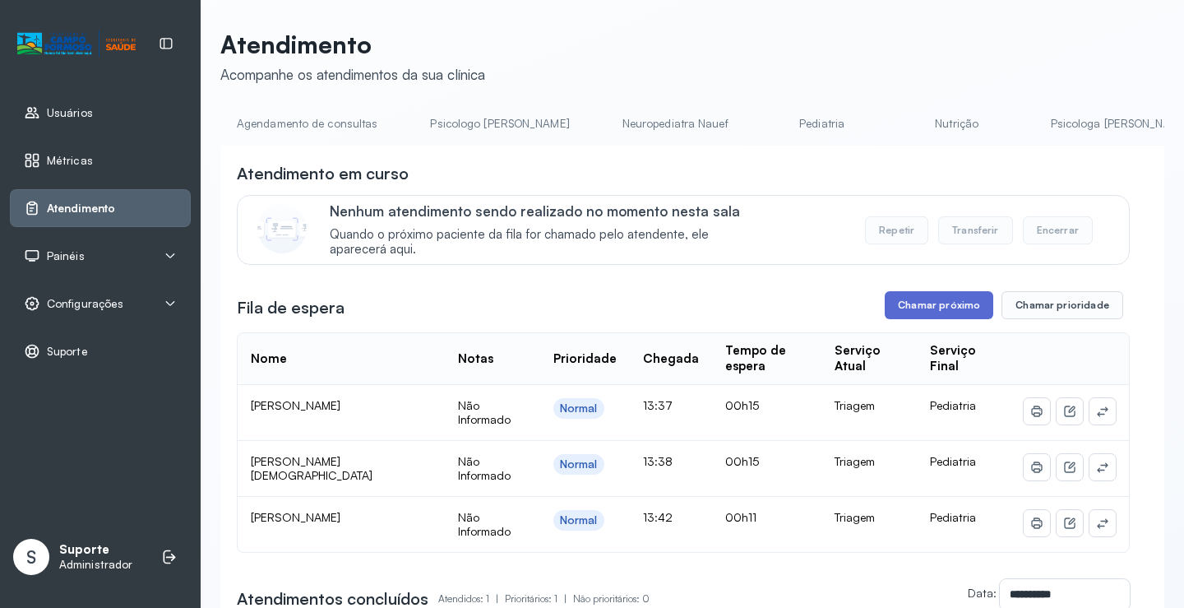
click at [932, 305] on button "Chamar próximo" at bounding box center [939, 305] width 109 height 28
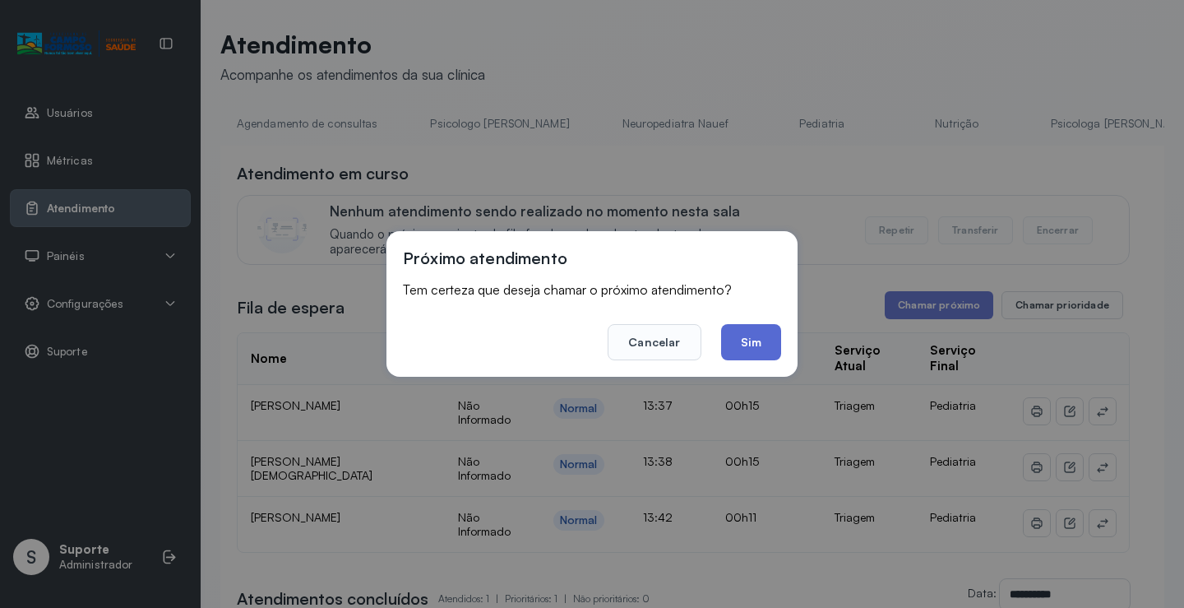
click at [768, 347] on button "Sim" at bounding box center [751, 342] width 60 height 36
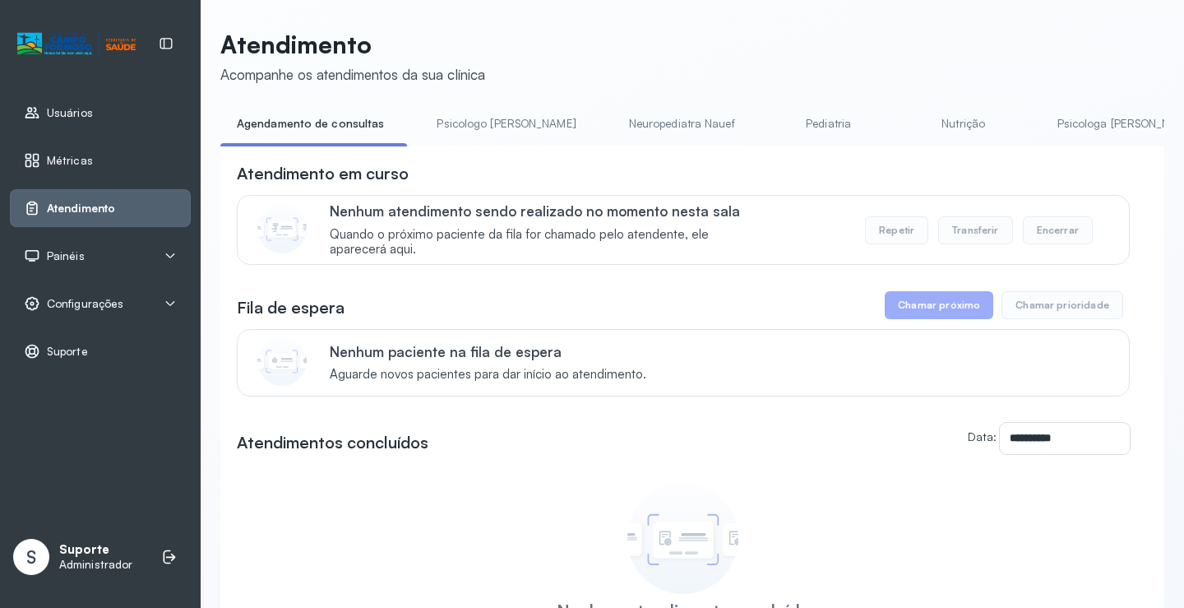
drag, startPoint x: 495, startPoint y: 150, endPoint x: 538, endPoint y: 150, distance: 42.8
click at [538, 150] on div "**********" at bounding box center [692, 450] width 944 height 609
drag, startPoint x: 526, startPoint y: 142, endPoint x: 535, endPoint y: 144, distance: 9.2
click at [535, 144] on ul "Agendamento de consultas Psicologo Pedro Neuropediatra Nauef Pediatria Nutrição…" at bounding box center [683, 128] width 944 height 37
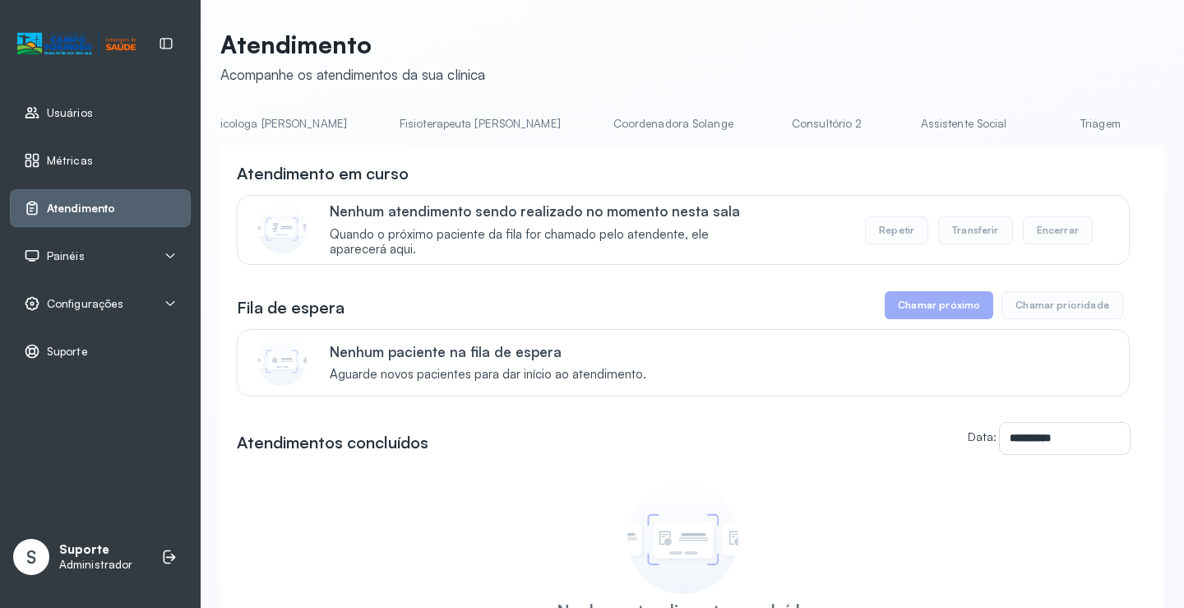
scroll to position [0, 900]
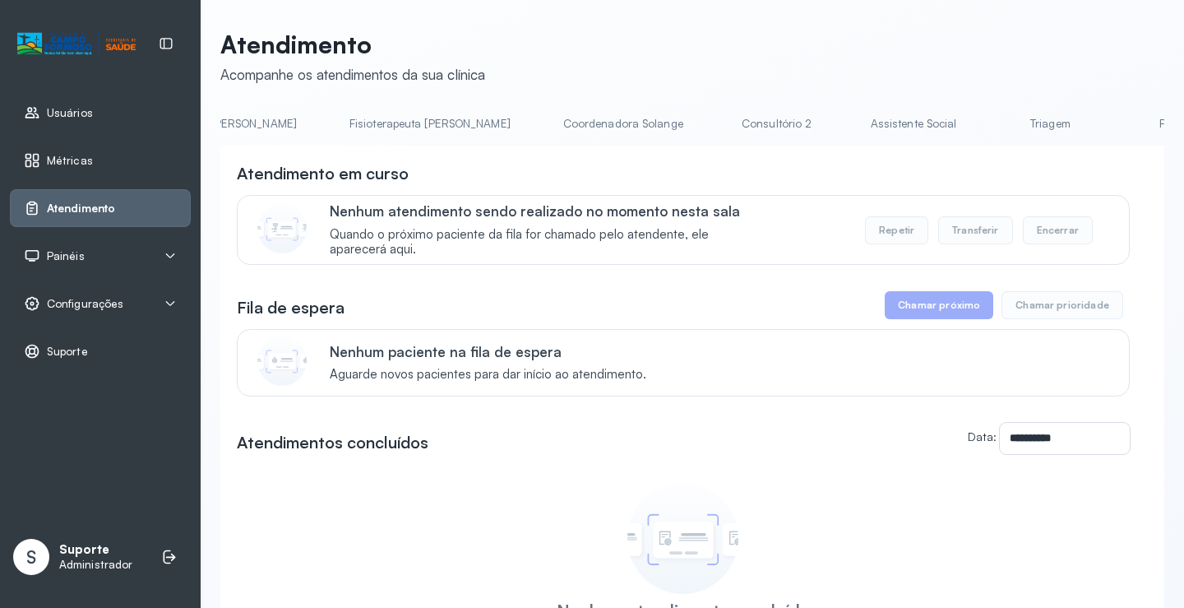
click at [993, 118] on link "Triagem" at bounding box center [1050, 123] width 115 height 27
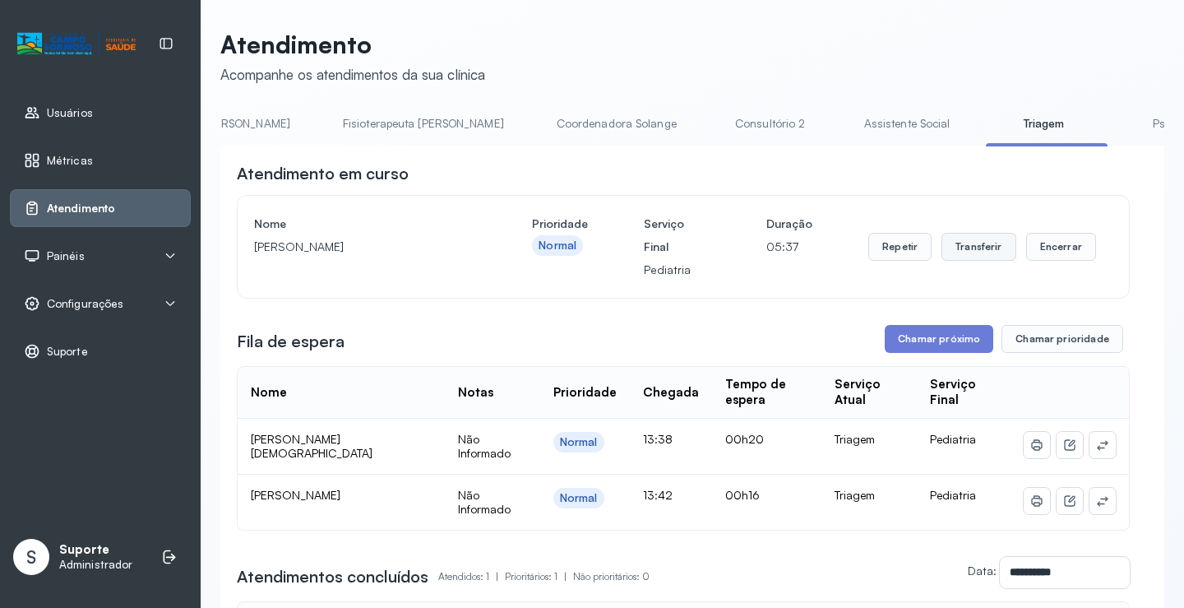
click at [986, 243] on button "Transferir" at bounding box center [979, 247] width 75 height 28
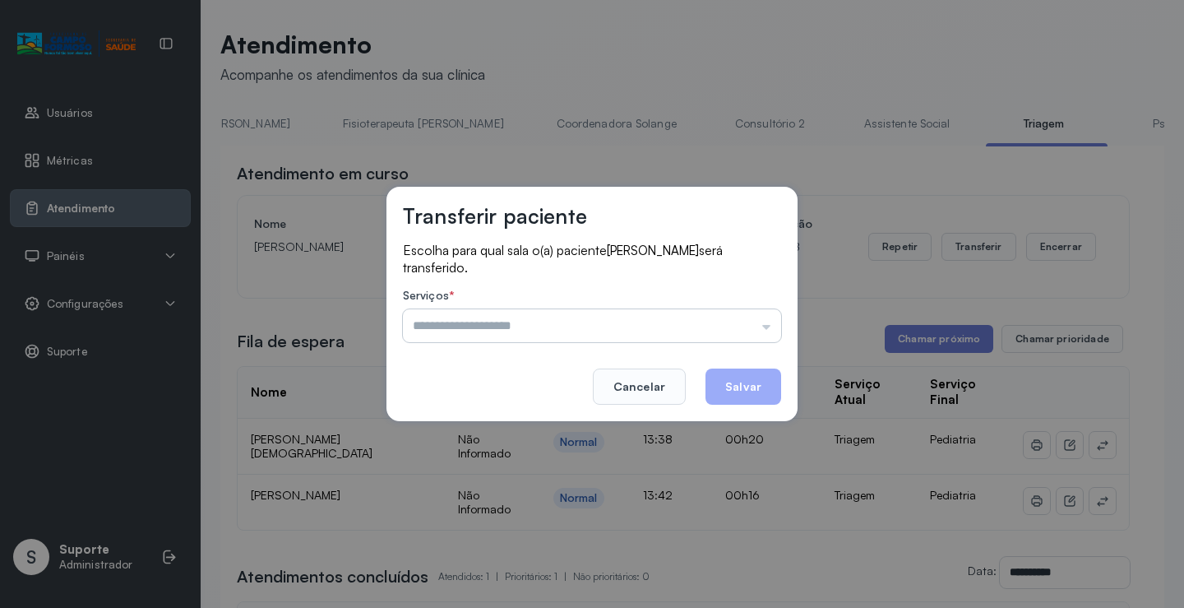
click at [758, 324] on input "text" at bounding box center [592, 325] width 378 height 33
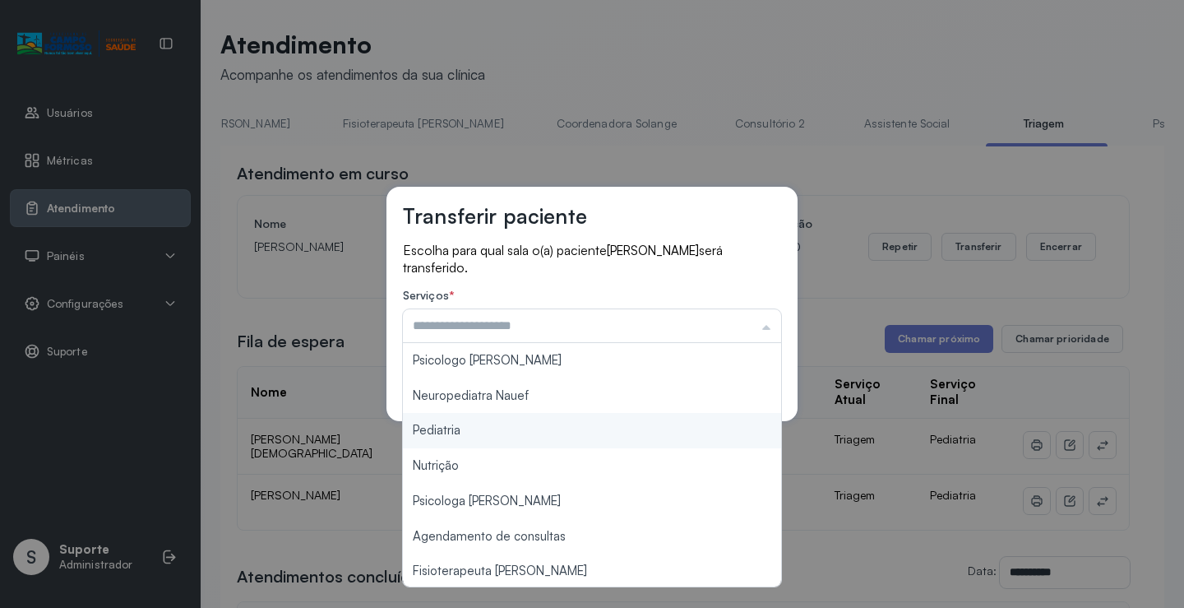
type input "*********"
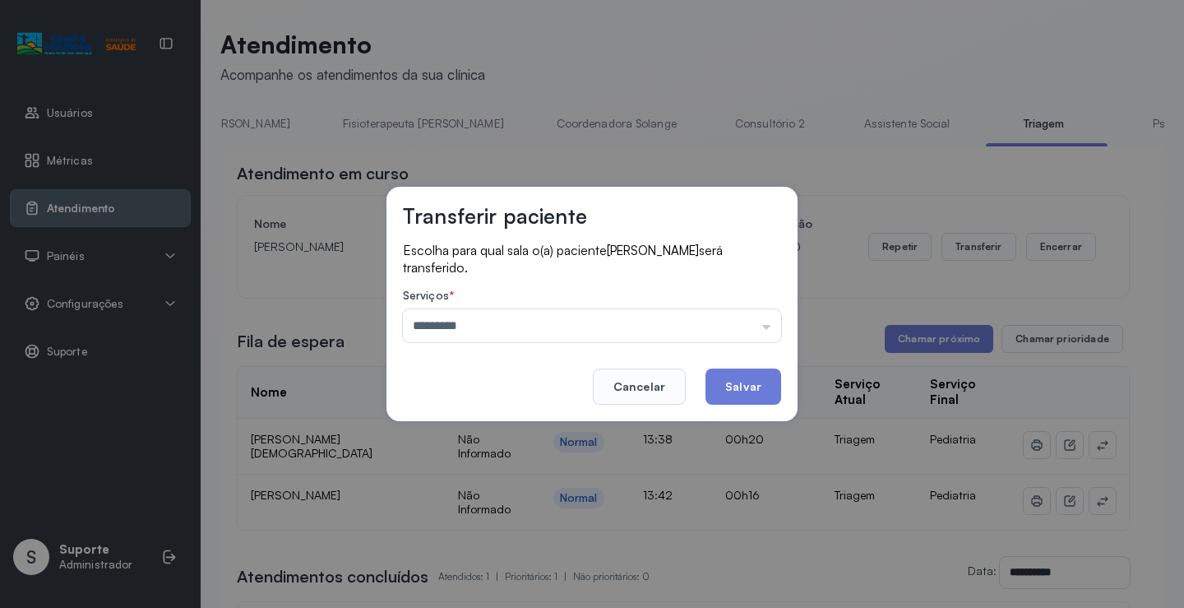
drag, startPoint x: 477, startPoint y: 432, endPoint x: 655, endPoint y: 431, distance: 177.6
click at [482, 433] on div "Transferir paciente Escolha para qual sala o(a) paciente ANTONIO NETO TORRES DE…" at bounding box center [592, 304] width 1184 height 608
click at [744, 392] on button "Salvar" at bounding box center [744, 386] width 76 height 36
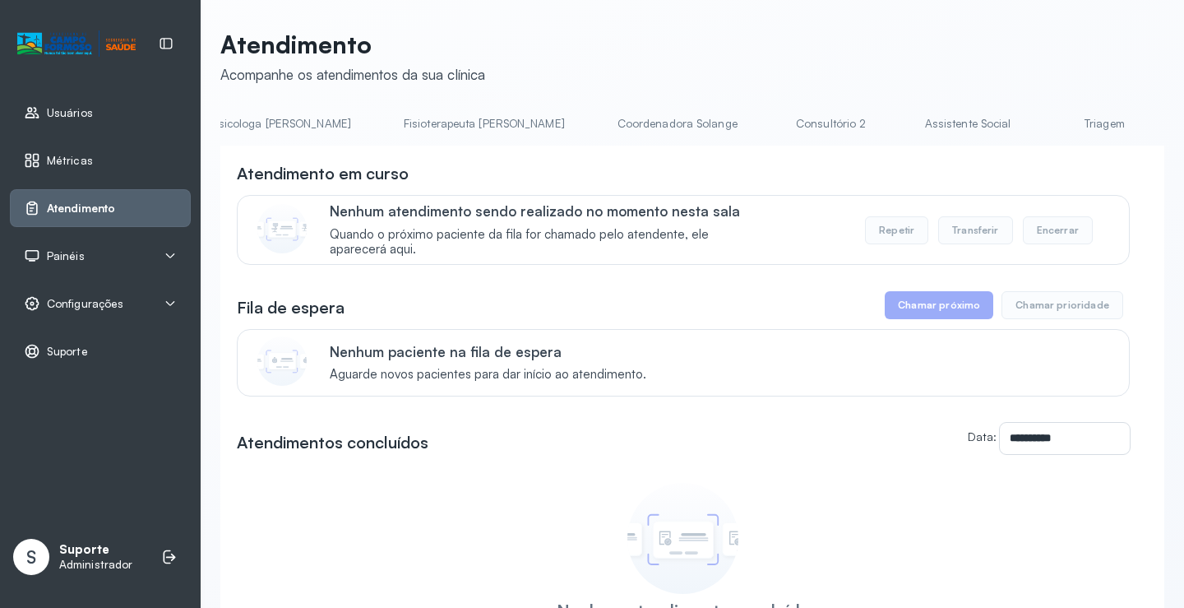
scroll to position [0, 872]
click at [1021, 134] on link "Triagem" at bounding box center [1078, 123] width 115 height 27
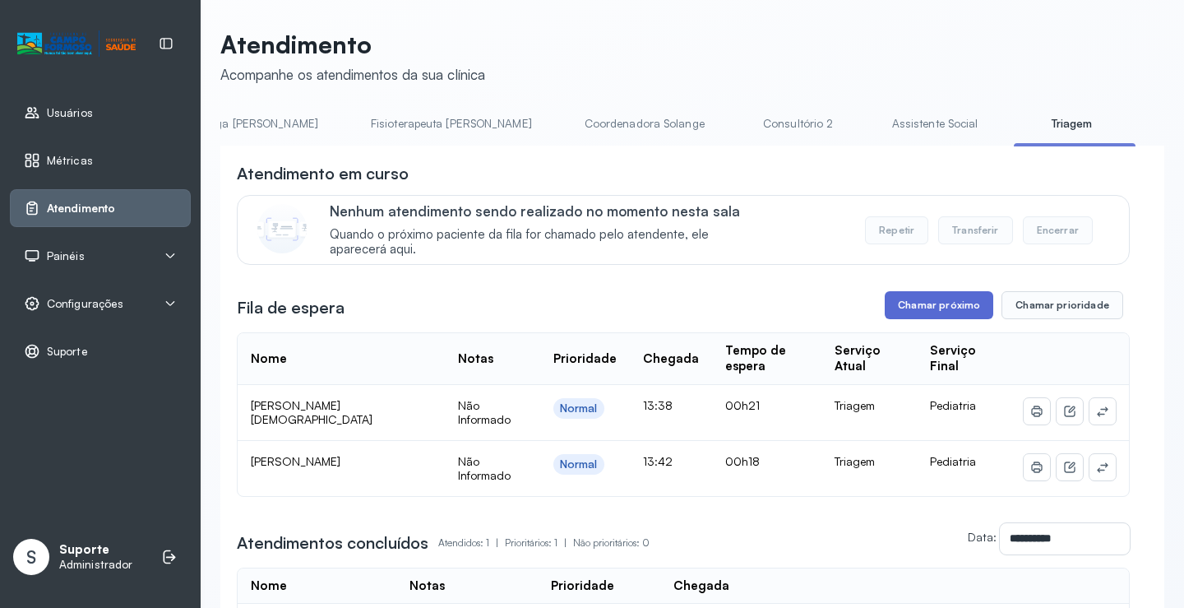
click at [919, 316] on button "Chamar próximo" at bounding box center [939, 305] width 109 height 28
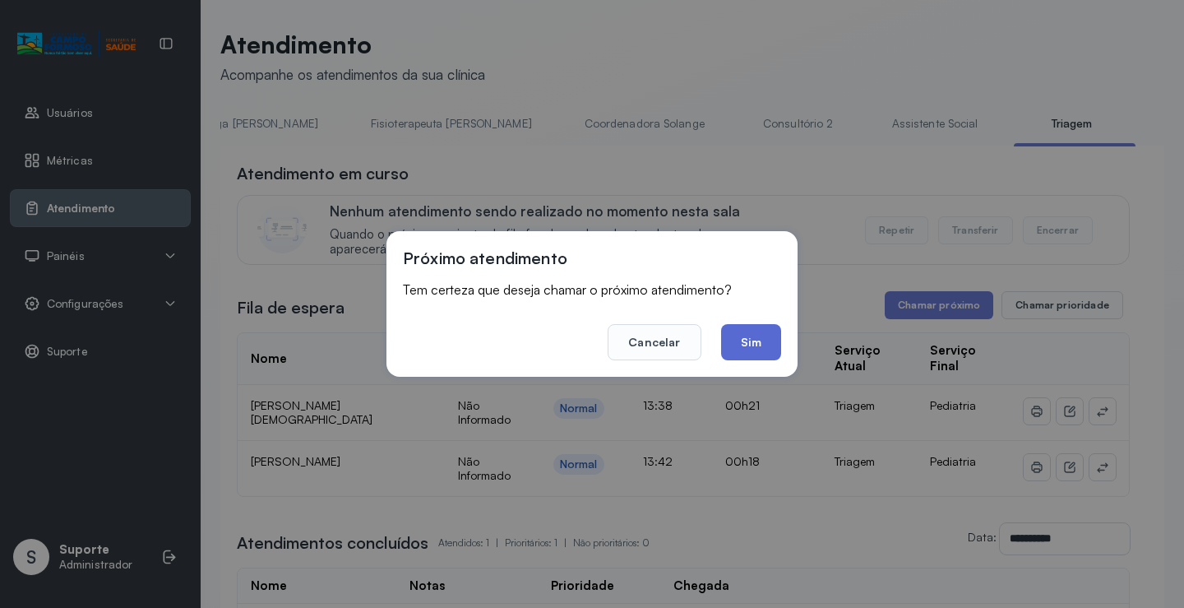
click at [769, 354] on button "Sim" at bounding box center [751, 342] width 60 height 36
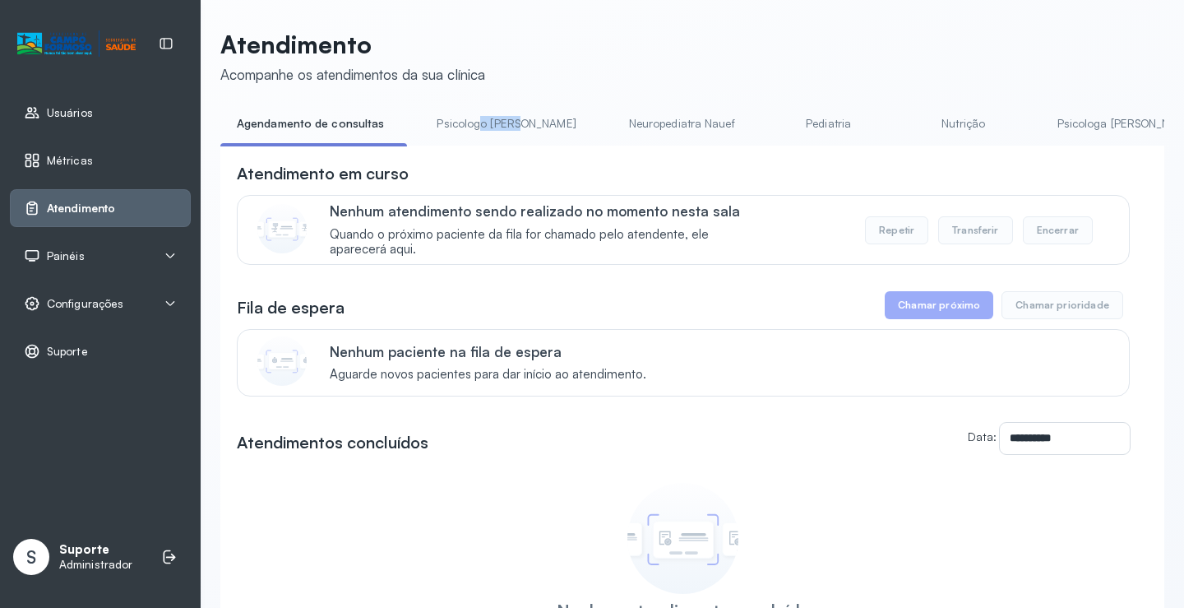
drag, startPoint x: 474, startPoint y: 146, endPoint x: 530, endPoint y: 146, distance: 55.9
click at [530, 146] on li "Psicologo [PERSON_NAME]" at bounding box center [509, 128] width 178 height 37
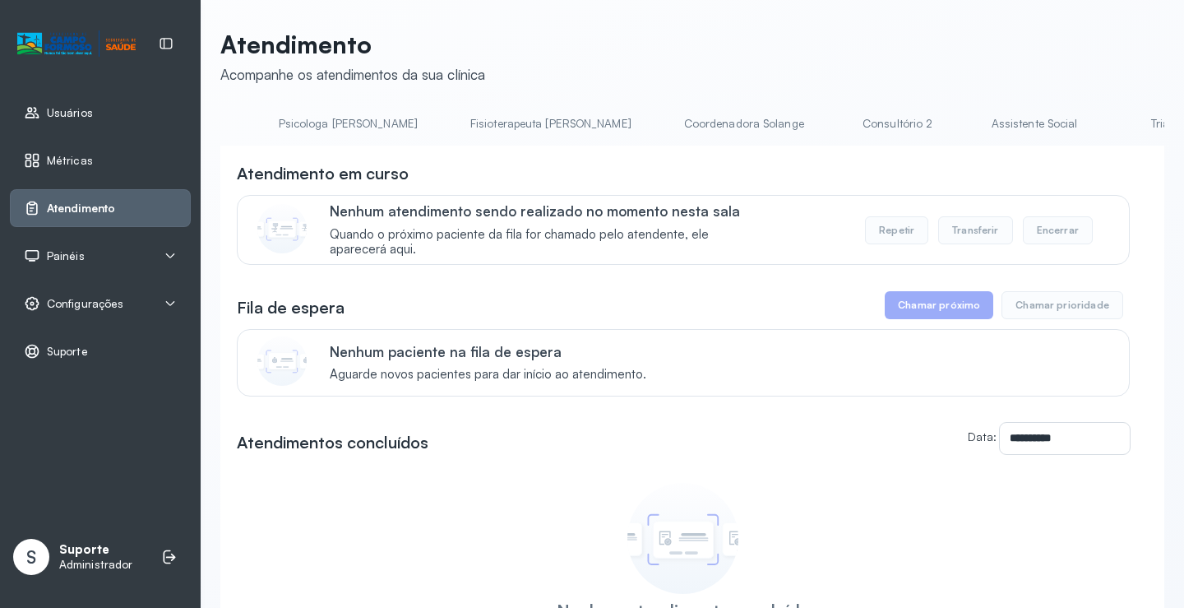
scroll to position [0, 785]
click at [1108, 126] on link "Triagem" at bounding box center [1165, 123] width 115 height 27
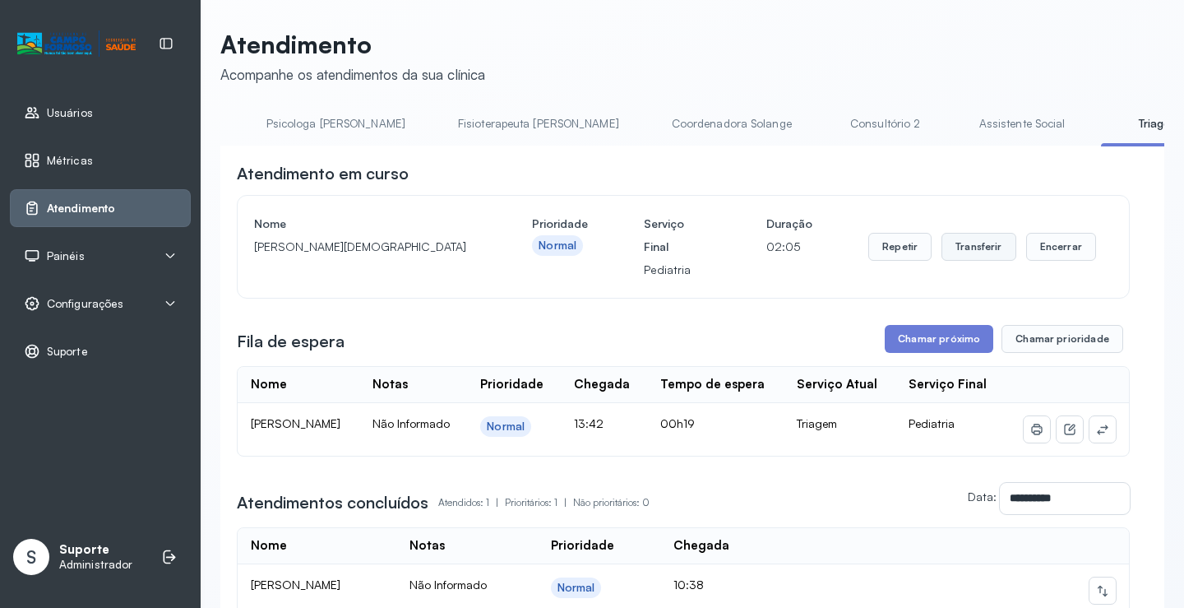
click at [971, 261] on button "Transferir" at bounding box center [979, 247] width 75 height 28
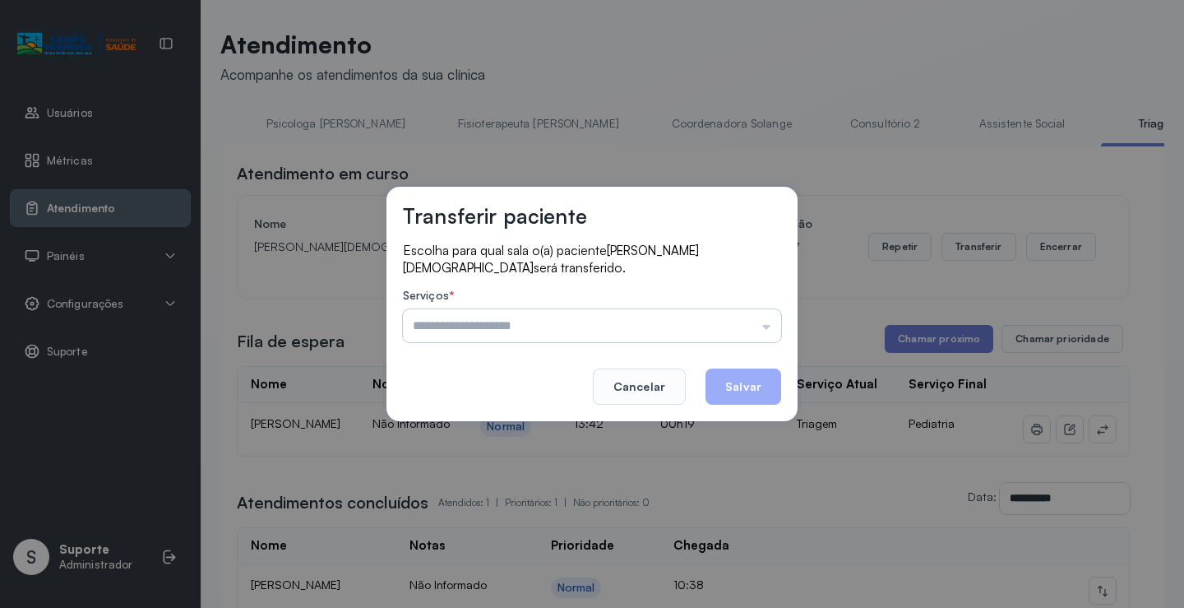
click at [766, 336] on input "text" at bounding box center [592, 325] width 378 height 33
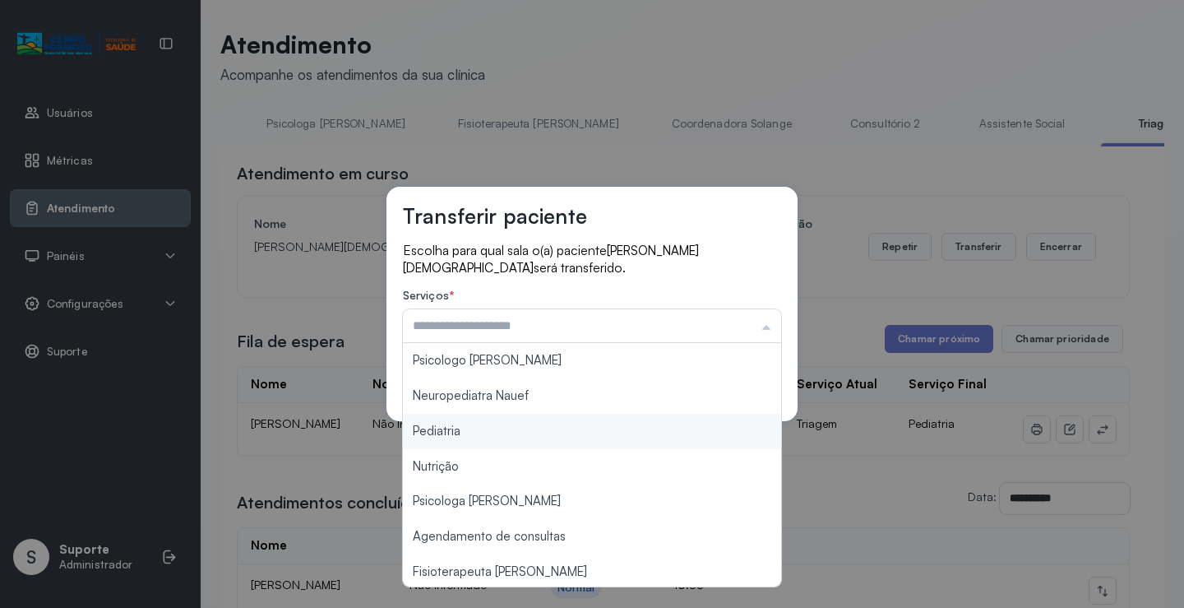
type input "*********"
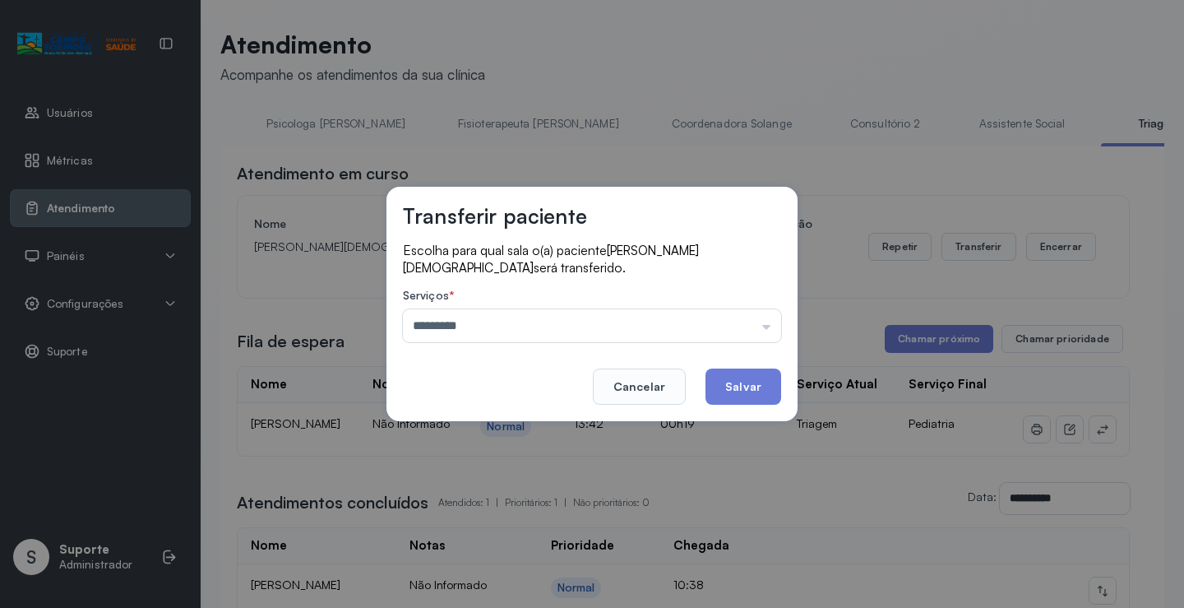
click at [514, 434] on div "Transferir paciente Escolha para qual sala o(a) paciente [PERSON_NAME] será tra…" at bounding box center [592, 304] width 1184 height 608
click at [761, 391] on button "Salvar" at bounding box center [744, 386] width 76 height 36
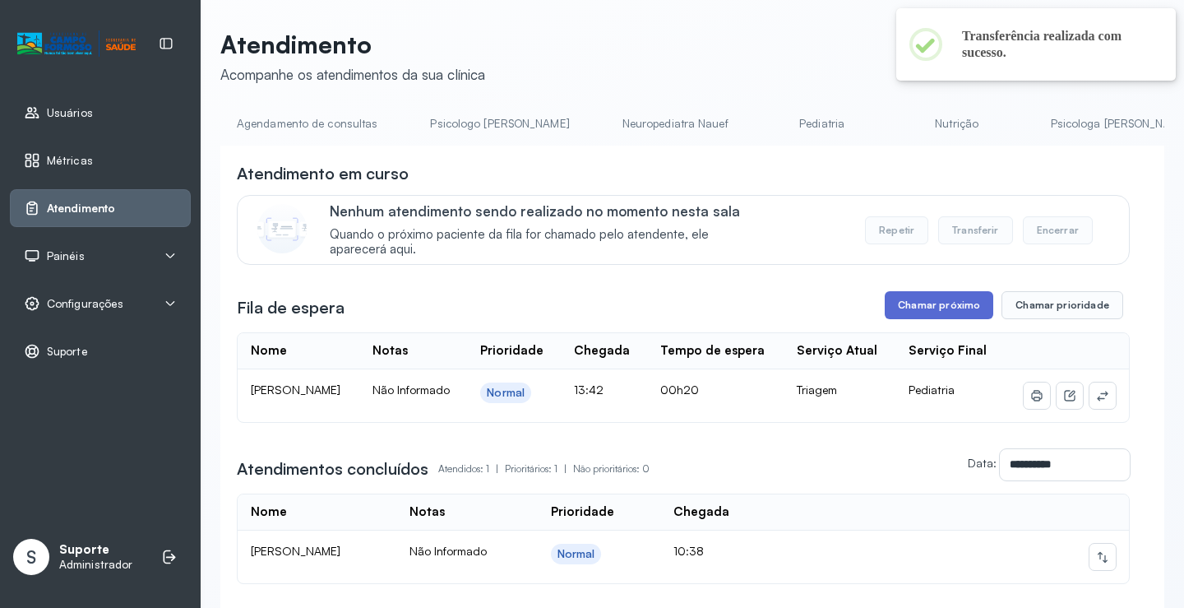
click at [951, 308] on button "Chamar próximo" at bounding box center [939, 305] width 109 height 28
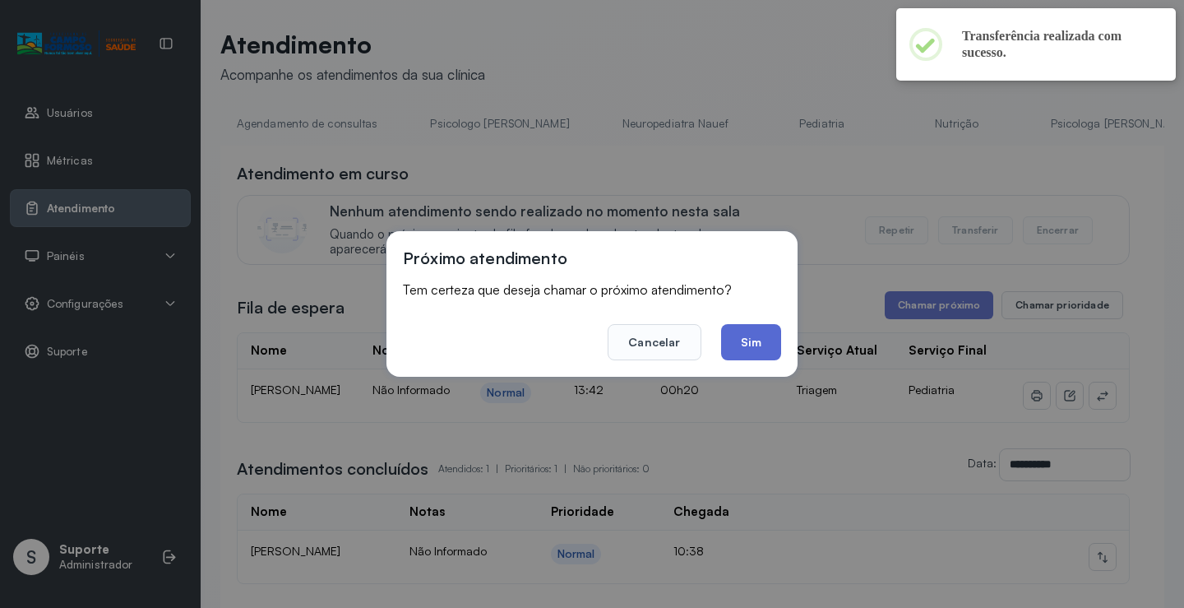
click at [757, 353] on button "Sim" at bounding box center [751, 342] width 60 height 36
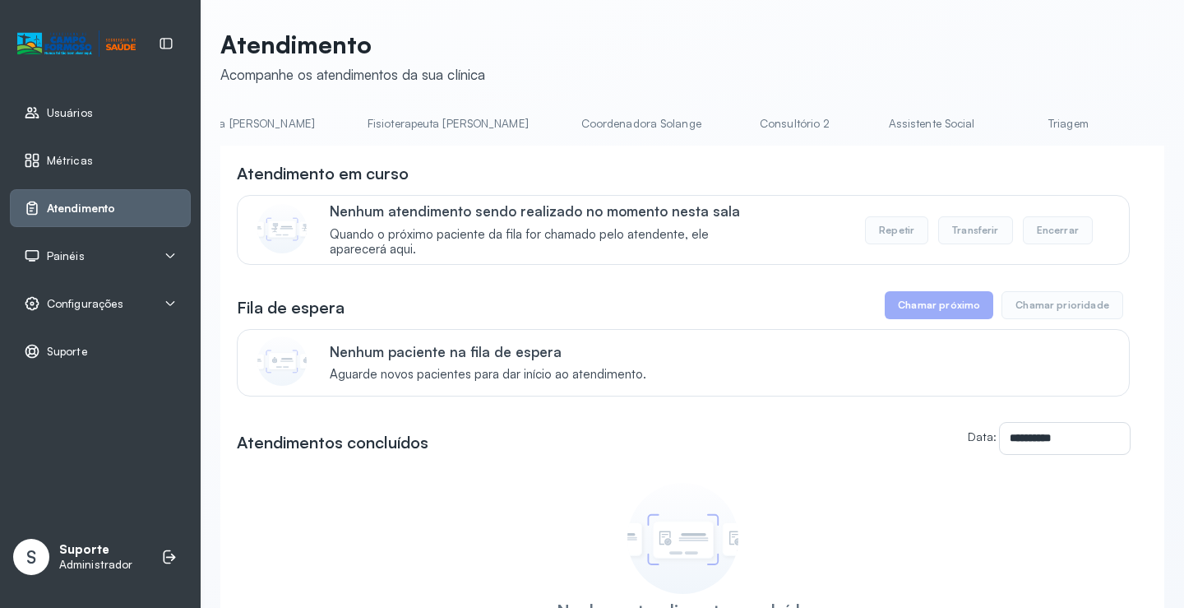
scroll to position [0, 988]
click at [904, 127] on link "Triagem" at bounding box center [961, 123] width 115 height 27
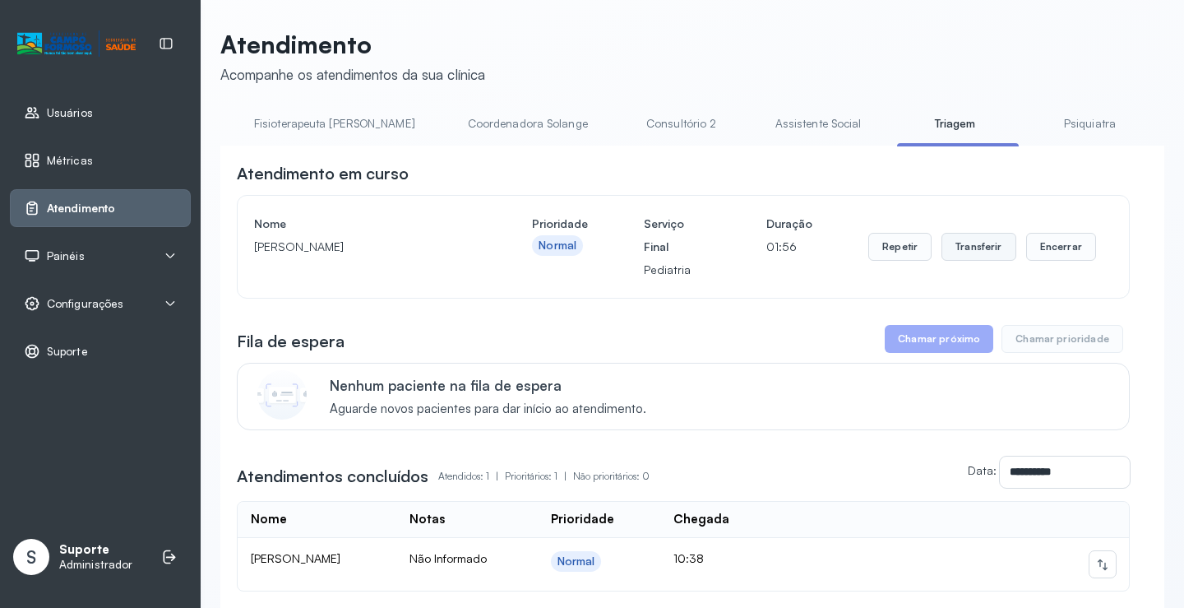
click at [970, 258] on button "Transferir" at bounding box center [979, 247] width 75 height 28
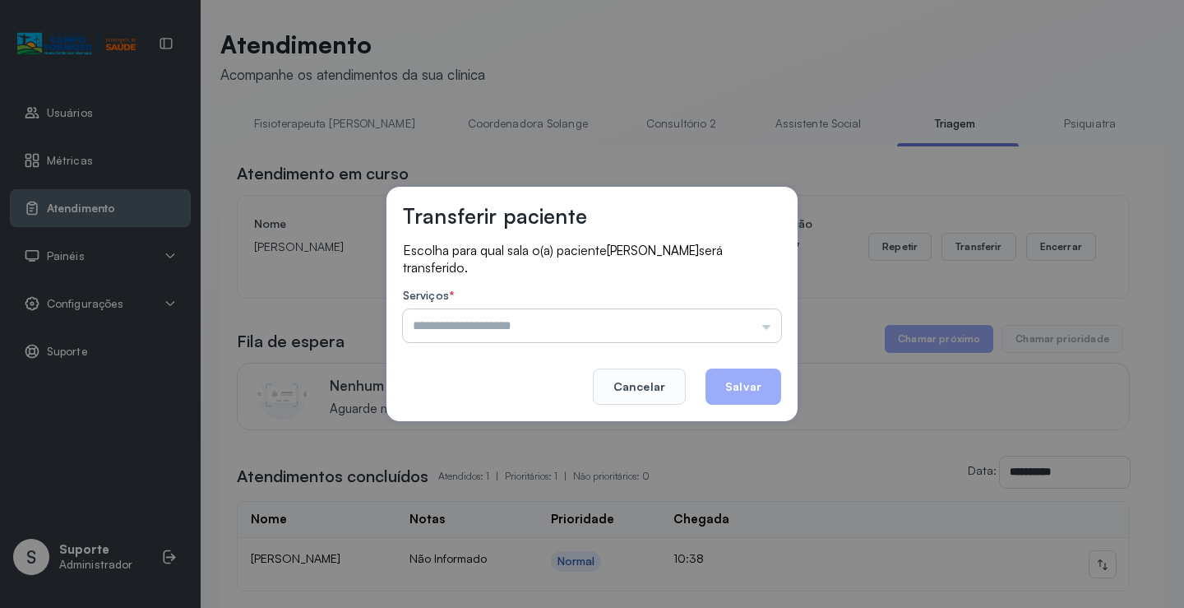
click at [766, 327] on input "text" at bounding box center [592, 325] width 378 height 33
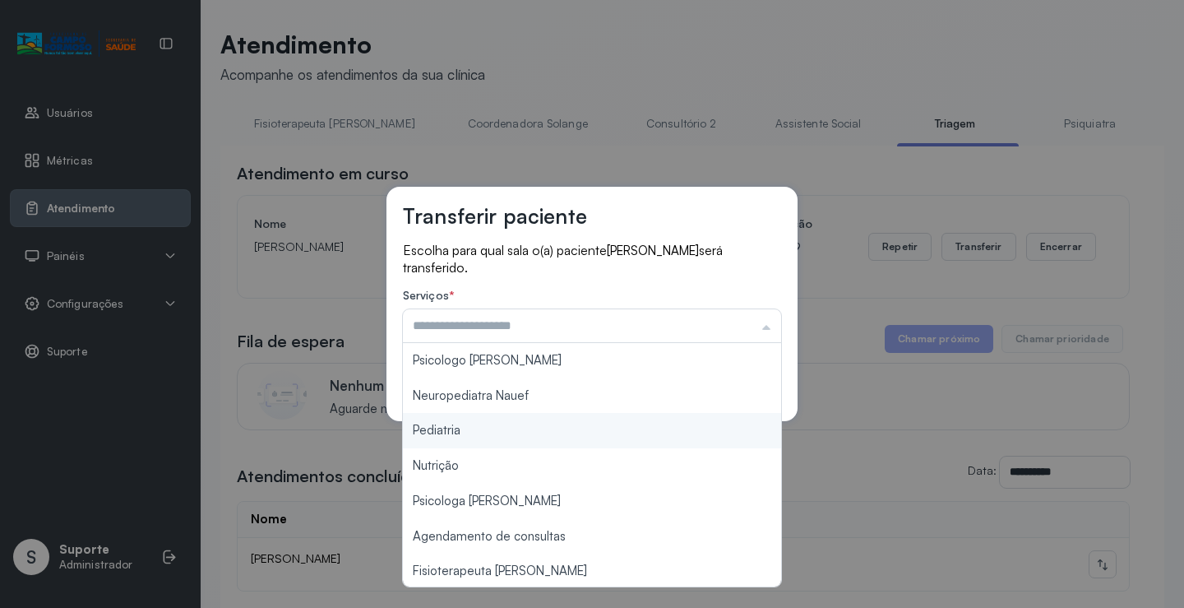
type input "*********"
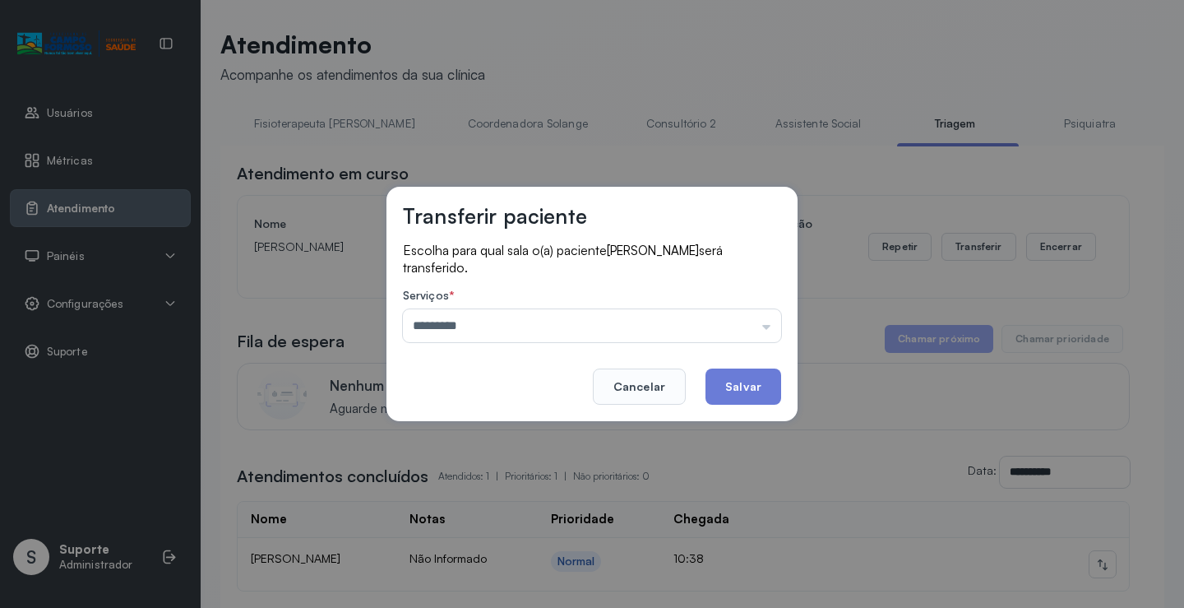
click at [500, 428] on div "Transferir paciente Escolha para qual sala o(a) paciente [PERSON_NAME] será tra…" at bounding box center [592, 304] width 1184 height 608
click at [753, 389] on button "Salvar" at bounding box center [744, 386] width 76 height 36
